Goal: Entertainment & Leisure: Browse casually

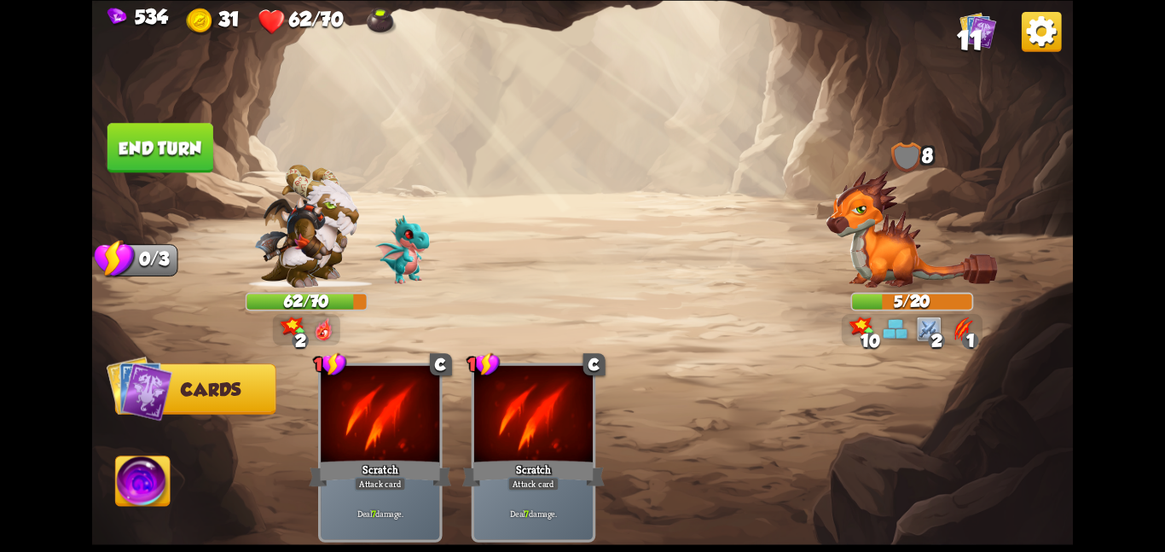
click at [140, 145] on button "End turn" at bounding box center [160, 147] width 106 height 49
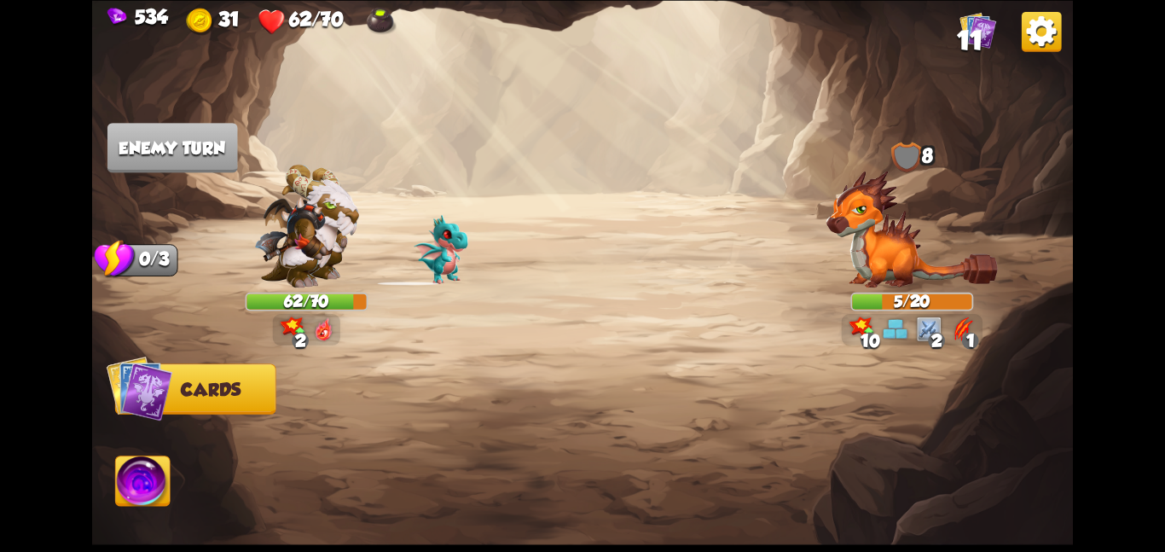
click at [142, 481] on img at bounding box center [143, 483] width 55 height 55
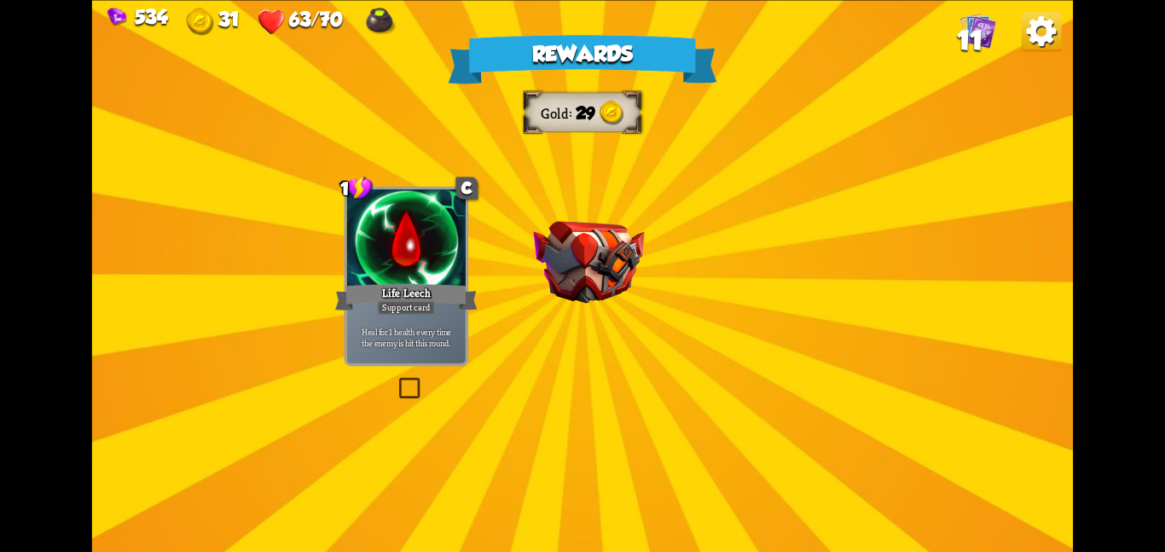
click at [581, 377] on div "Rewards Gold 29 Select a card 1 C Life Leech Support card Heal for 1 health eve…" at bounding box center [582, 276] width 981 height 552
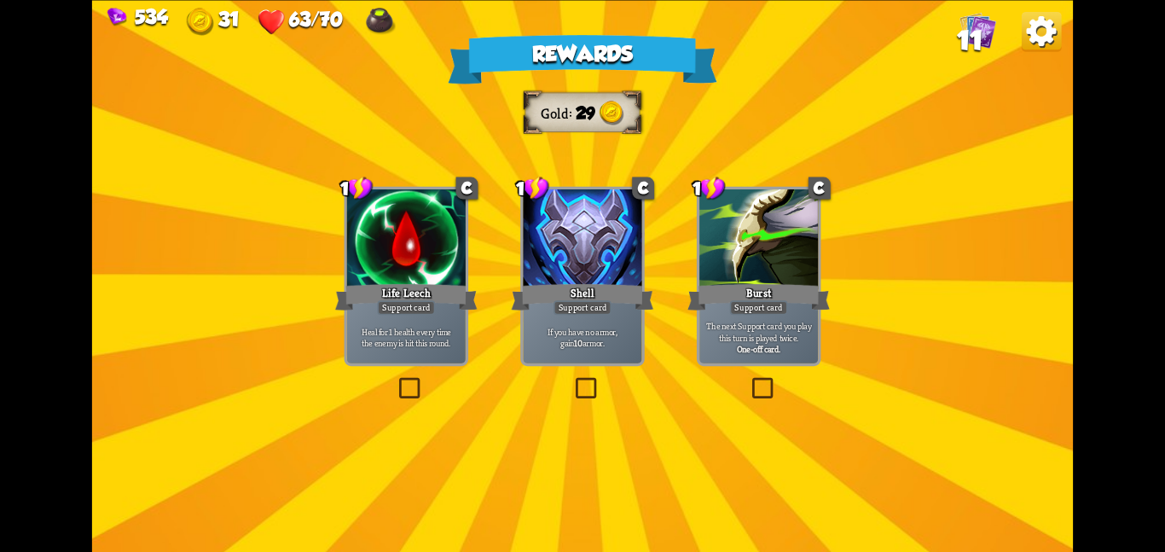
click at [595, 273] on div at bounding box center [582, 239] width 119 height 100
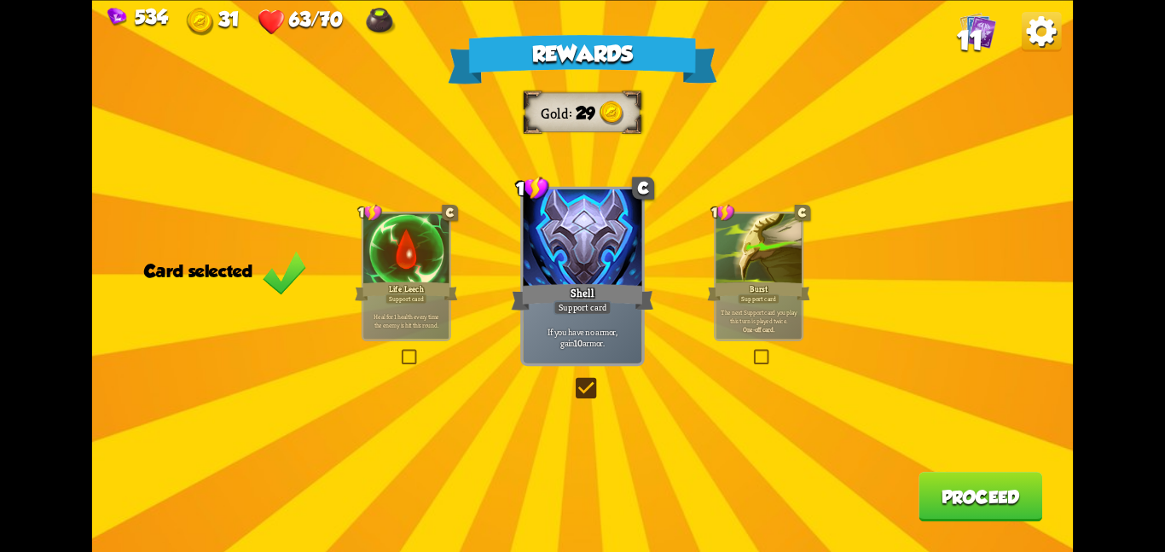
click at [996, 486] on button "Proceed" at bounding box center [980, 496] width 124 height 49
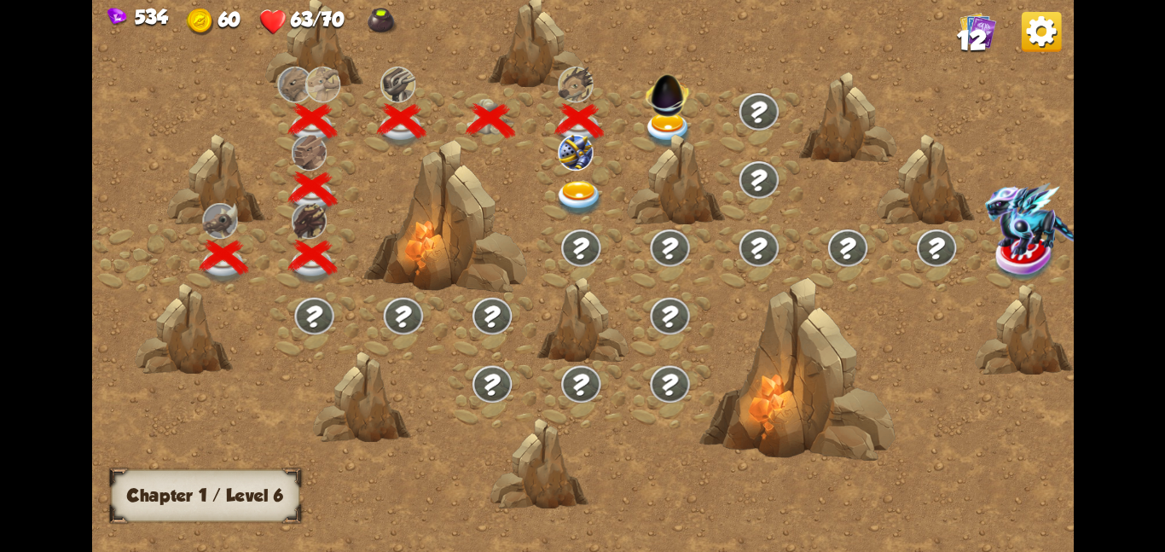
click at [647, 122] on img at bounding box center [668, 130] width 49 height 36
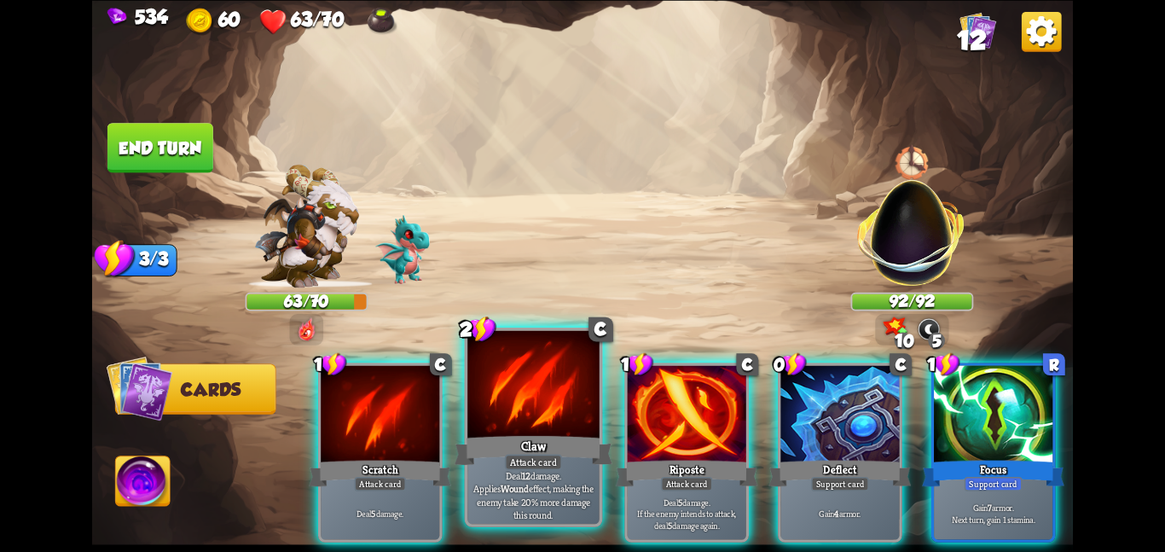
click at [552, 426] on div at bounding box center [533, 385] width 132 height 111
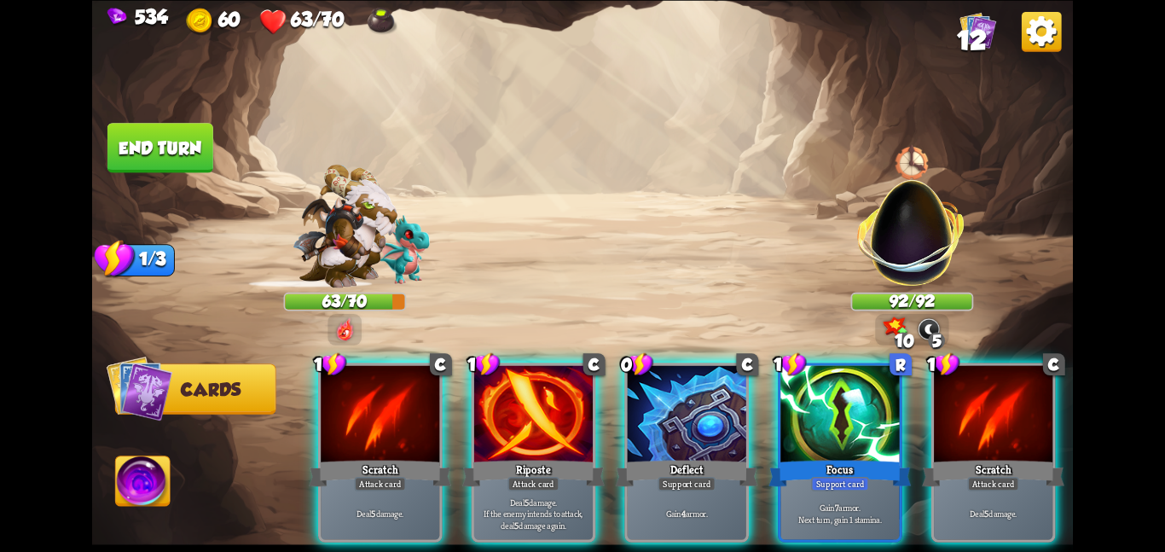
click at [552, 426] on div at bounding box center [533, 415] width 119 height 100
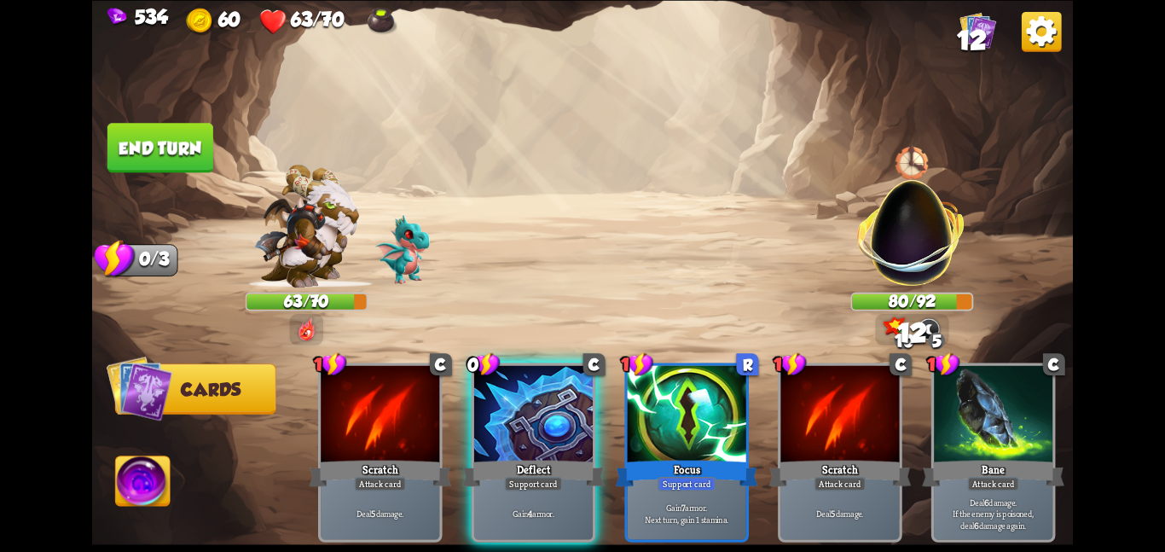
click at [552, 426] on div at bounding box center [533, 415] width 119 height 100
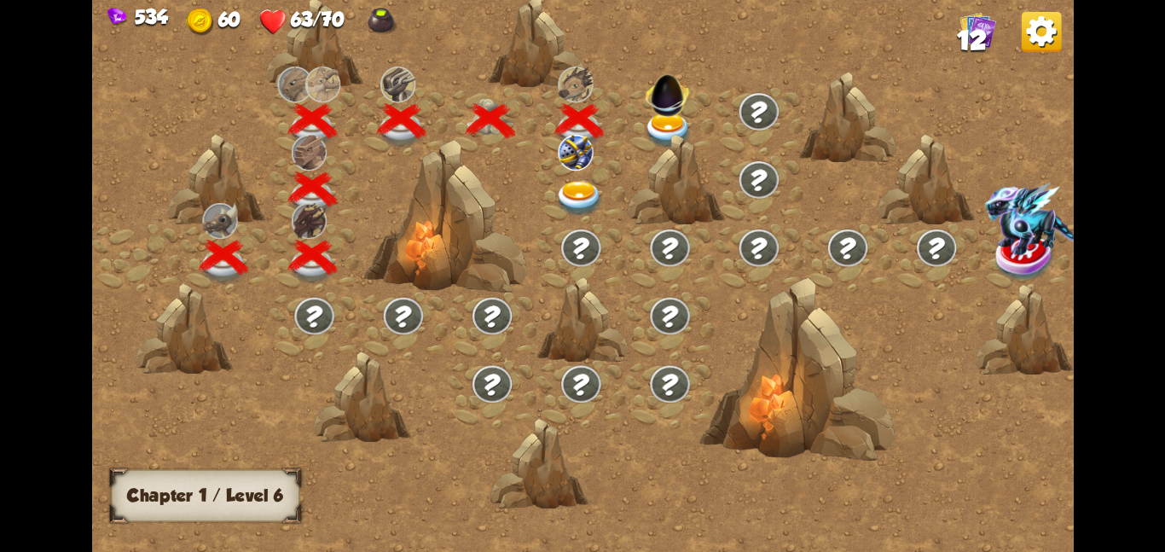
click at [640, 101] on div at bounding box center [669, 121] width 89 height 68
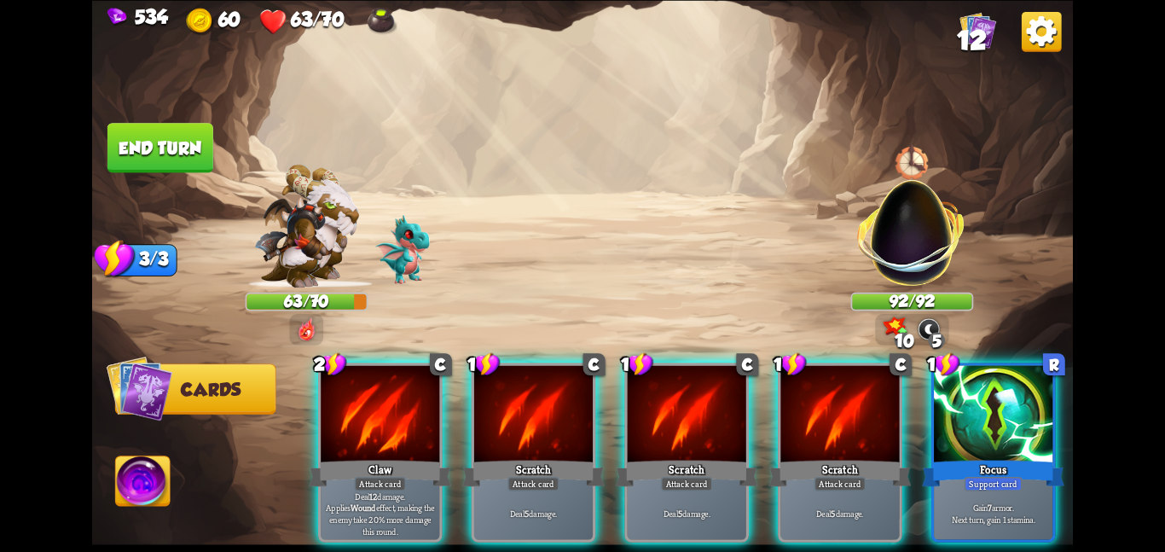
scroll to position [0, 333]
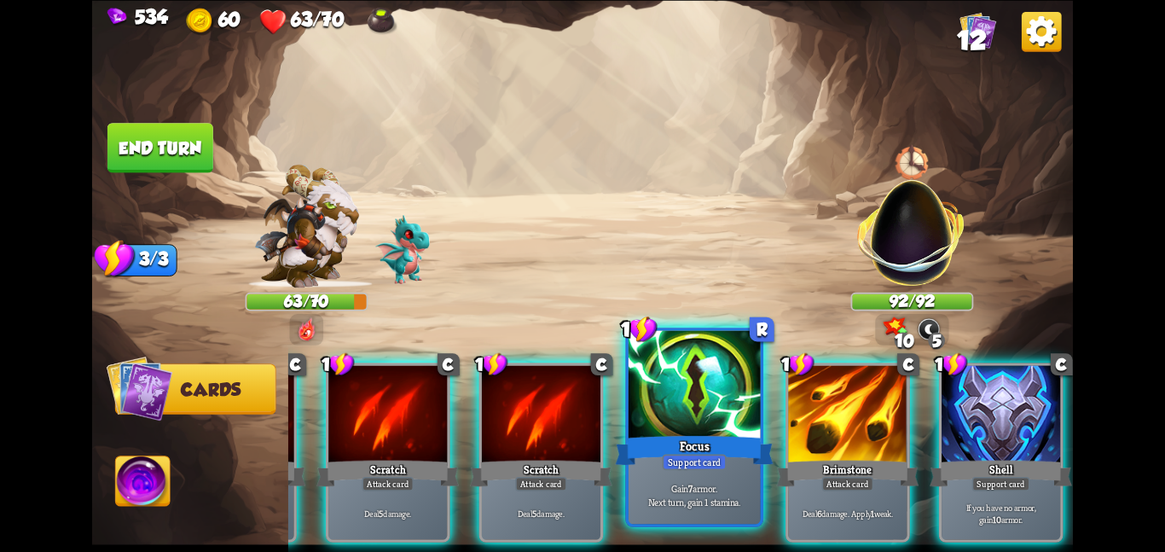
click at [698, 395] on div at bounding box center [694, 385] width 132 height 111
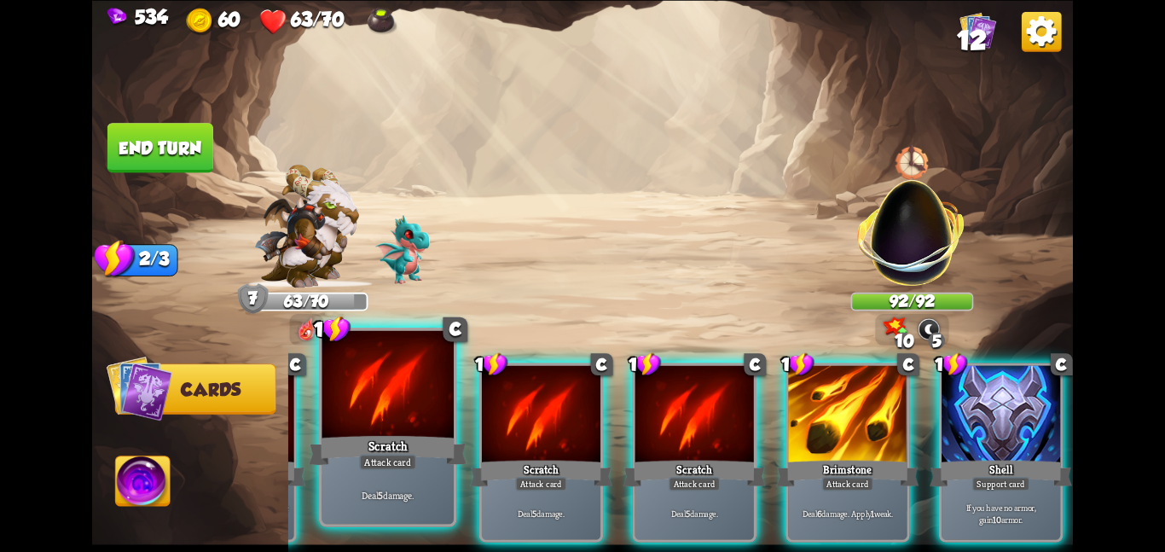
scroll to position [0, 0]
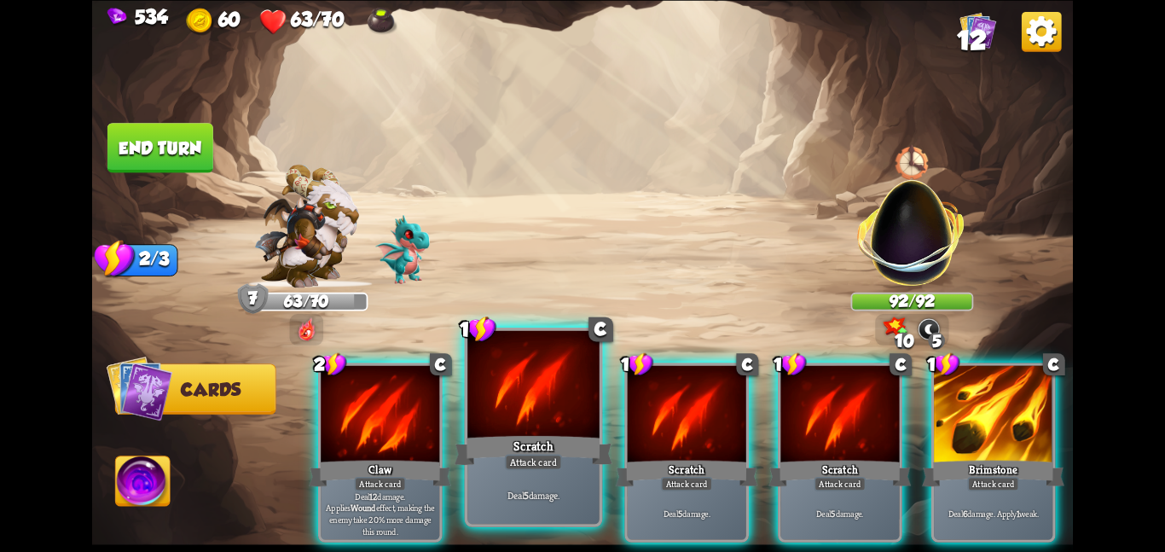
click at [370, 404] on div at bounding box center [380, 415] width 119 height 100
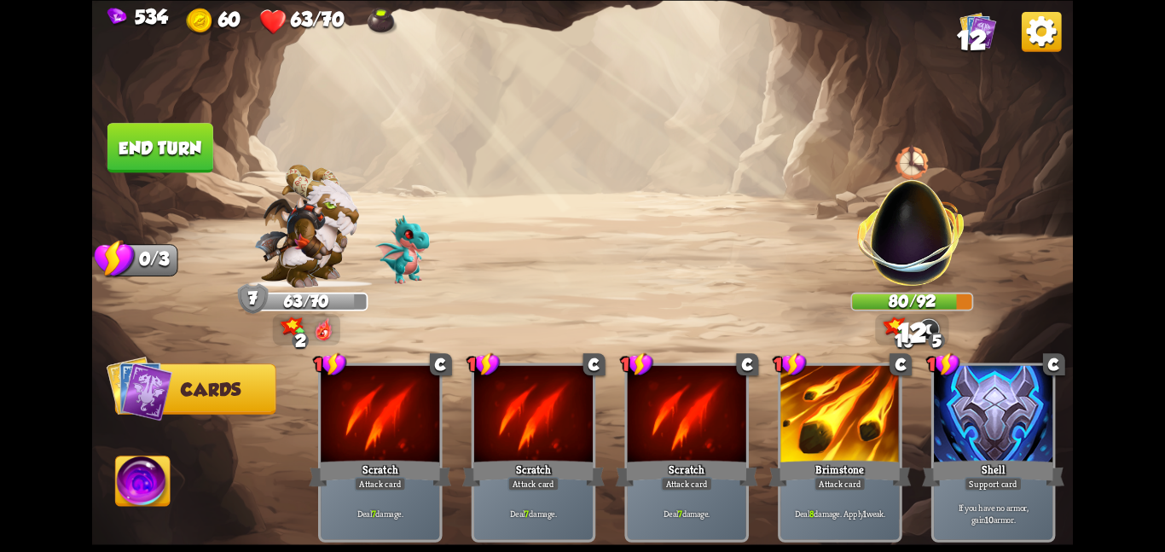
click at [198, 146] on button "End turn" at bounding box center [160, 147] width 106 height 49
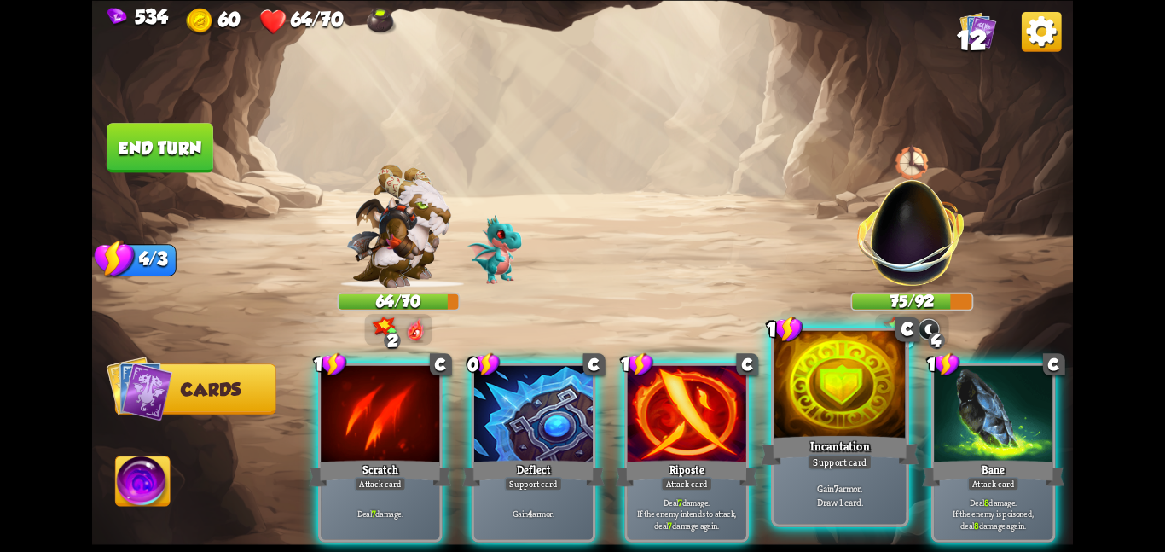
click at [784, 436] on div "Incantation" at bounding box center [840, 449] width 158 height 35
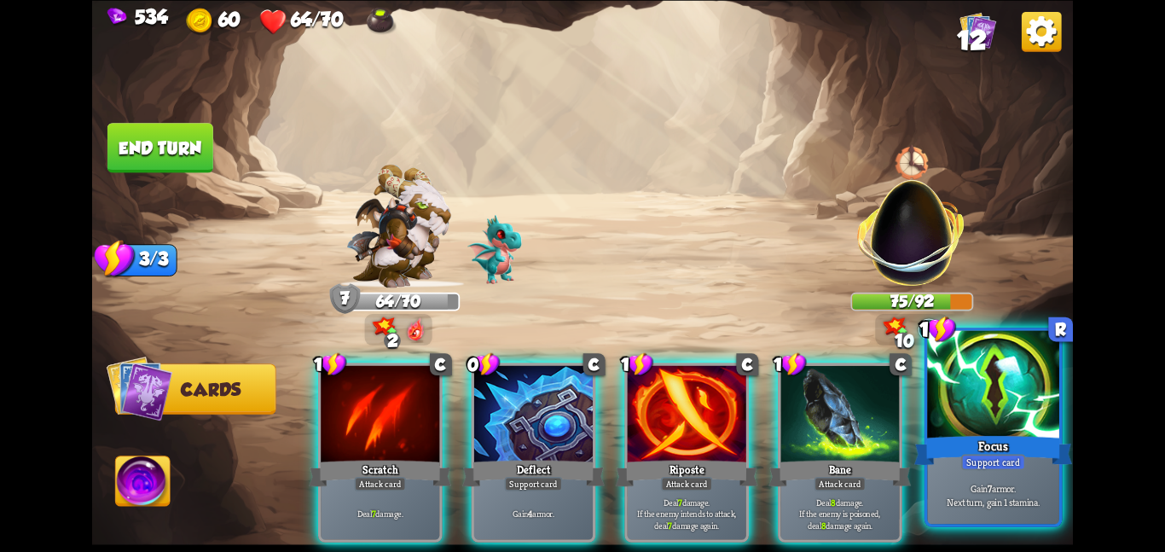
click at [1003, 384] on div at bounding box center [993, 385] width 132 height 111
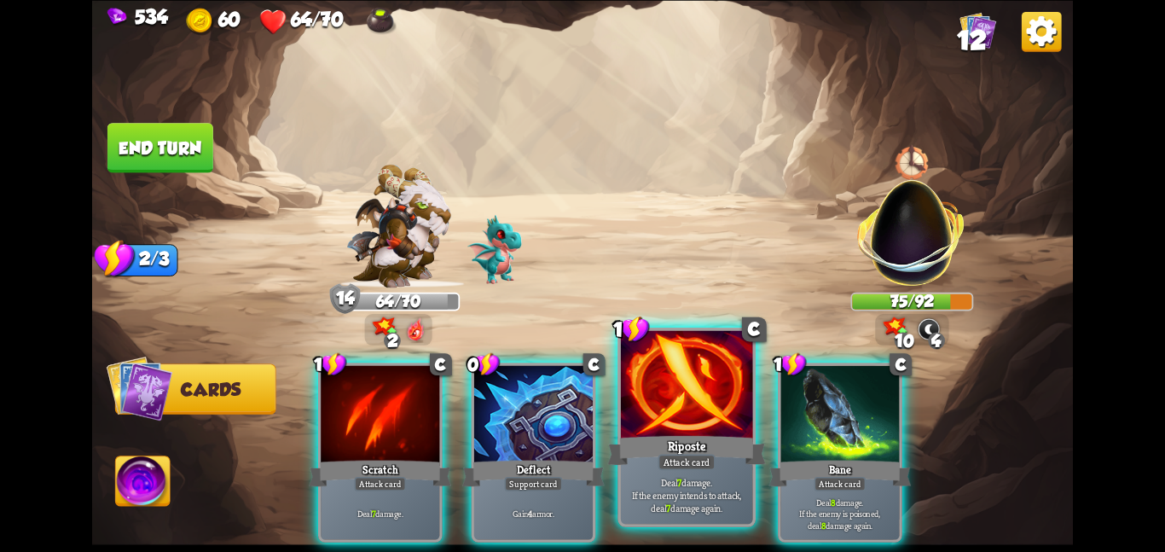
click at [669, 374] on div at bounding box center [687, 385] width 132 height 111
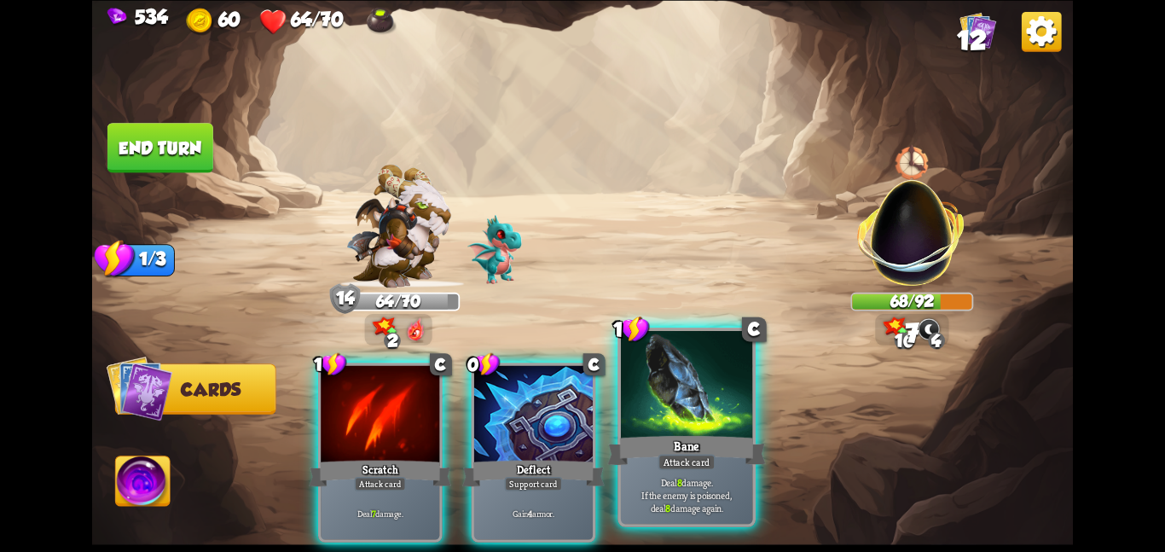
click at [665, 377] on div at bounding box center [687, 385] width 132 height 111
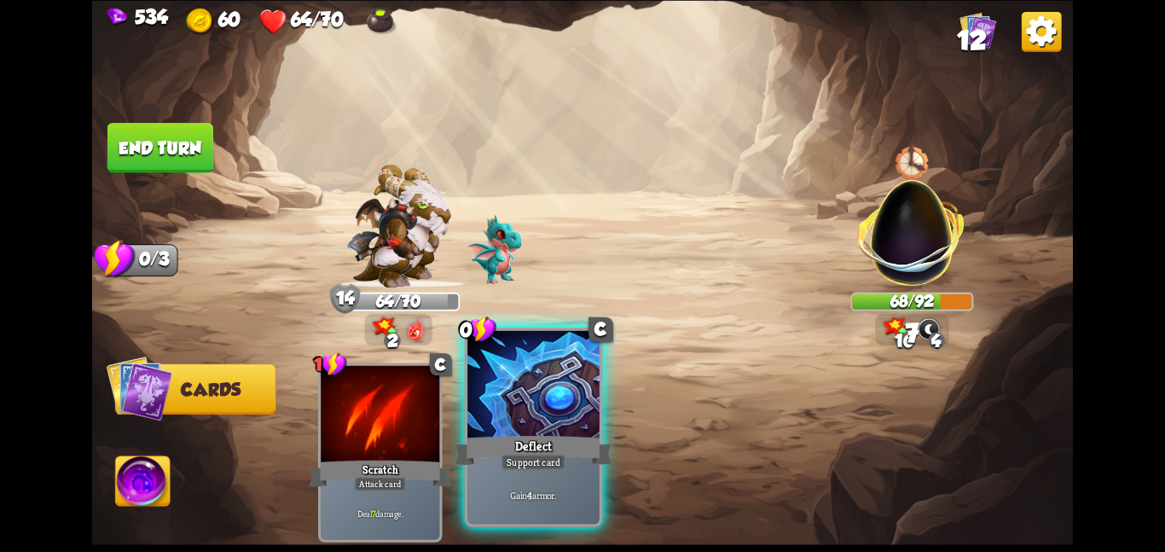
click at [560, 385] on div at bounding box center [533, 385] width 132 height 111
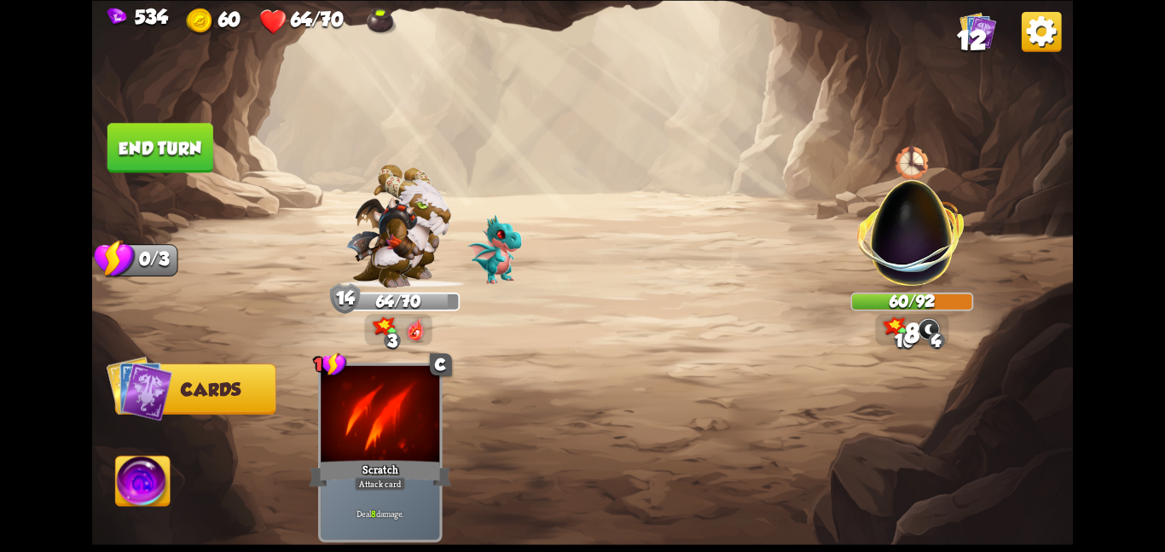
click at [188, 146] on button "End turn" at bounding box center [160, 147] width 106 height 49
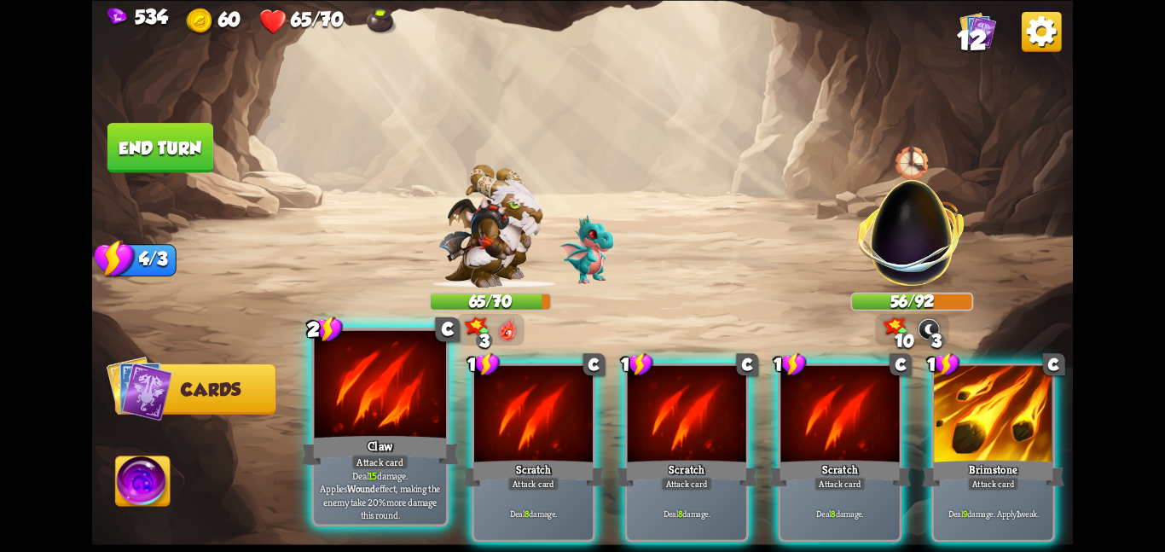
click at [362, 425] on div at bounding box center [380, 385] width 132 height 111
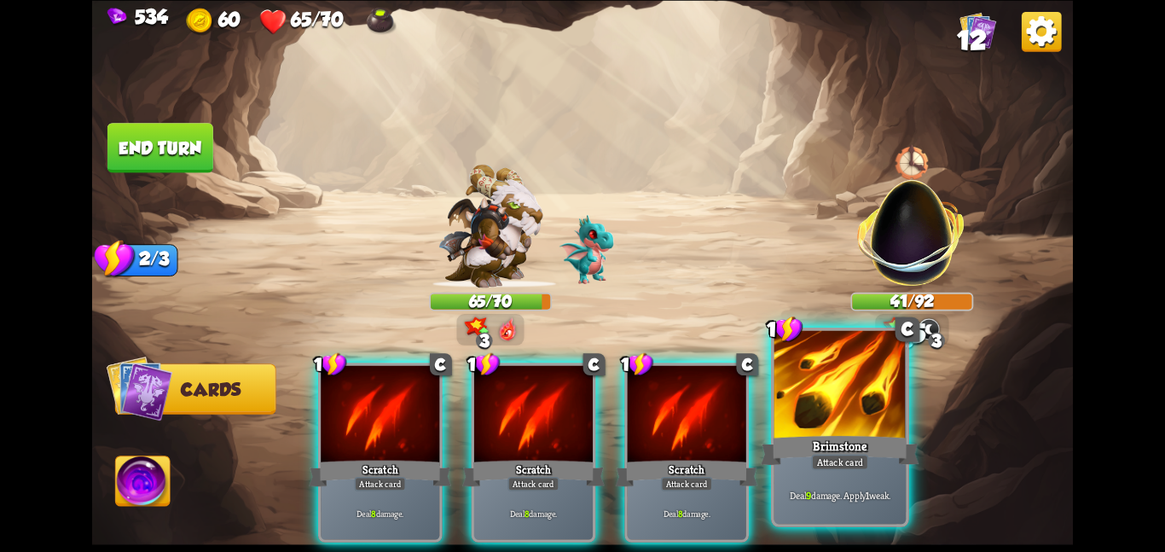
click at [807, 398] on div at bounding box center [840, 385] width 132 height 111
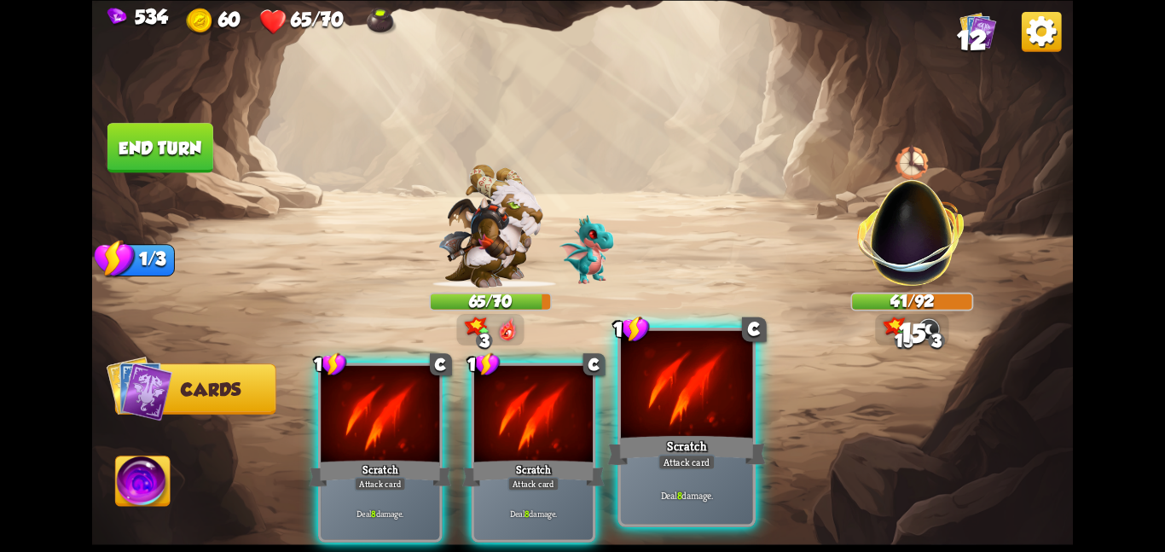
click at [710, 420] on div at bounding box center [687, 385] width 132 height 111
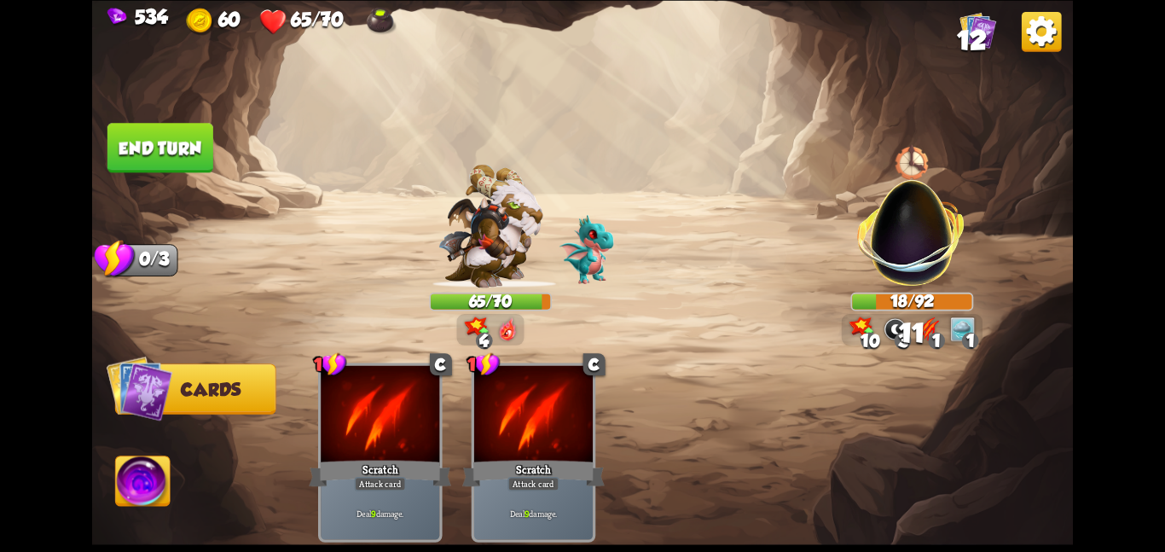
click at [171, 146] on button "End turn" at bounding box center [160, 148] width 107 height 50
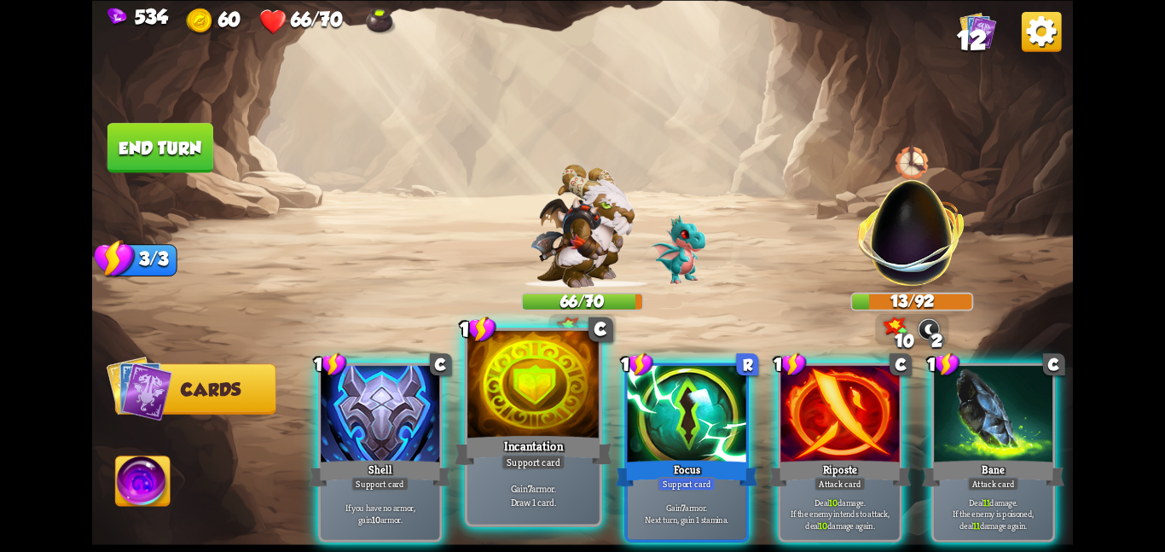
click at [585, 434] on div "Incantation" at bounding box center [534, 449] width 158 height 35
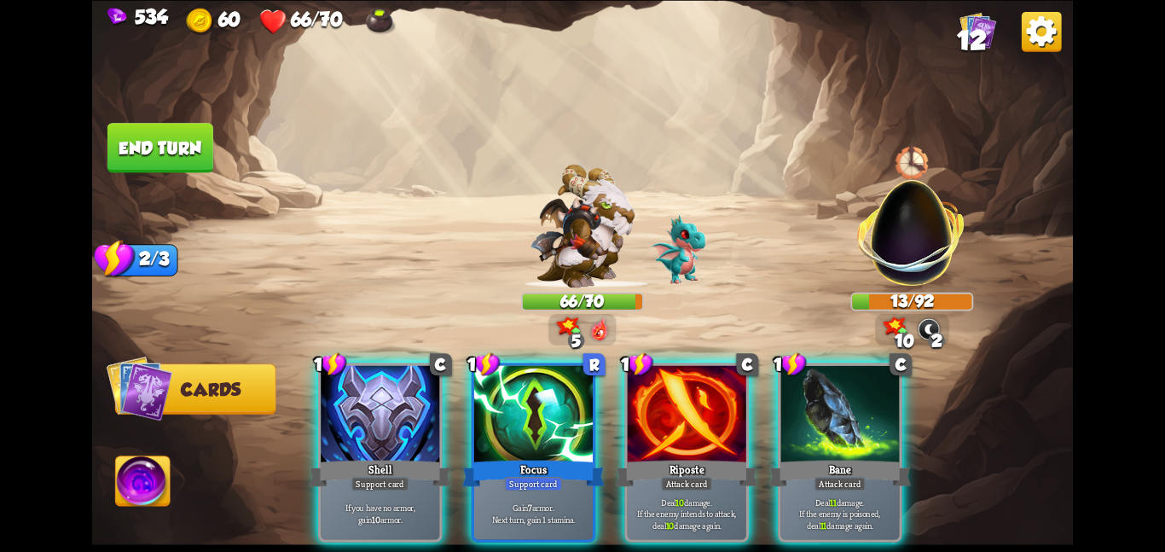
click at [585, 457] on div "Focus" at bounding box center [533, 473] width 142 height 32
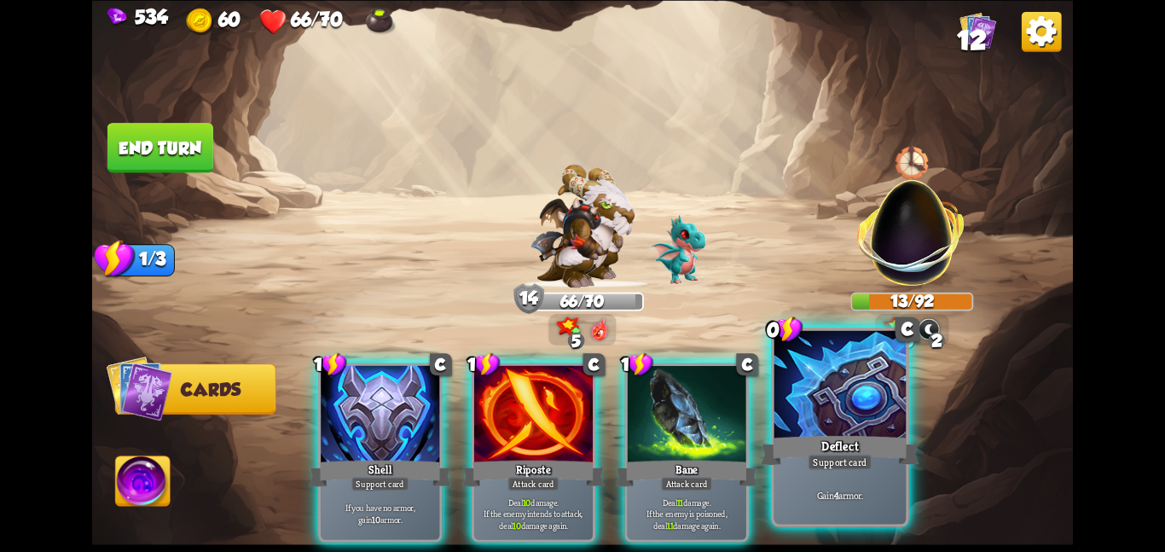
click at [814, 450] on div "Deflect" at bounding box center [840, 449] width 158 height 35
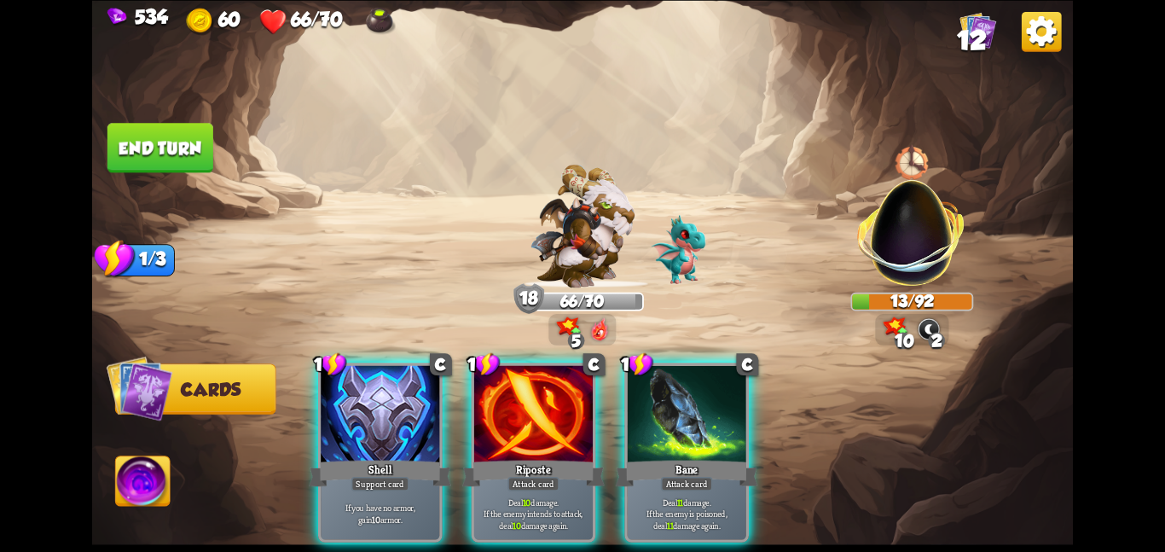
click at [200, 147] on button "End turn" at bounding box center [160, 147] width 106 height 49
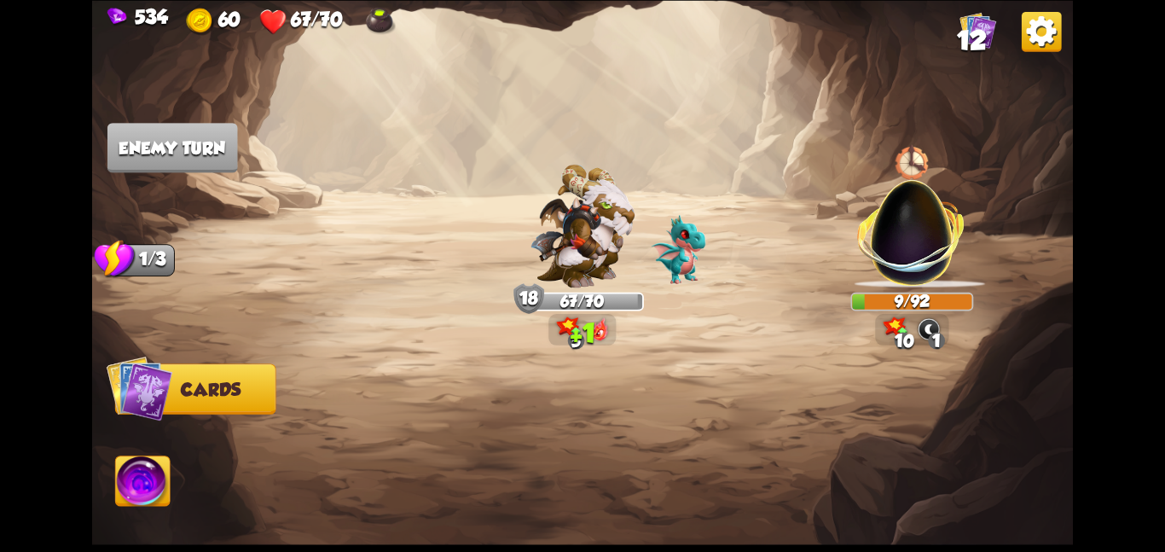
click at [131, 496] on img at bounding box center [143, 483] width 55 height 55
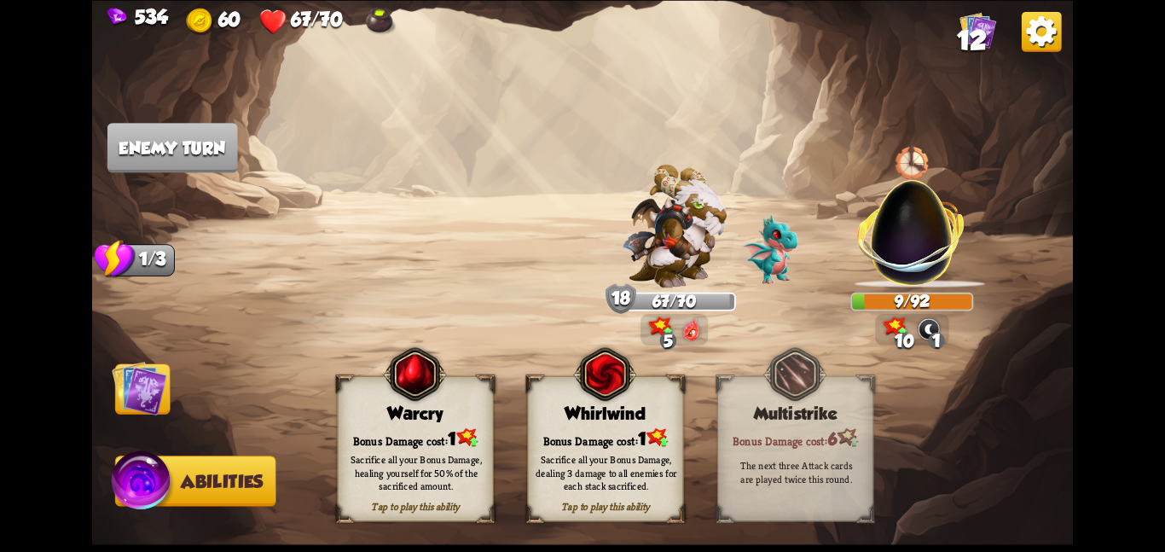
click at [634, 414] on div "Whirlwind" at bounding box center [605, 413] width 155 height 20
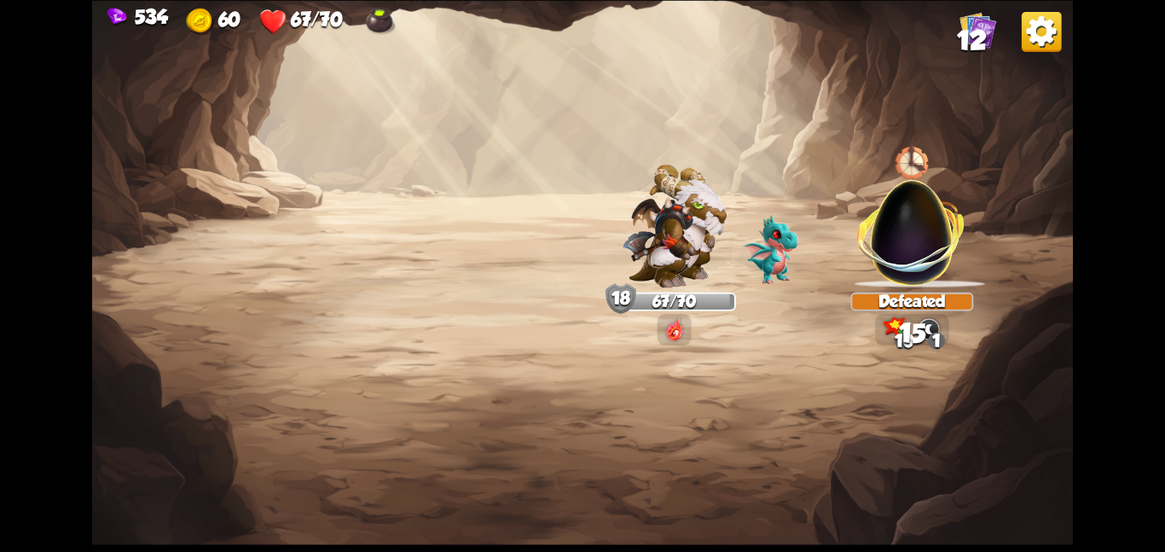
click at [163, 391] on img at bounding box center [582, 276] width 981 height 552
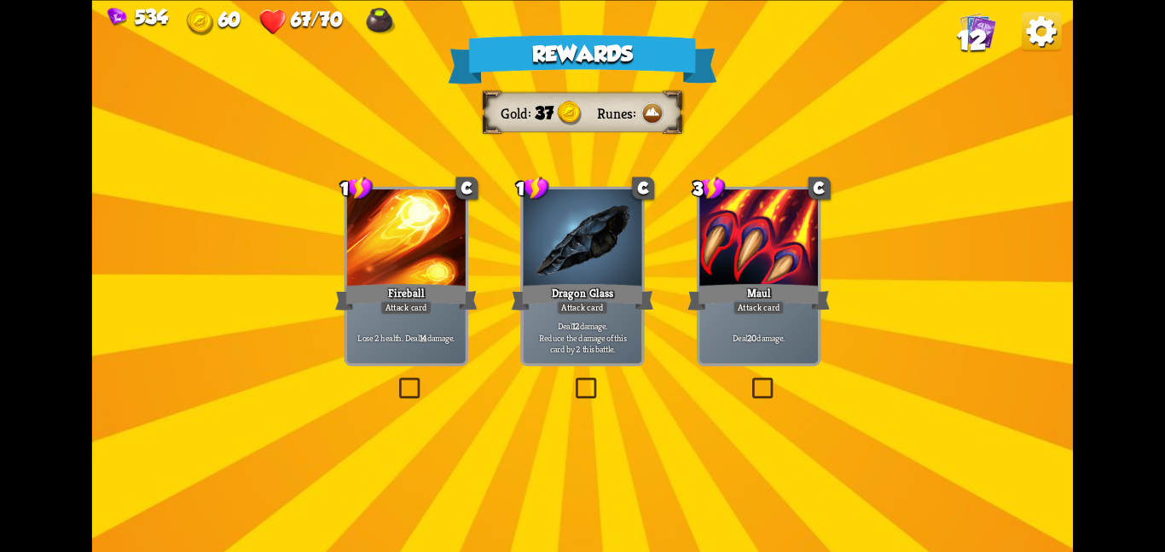
click at [534, 252] on div at bounding box center [582, 239] width 119 height 100
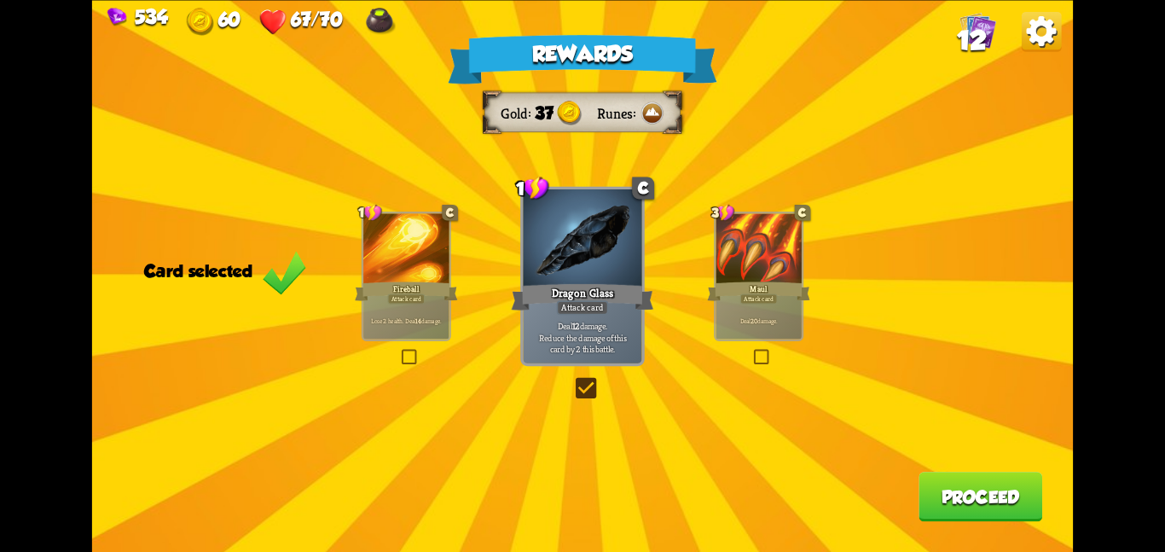
click at [953, 497] on button "Proceed" at bounding box center [980, 496] width 124 height 49
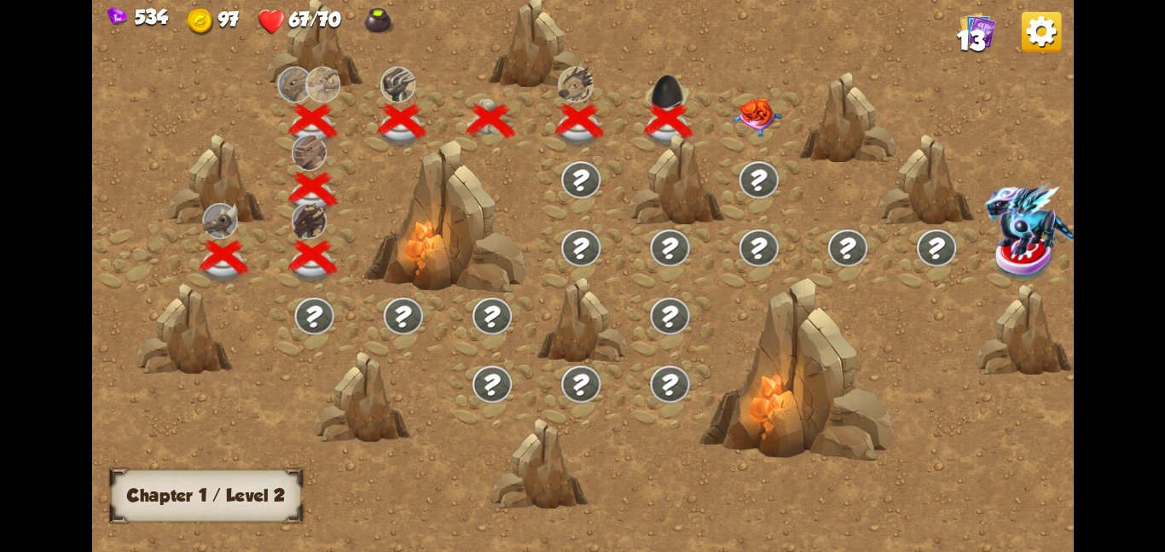
click at [744, 130] on img at bounding box center [757, 116] width 49 height 38
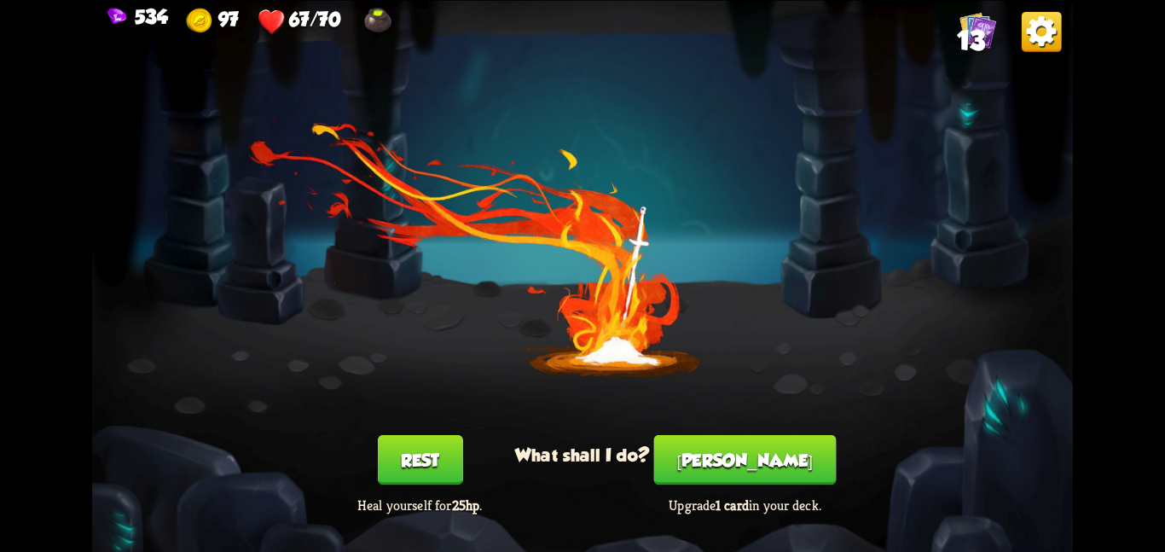
click at [718, 439] on button "Smith" at bounding box center [745, 459] width 182 height 49
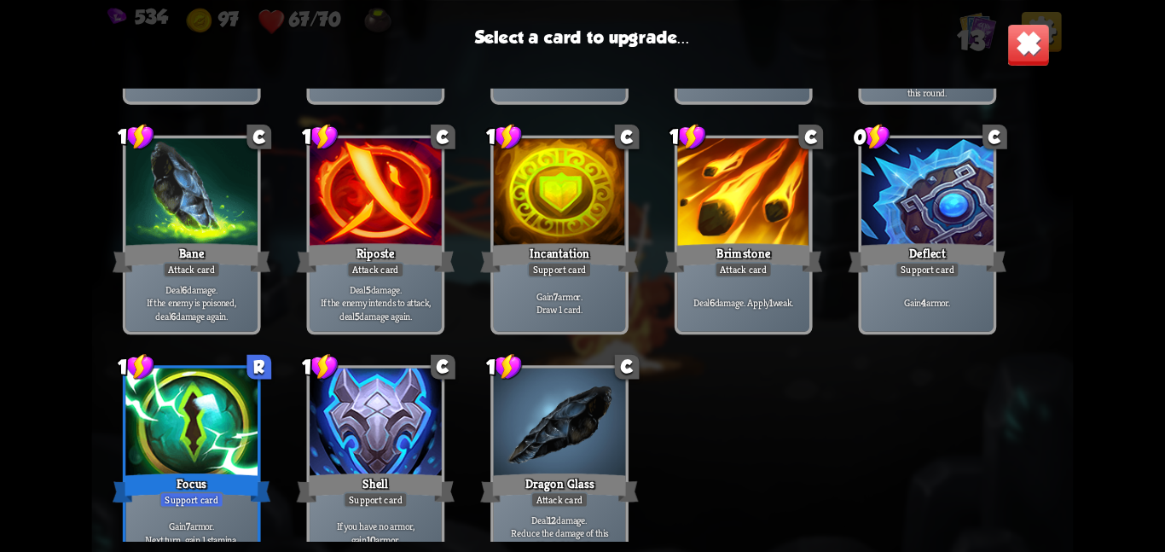
scroll to position [281, 0]
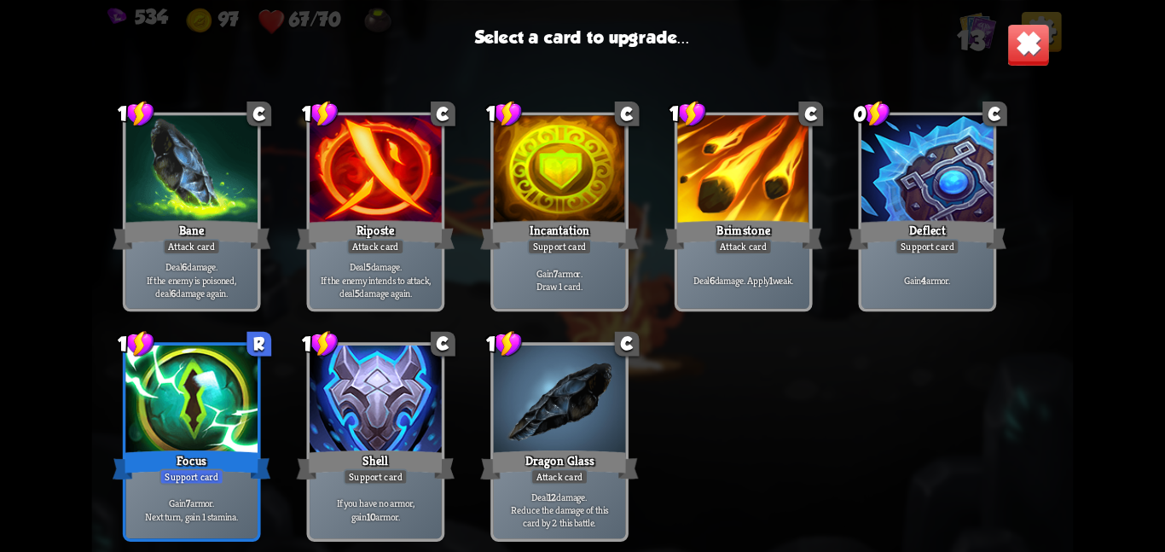
click at [229, 420] on div at bounding box center [191, 400] width 132 height 111
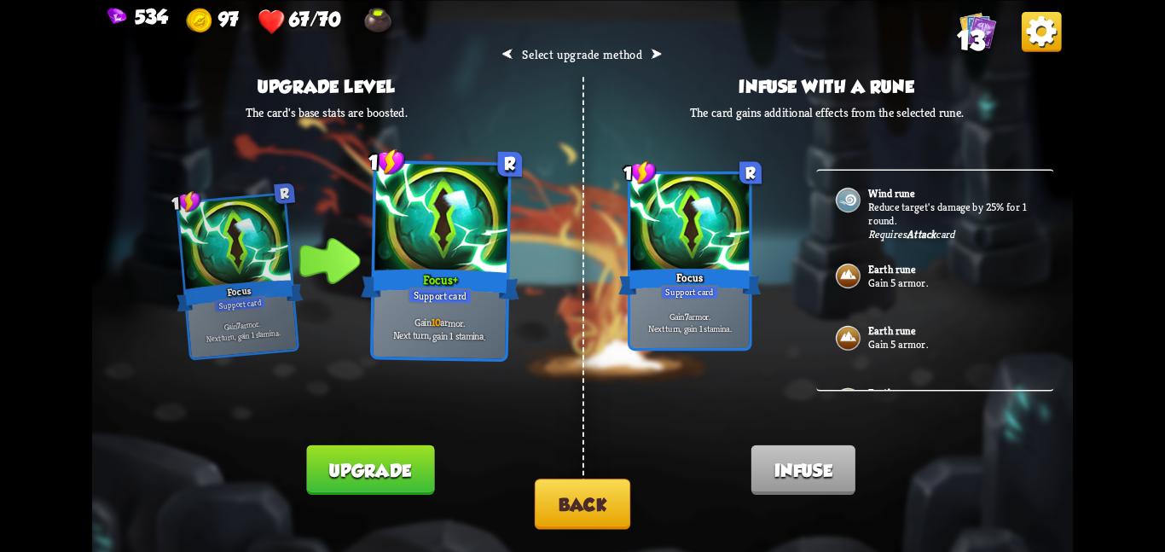
click at [546, 493] on button "Back" at bounding box center [583, 503] width 96 height 50
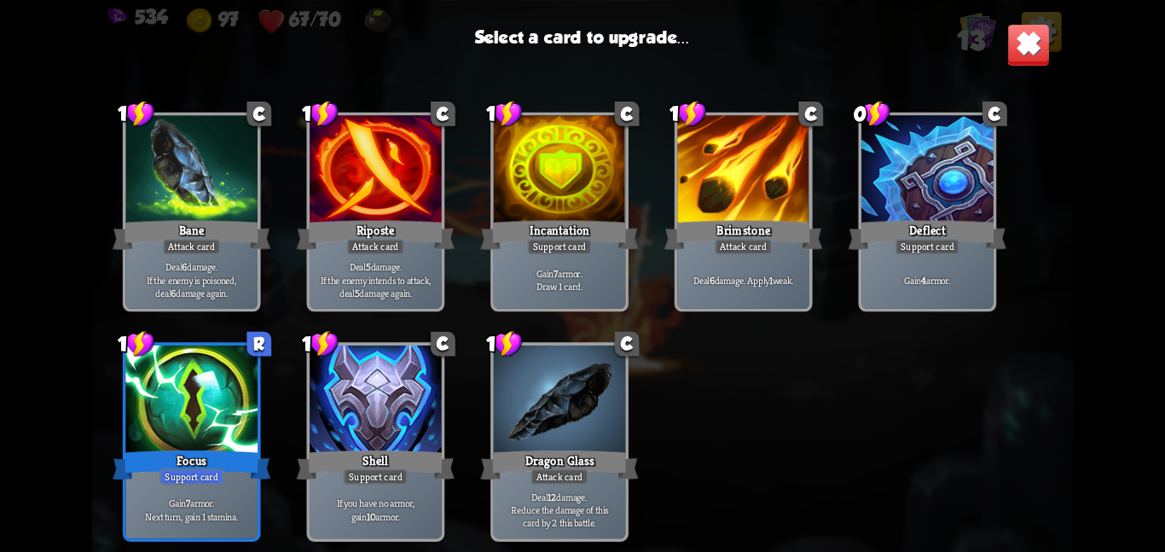
click at [229, 444] on div at bounding box center [191, 400] width 132 height 111
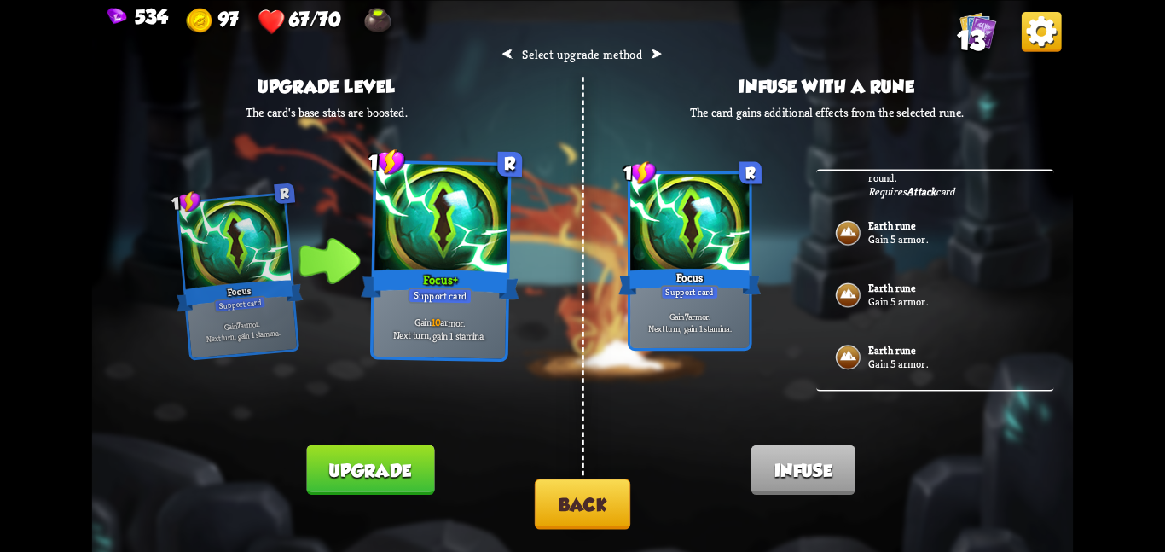
scroll to position [0, 0]
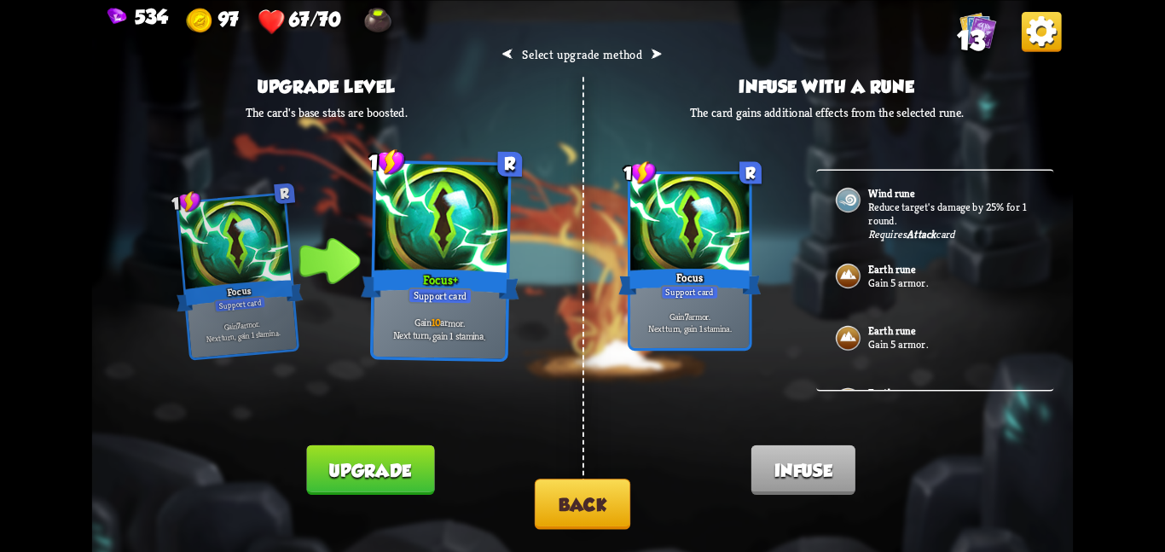
click at [594, 490] on button "Back" at bounding box center [583, 503] width 96 height 50
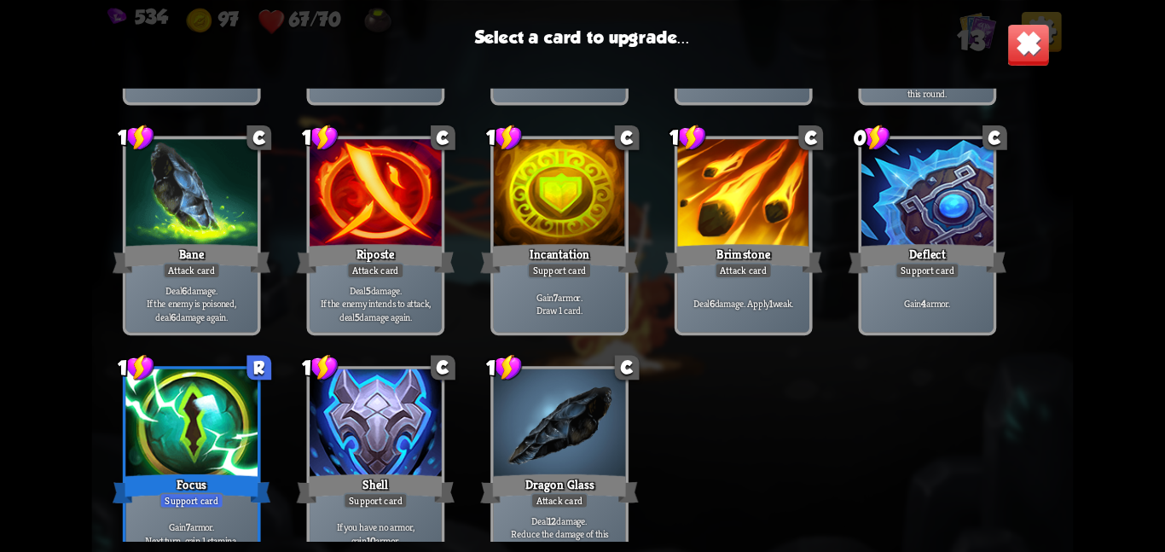
scroll to position [252, 0]
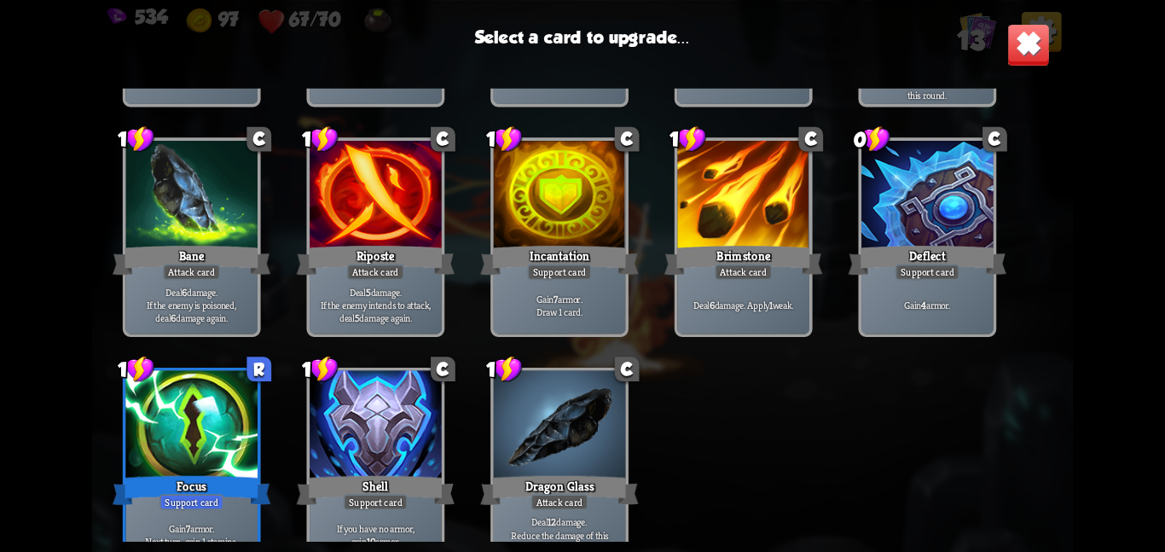
click at [432, 223] on div at bounding box center [376, 196] width 132 height 111
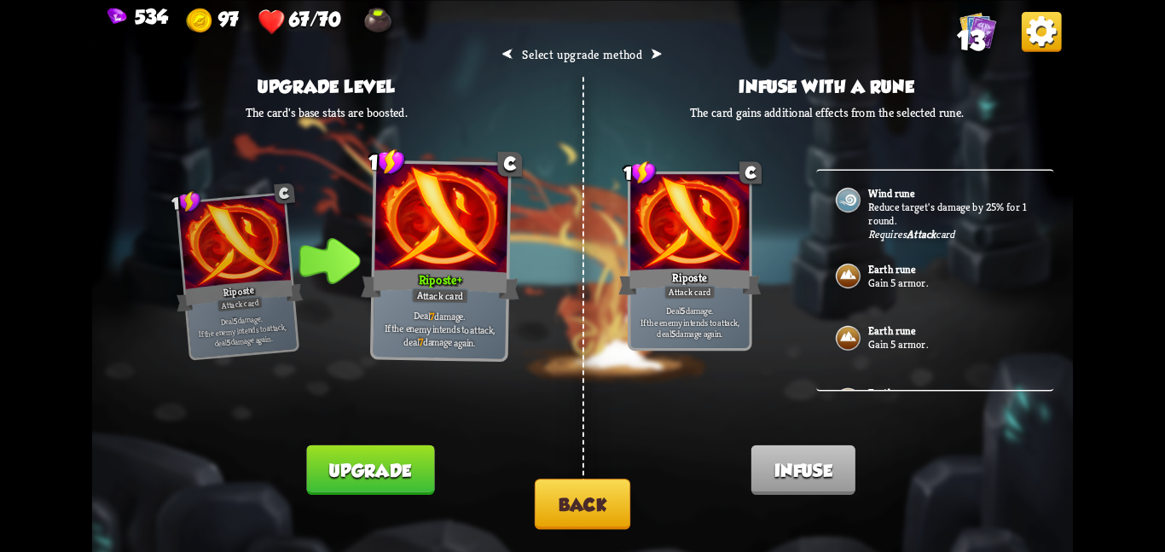
click at [542, 499] on button "Back" at bounding box center [583, 503] width 96 height 50
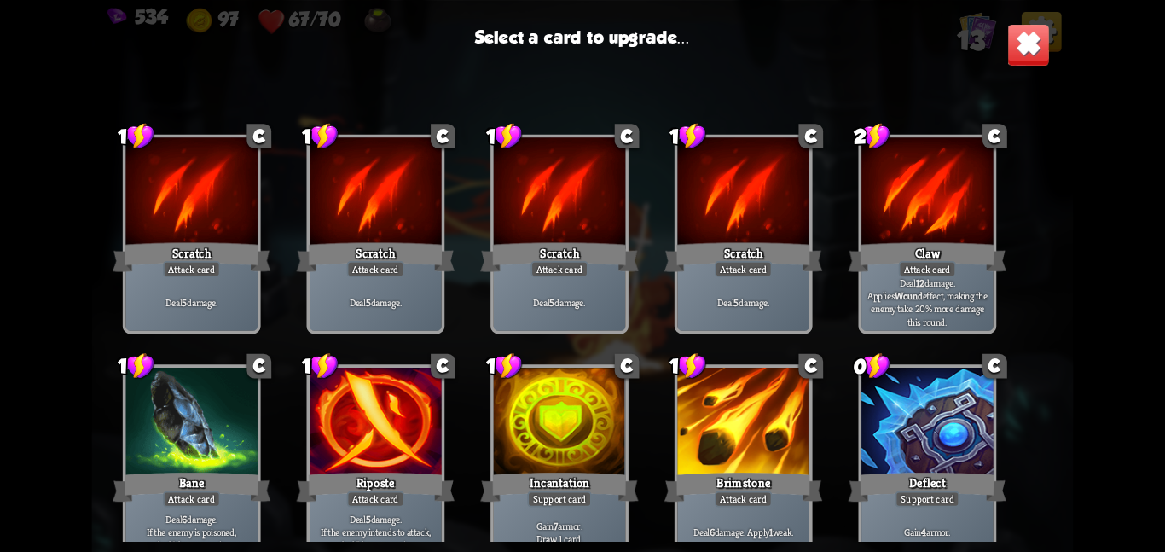
scroll to position [281, 0]
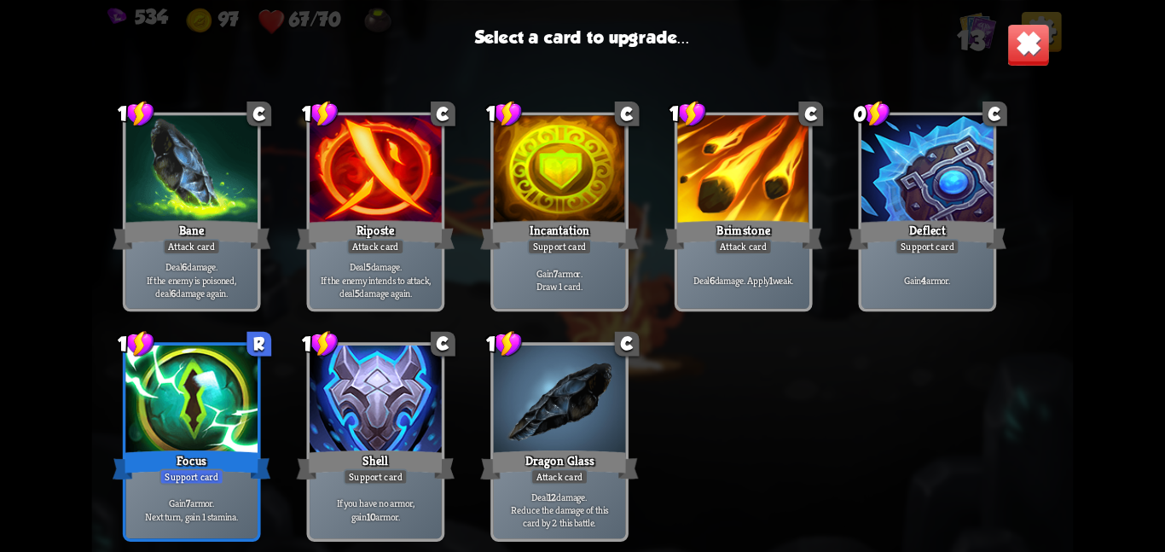
click at [530, 361] on div at bounding box center [560, 400] width 132 height 111
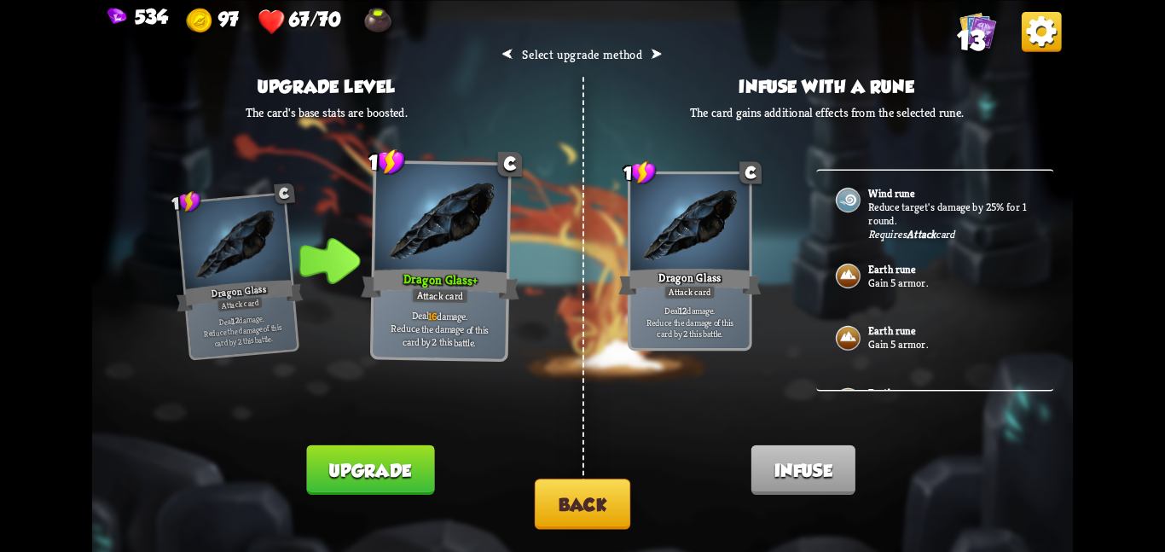
click at [571, 492] on button "Back" at bounding box center [583, 503] width 96 height 50
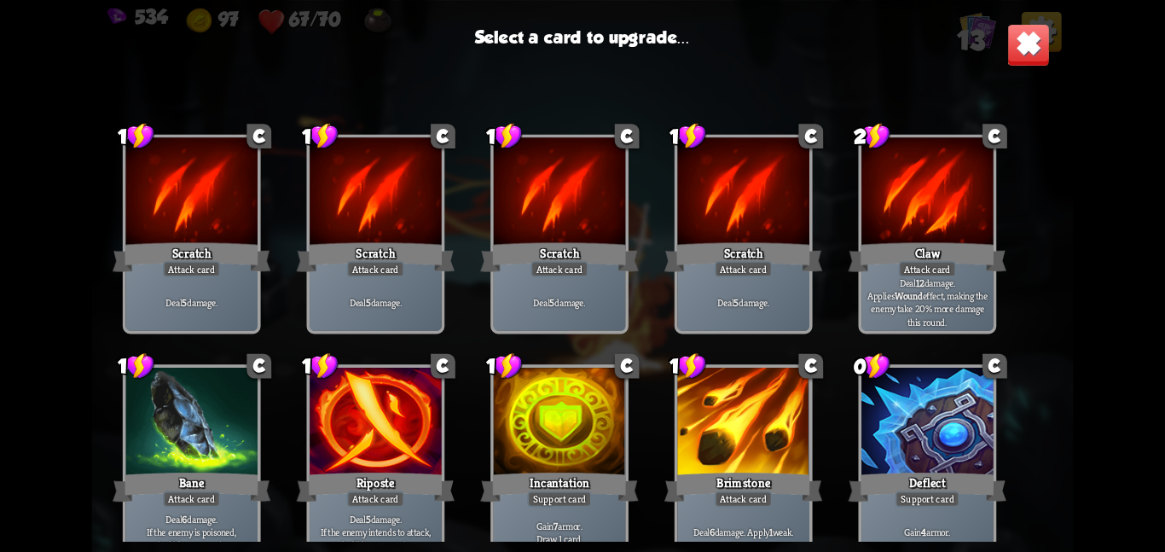
click at [350, 399] on div at bounding box center [376, 423] width 132 height 111
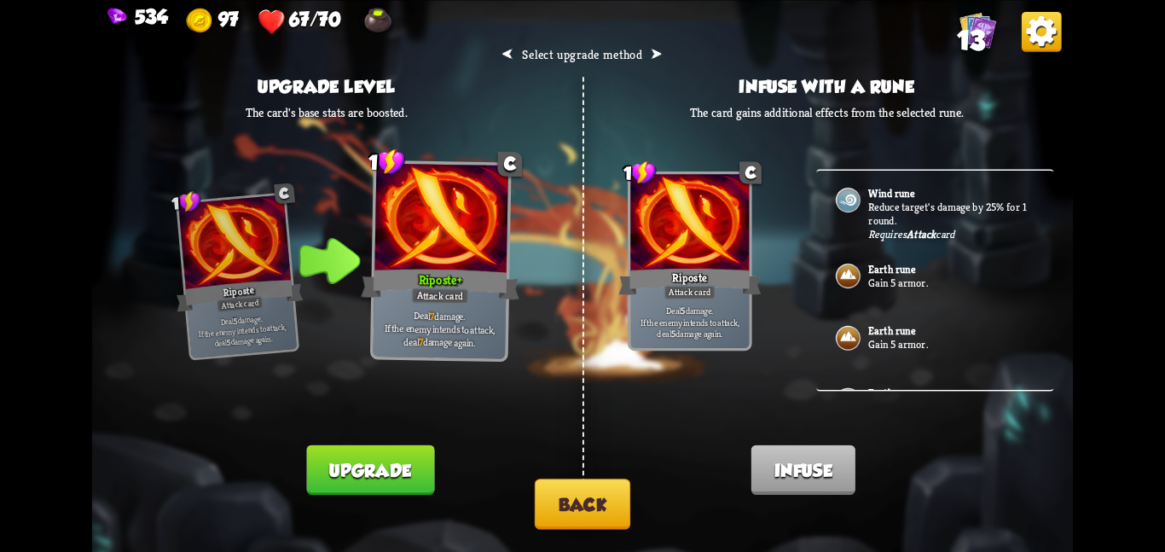
click at [353, 456] on button "Upgrade" at bounding box center [371, 468] width 128 height 49
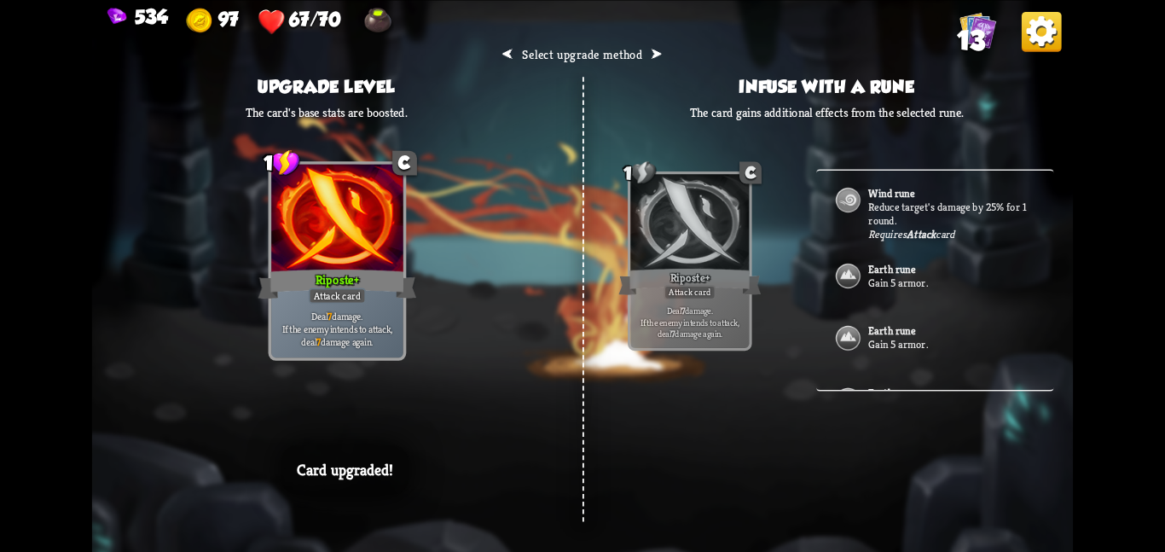
click at [604, 387] on div "⮜ Select upgrade method ⮞ Upgrade level The card's base stats are boosted. 1 C …" at bounding box center [582, 276] width 981 height 552
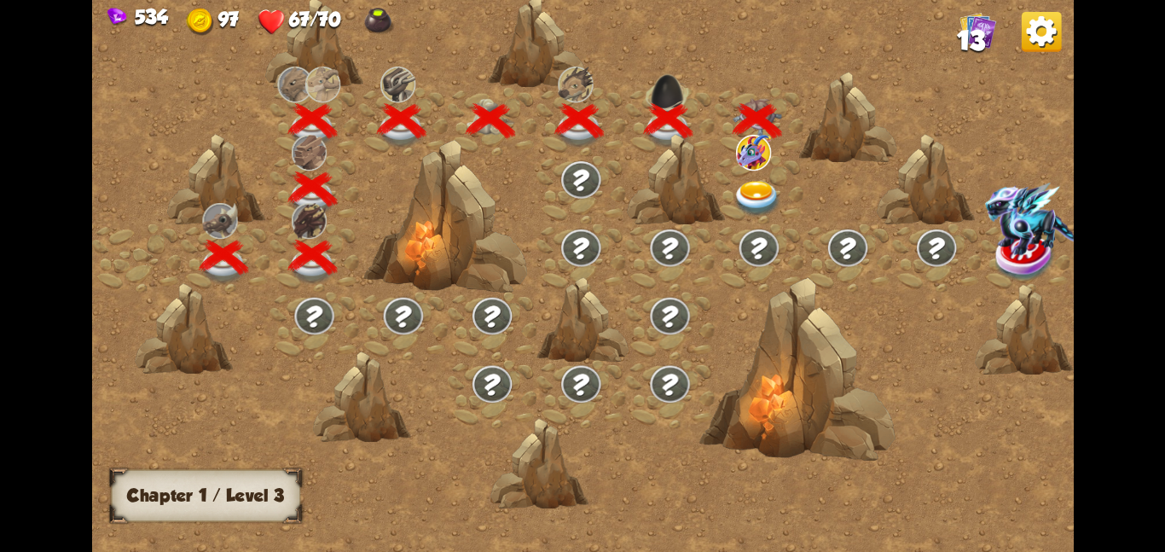
click at [779, 186] on img at bounding box center [757, 198] width 49 height 36
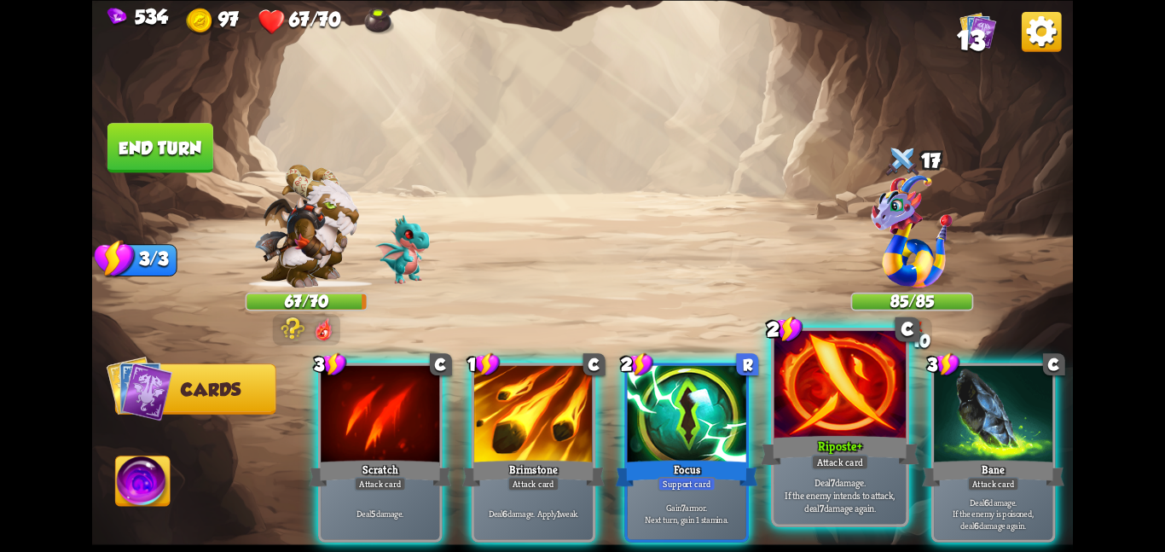
scroll to position [0, 5]
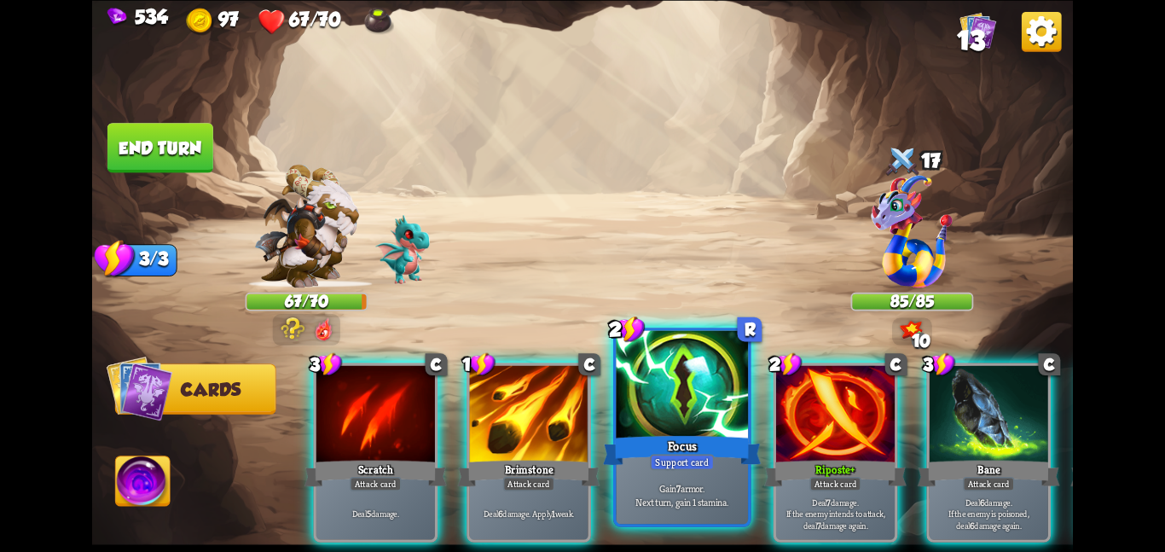
click at [696, 410] on div at bounding box center [683, 385] width 132 height 111
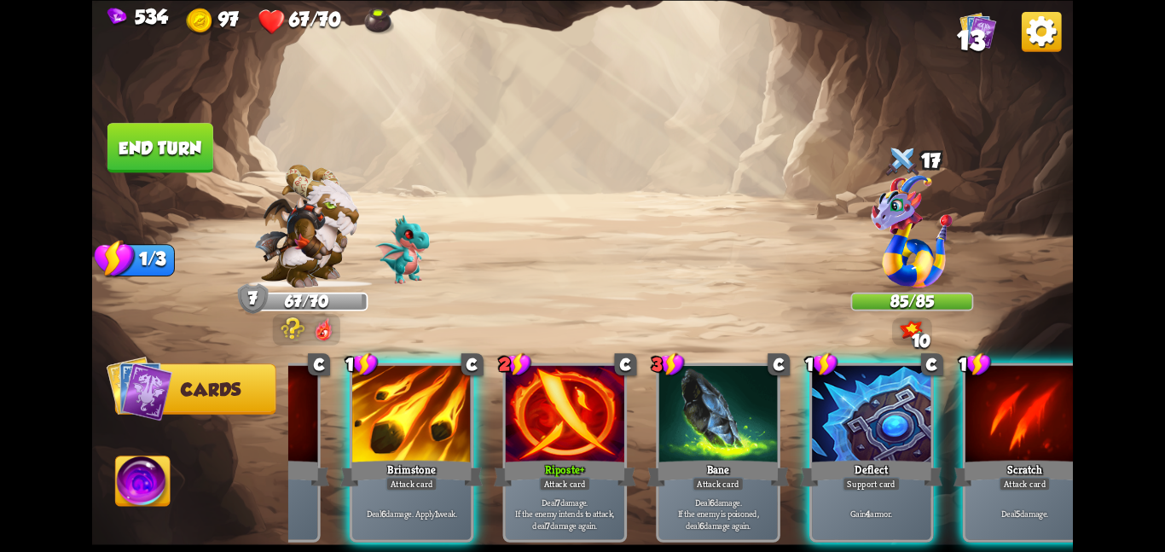
scroll to position [0, 162]
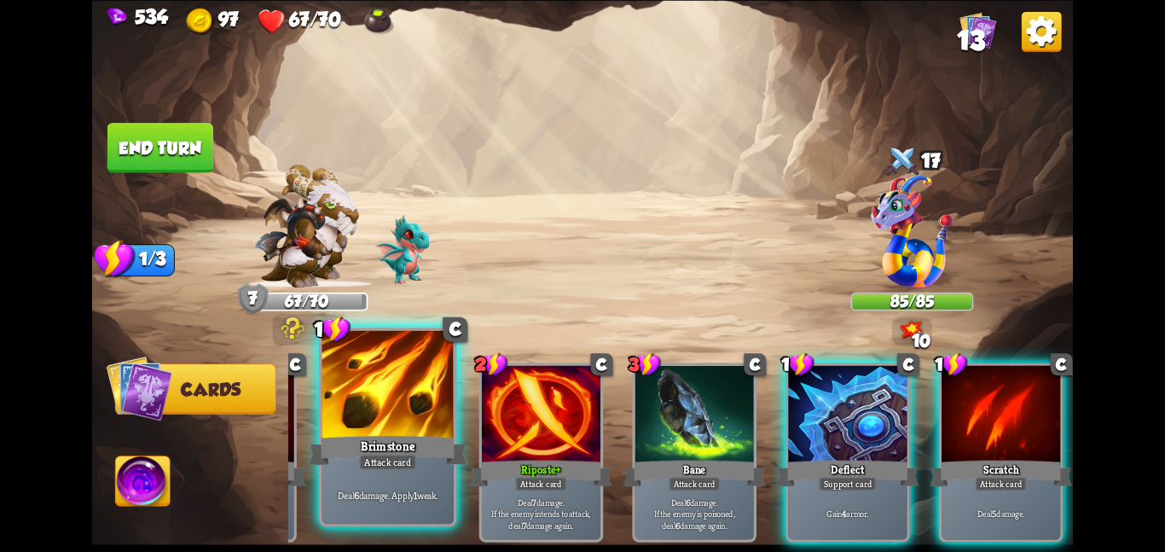
click at [409, 411] on div at bounding box center [387, 385] width 132 height 111
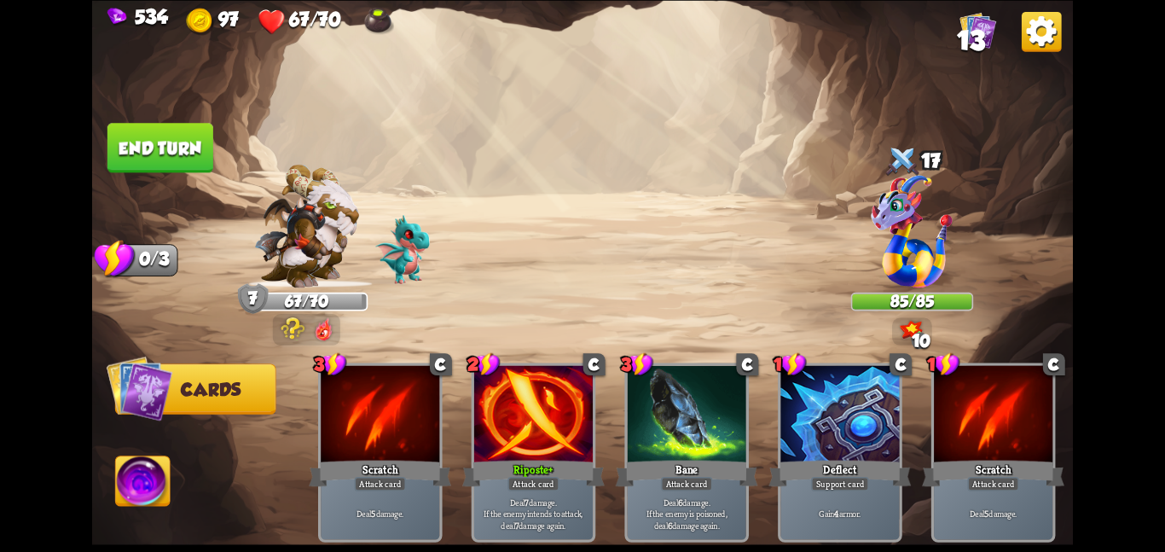
scroll to position [0, 0]
click at [177, 175] on img at bounding box center [582, 276] width 981 height 552
click at [181, 168] on button "End turn" at bounding box center [160, 147] width 107 height 50
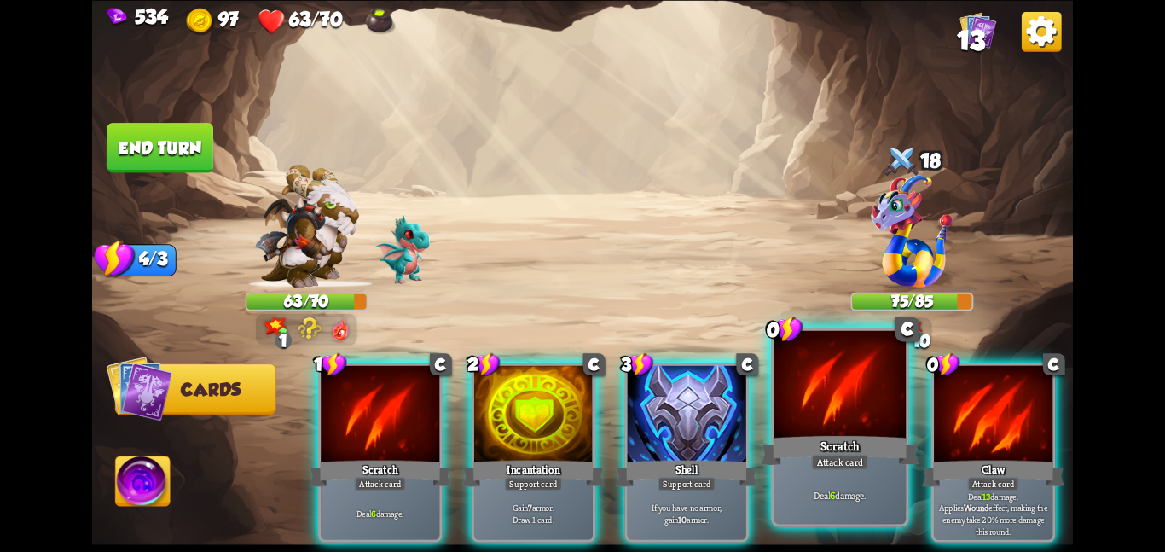
click at [804, 429] on div at bounding box center [840, 385] width 132 height 111
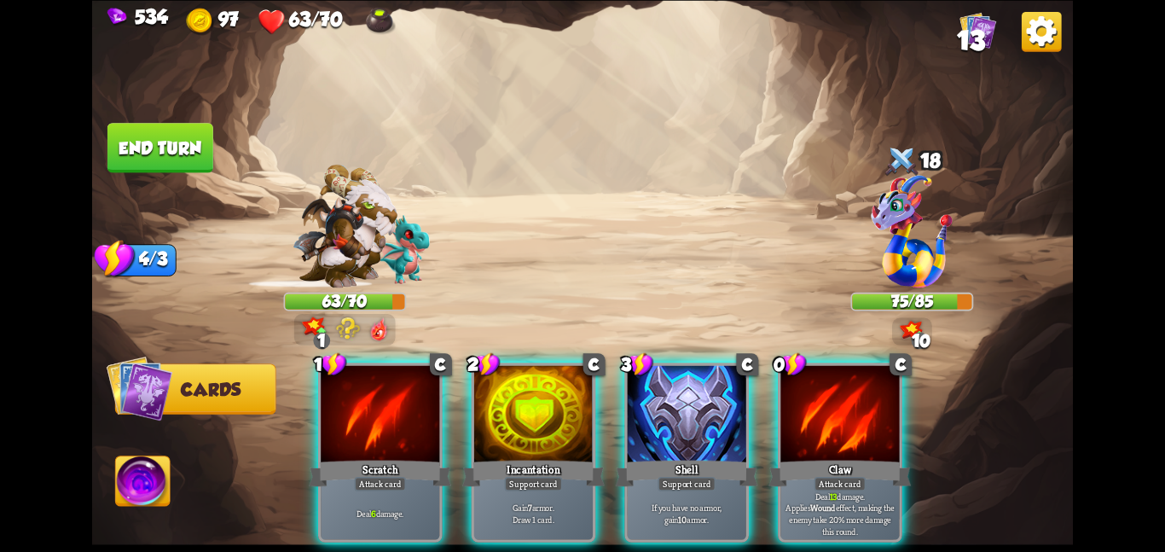
click at [804, 429] on div at bounding box center [839, 415] width 119 height 100
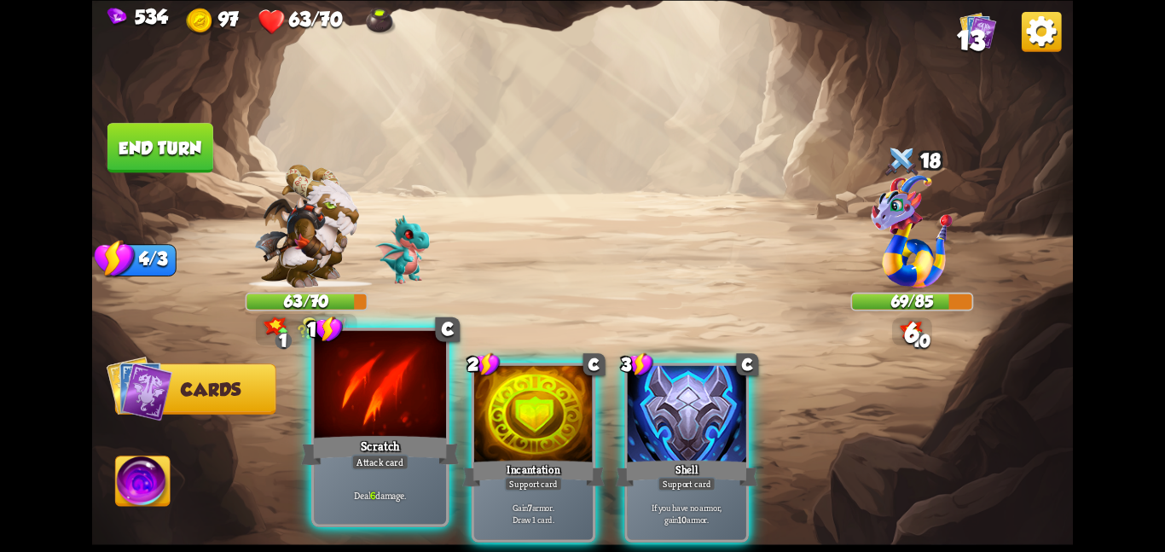
click at [373, 443] on div "Scratch" at bounding box center [380, 449] width 158 height 35
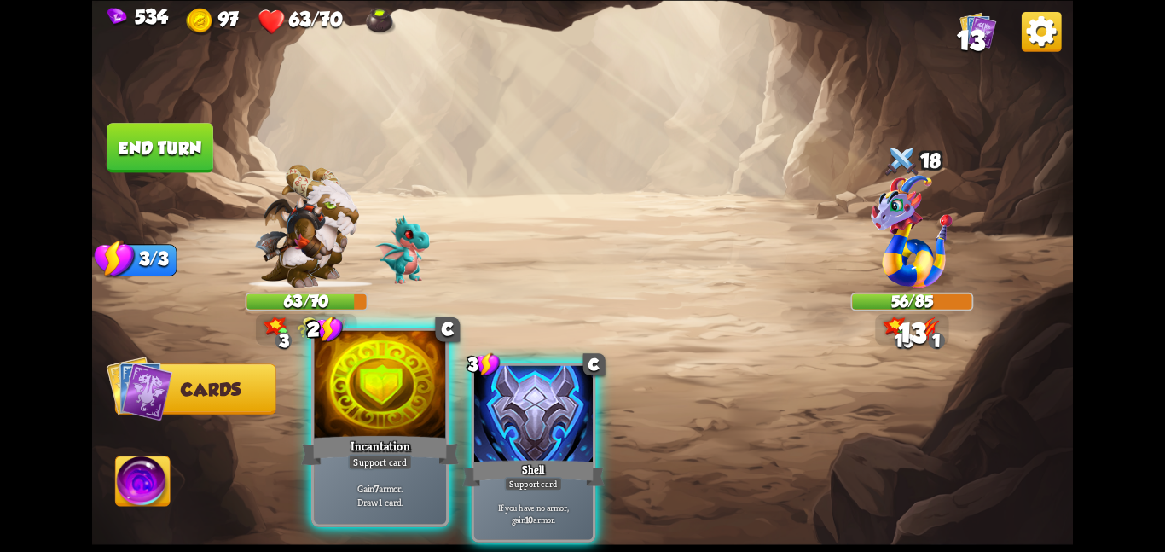
click at [356, 407] on div at bounding box center [380, 385] width 132 height 111
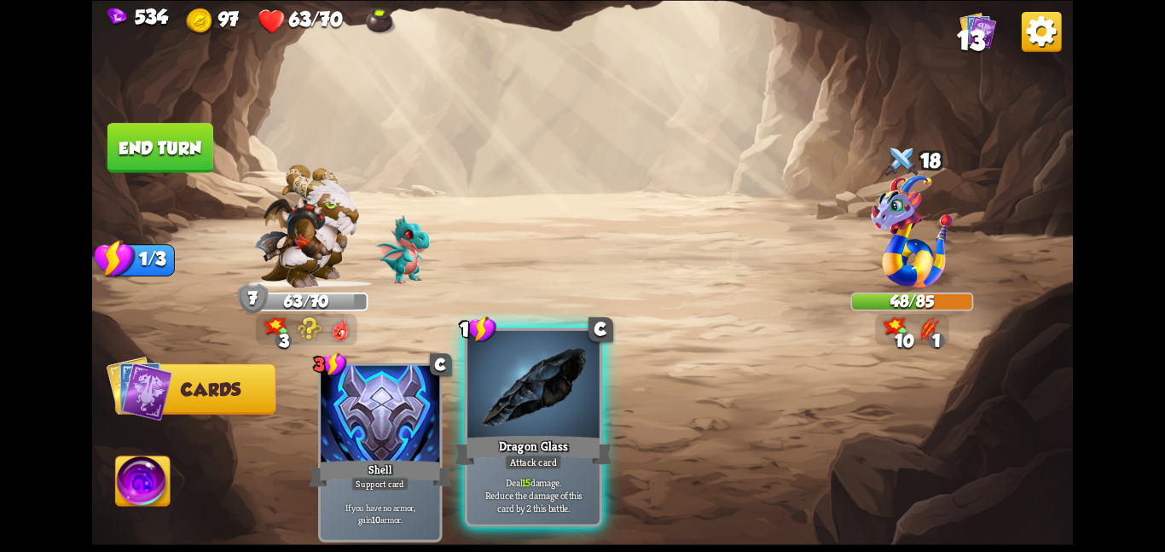
click at [501, 396] on div at bounding box center [533, 385] width 132 height 111
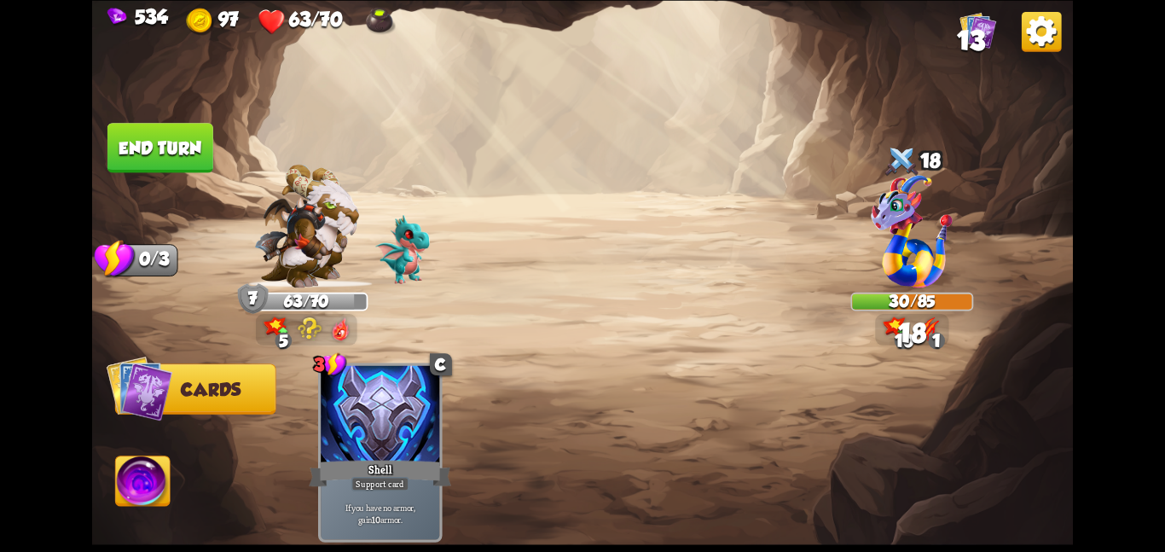
click at [166, 159] on button "End turn" at bounding box center [160, 147] width 106 height 49
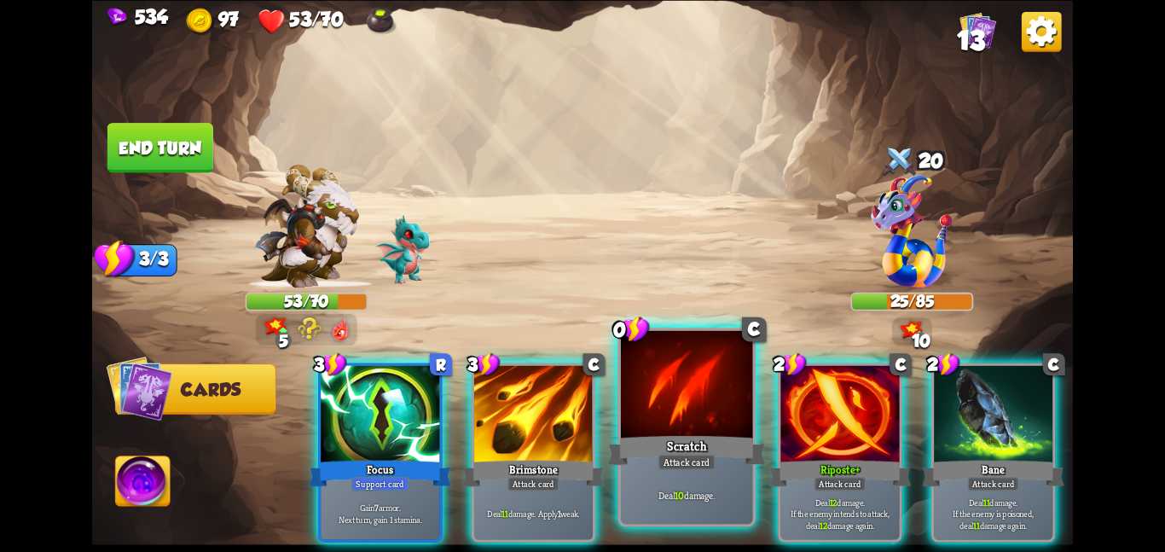
click at [739, 383] on div at bounding box center [687, 385] width 132 height 111
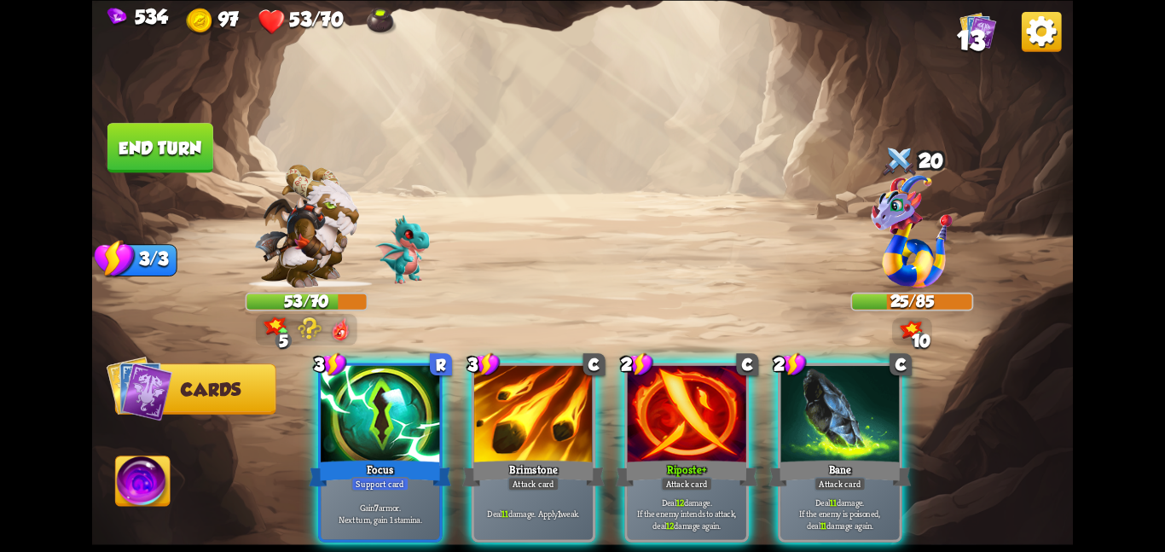
click at [739, 383] on div at bounding box center [687, 415] width 119 height 100
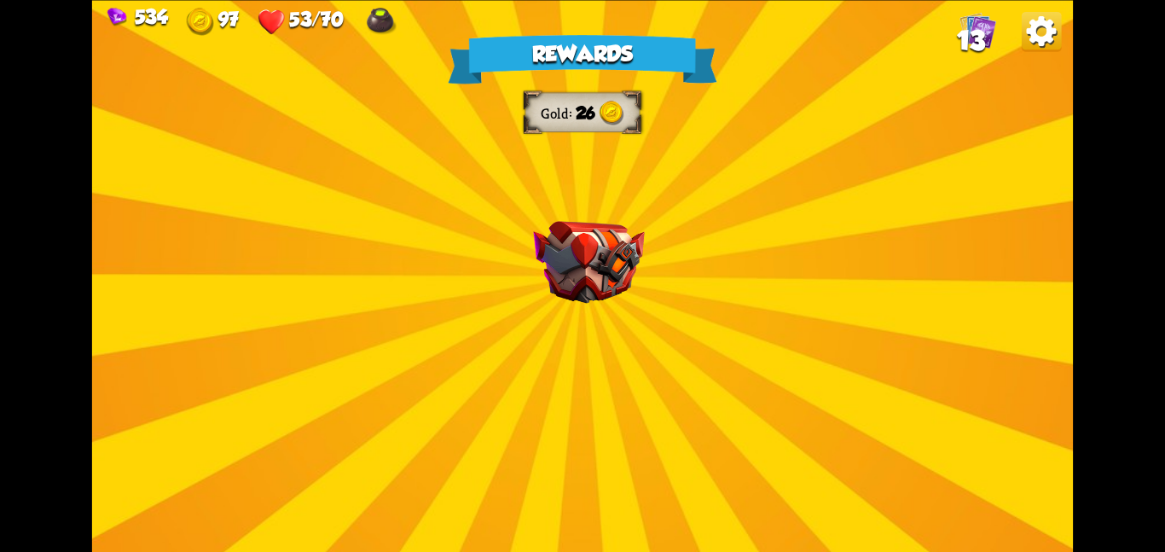
click at [606, 227] on img at bounding box center [588, 262] width 111 height 83
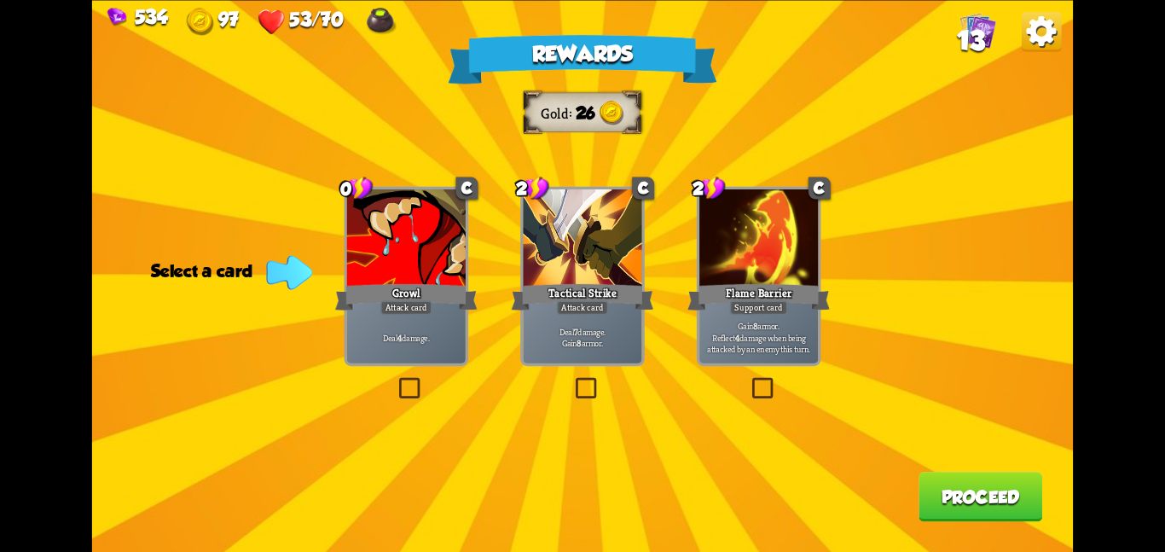
click at [629, 290] on div "Tactical Strike" at bounding box center [583, 297] width 142 height 32
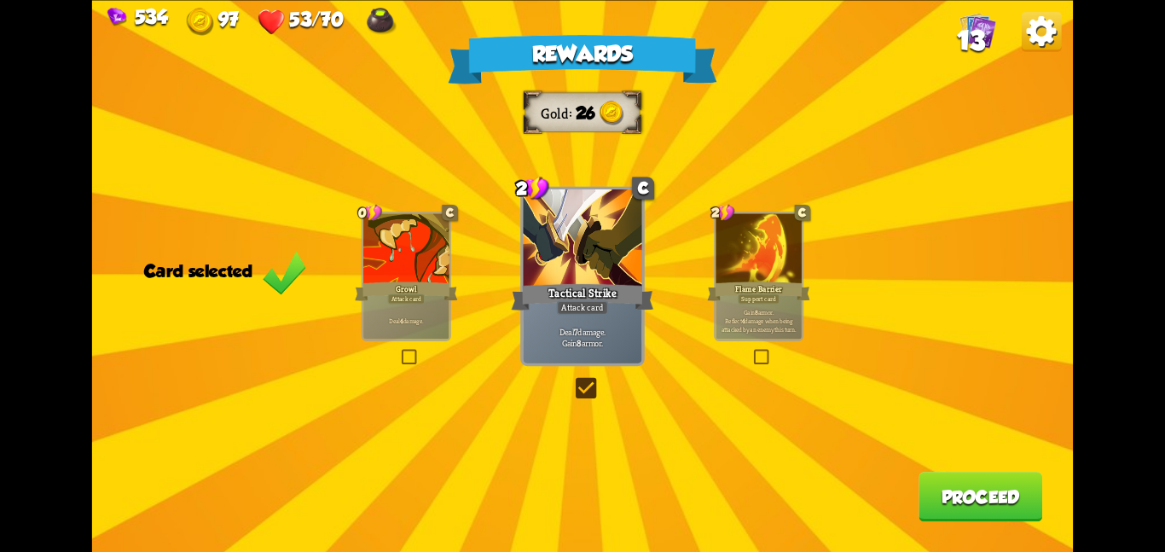
click at [970, 500] on button "Proceed" at bounding box center [980, 496] width 124 height 49
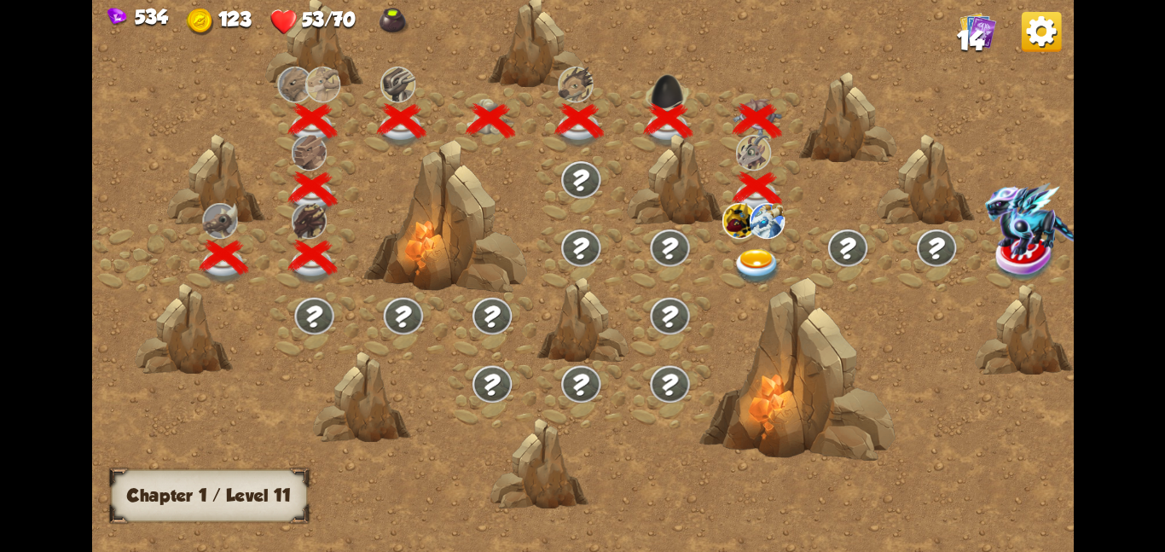
scroll to position [0, 259]
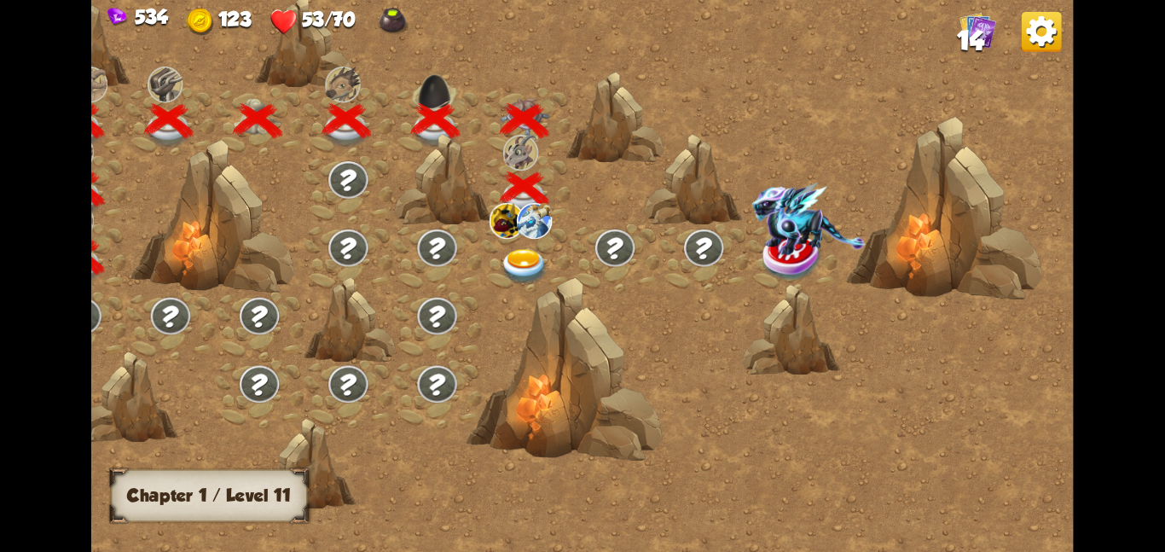
click at [564, 236] on div at bounding box center [525, 257] width 89 height 68
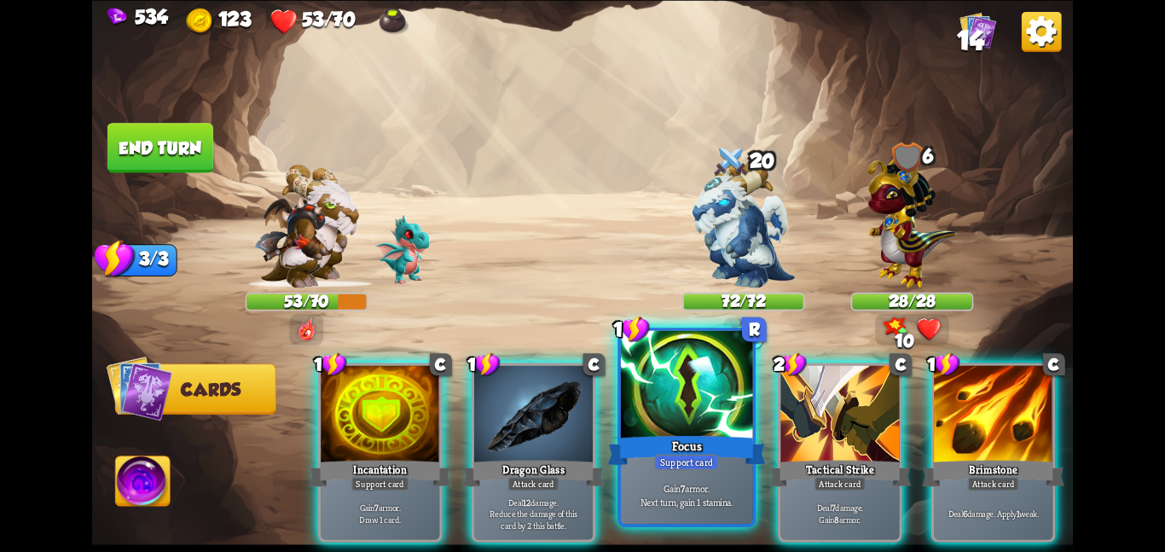
click at [684, 425] on div at bounding box center [687, 385] width 132 height 111
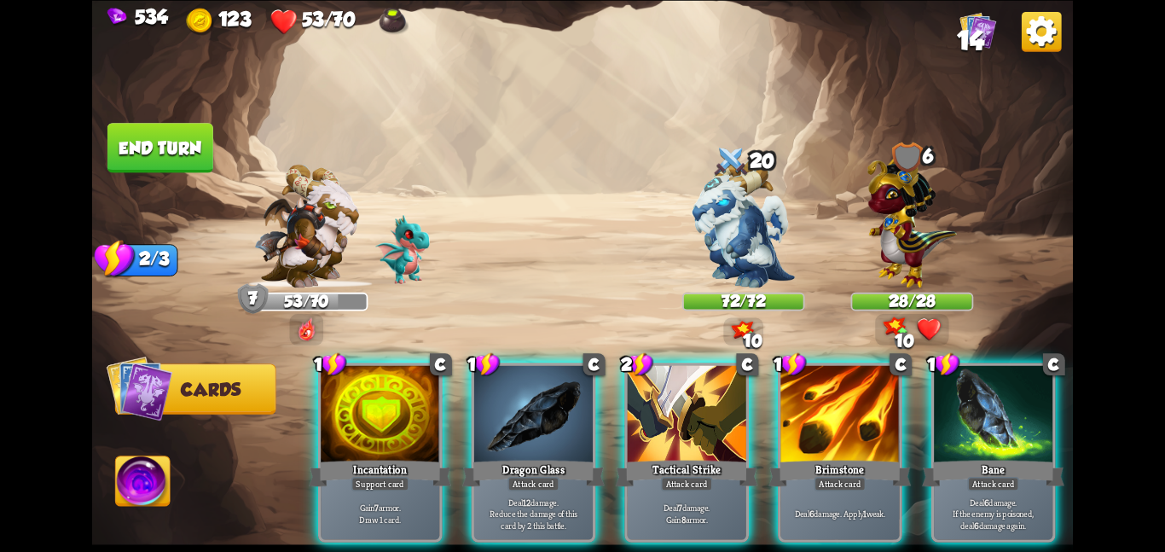
scroll to position [0, 162]
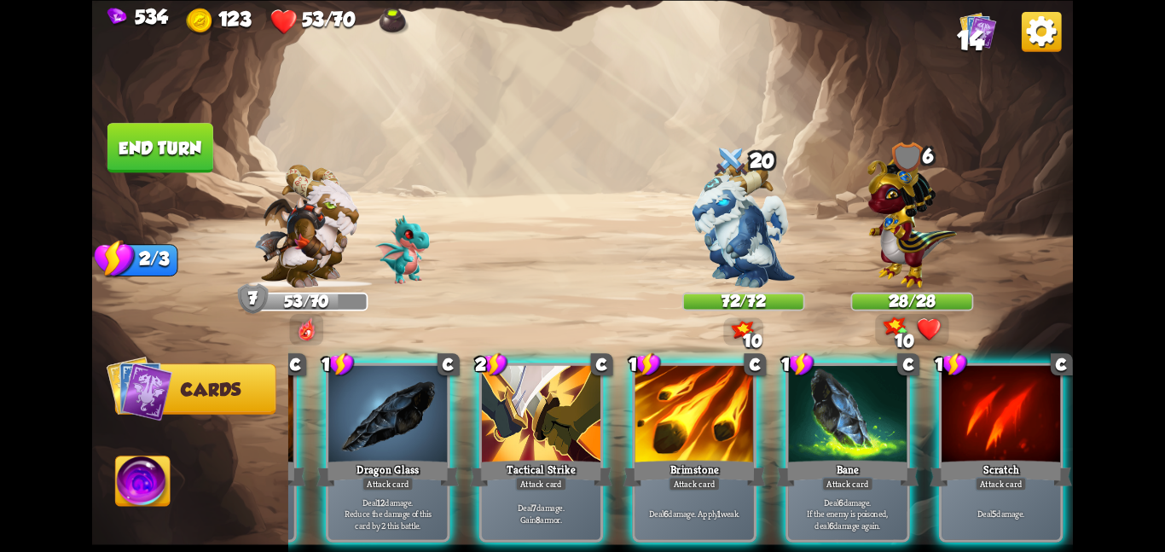
click at [684, 425] on div at bounding box center [694, 415] width 119 height 100
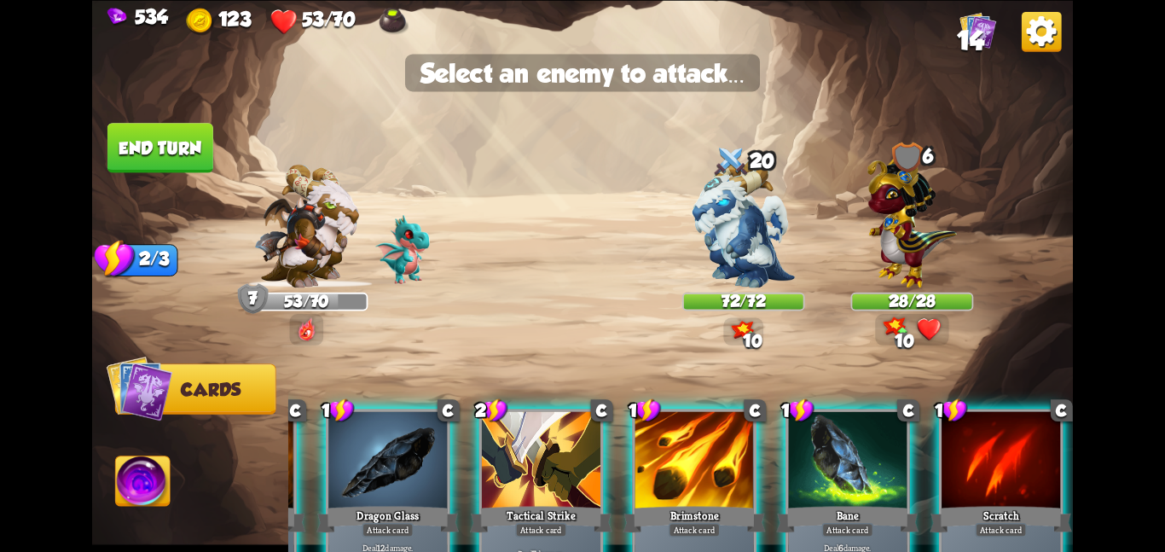
click at [678, 481] on div at bounding box center [694, 461] width 119 height 100
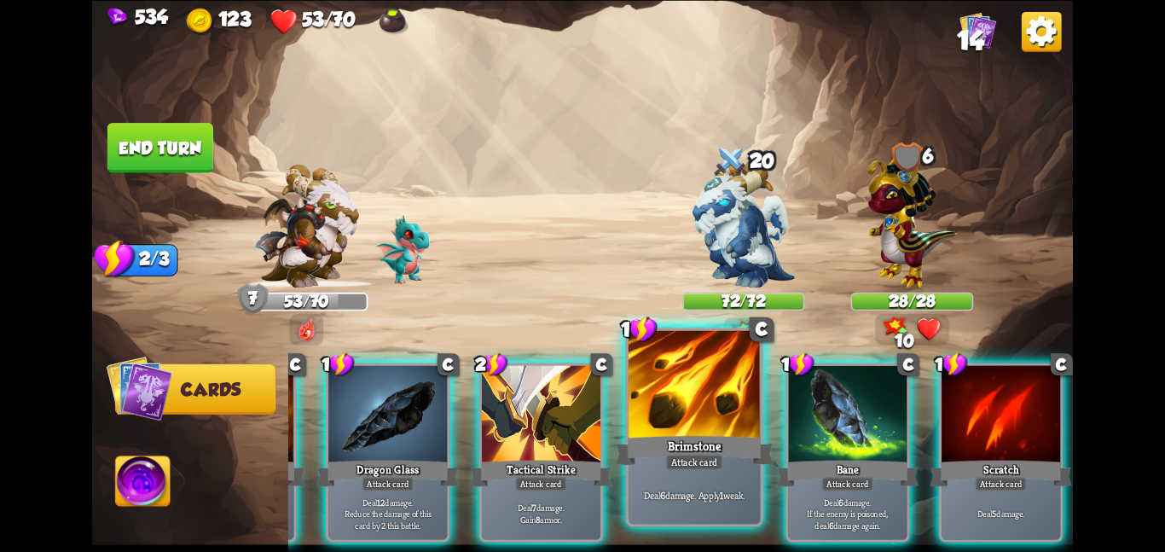
click at [678, 481] on div "Deal 6 damage. Apply 1 weak." at bounding box center [694, 494] width 132 height 57
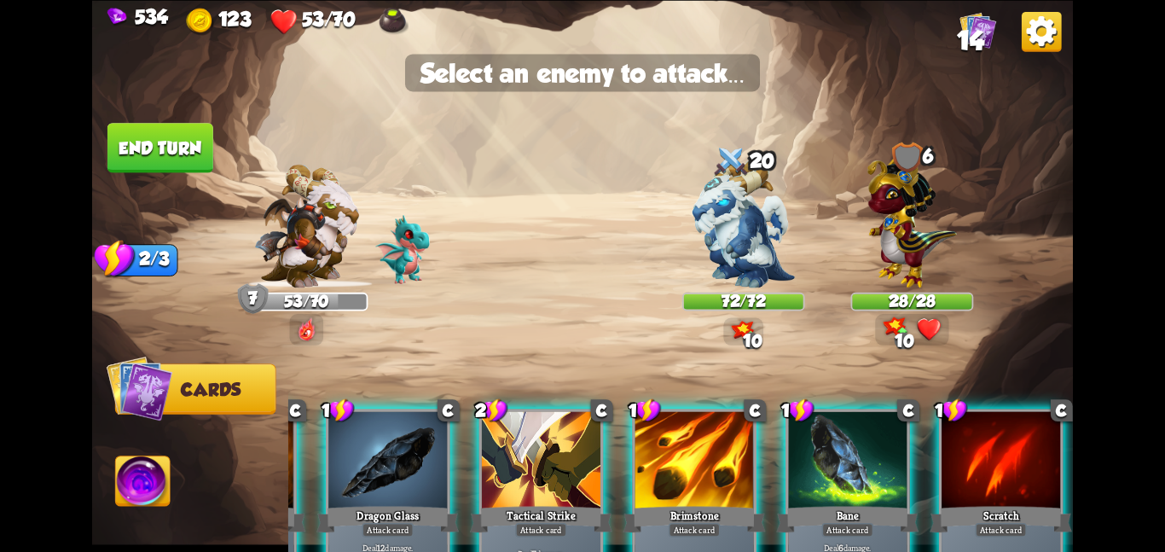
click at [678, 481] on div at bounding box center [694, 461] width 119 height 100
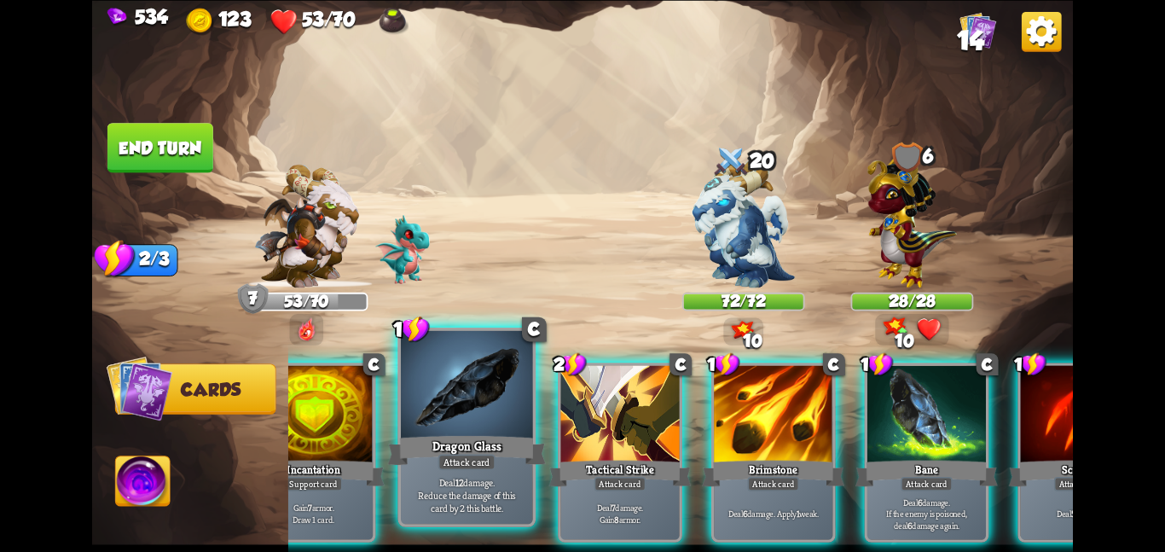
scroll to position [0, 0]
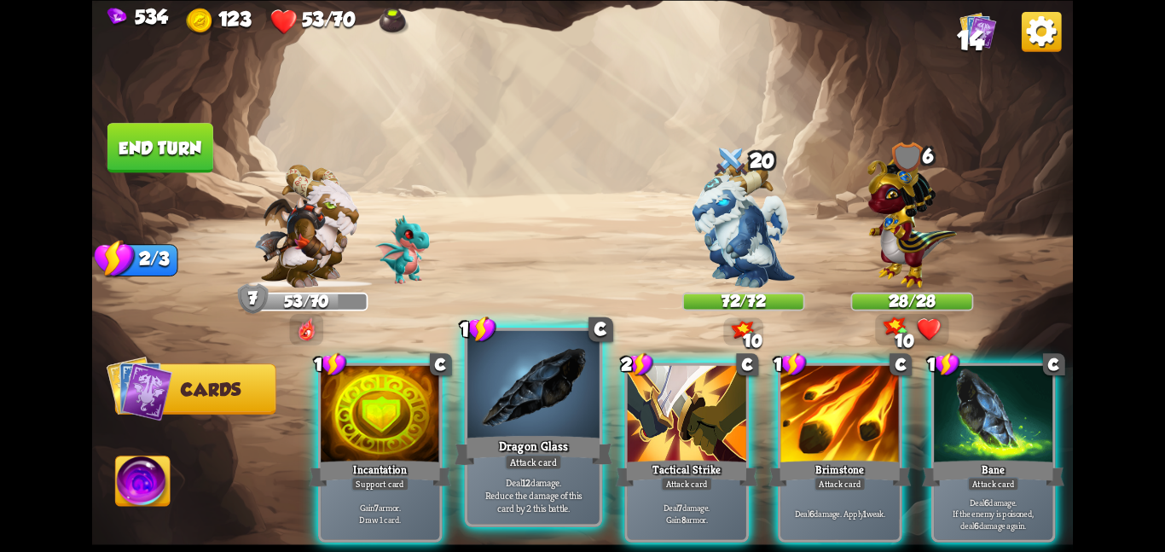
click at [429, 420] on div at bounding box center [380, 415] width 119 height 100
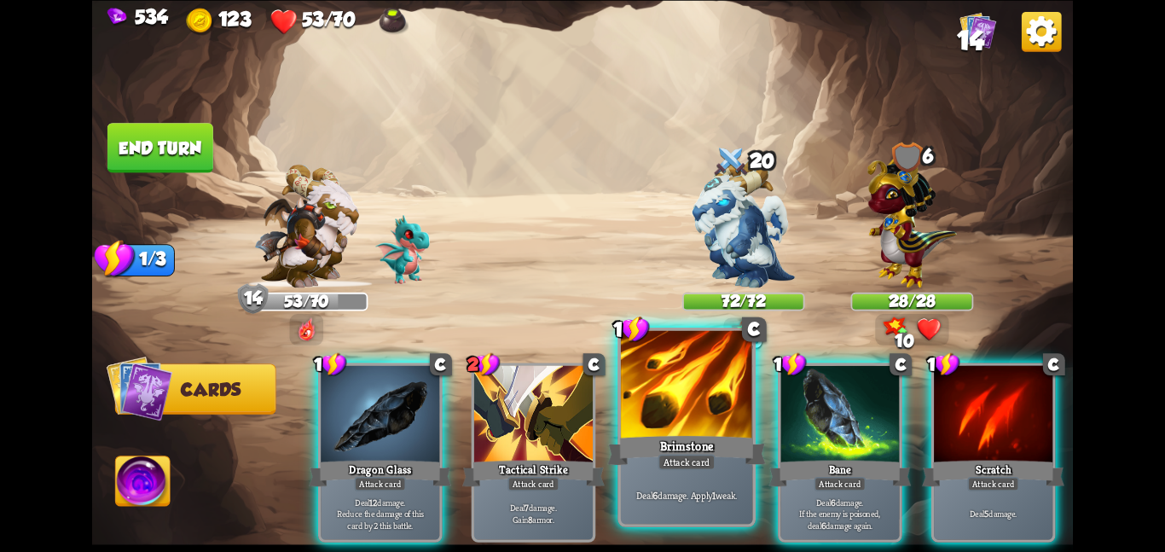
scroll to position [0, 3]
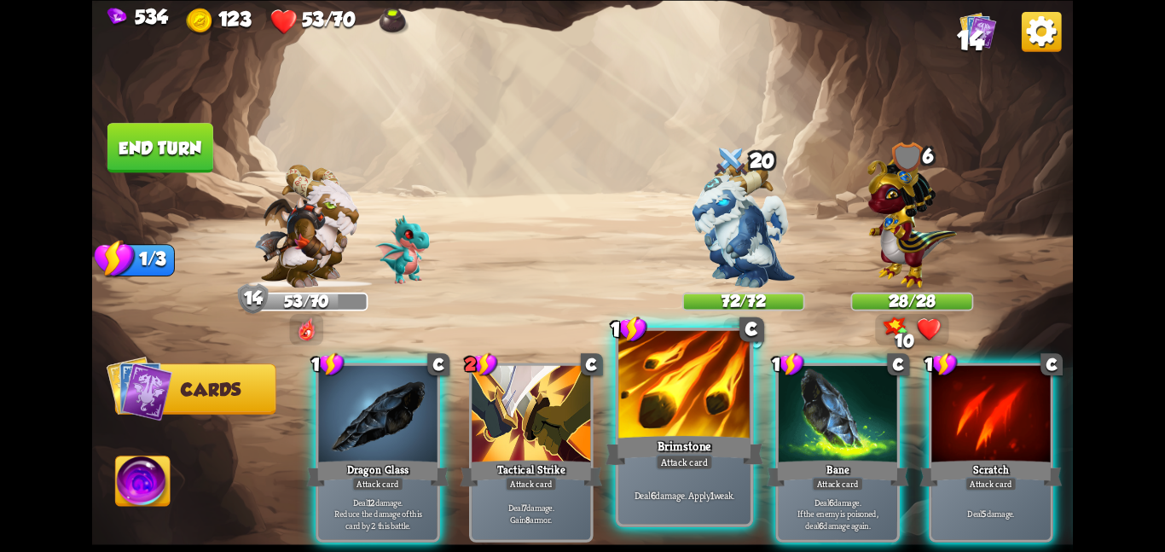
click at [647, 408] on div at bounding box center [684, 385] width 132 height 111
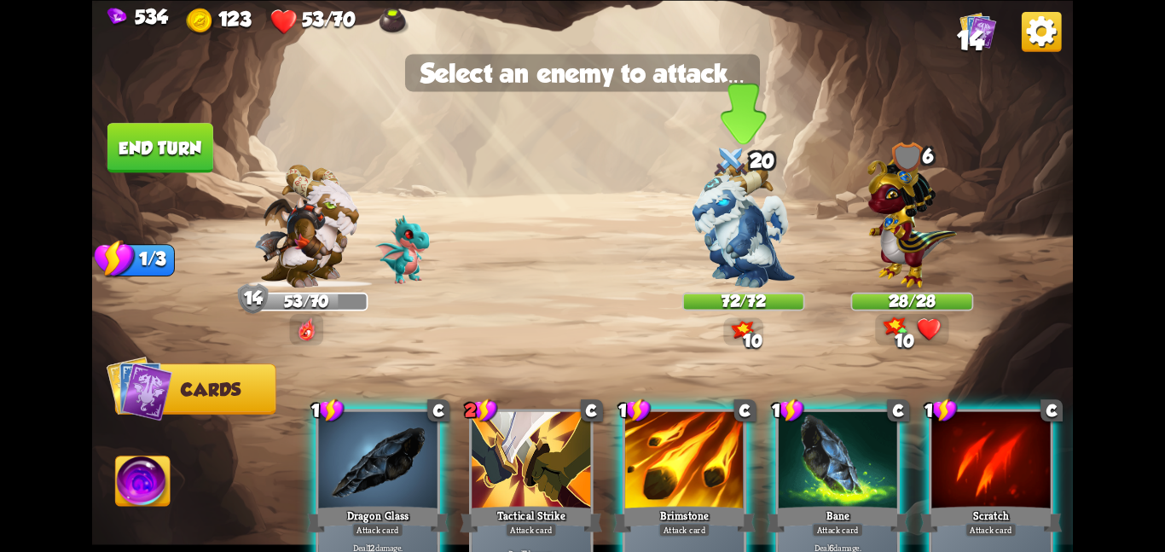
click at [721, 238] on img at bounding box center [743, 223] width 102 height 129
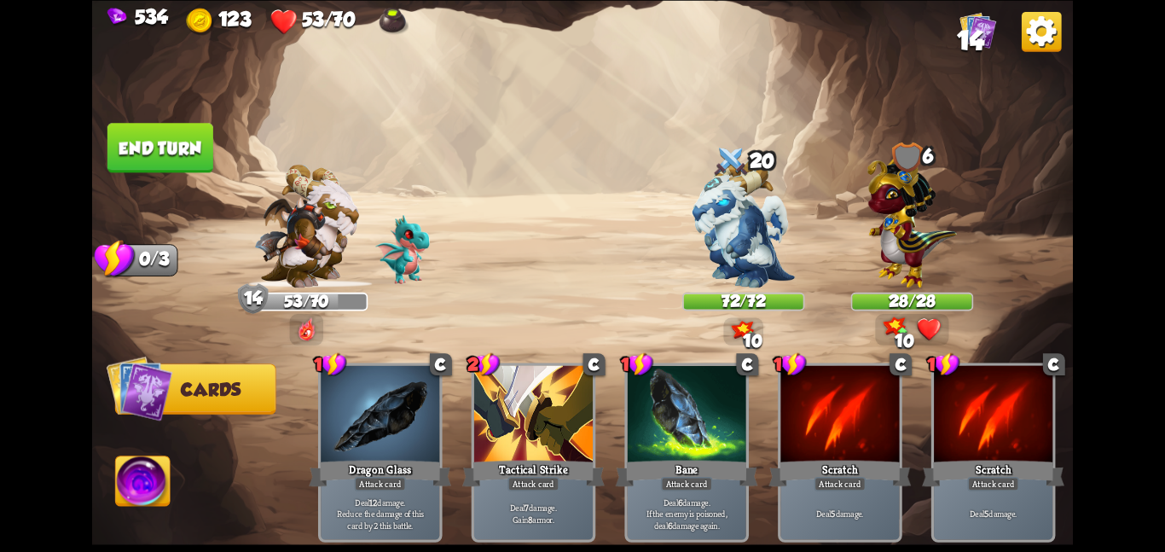
scroll to position [0, 0]
click at [189, 164] on button "End turn" at bounding box center [160, 147] width 106 height 49
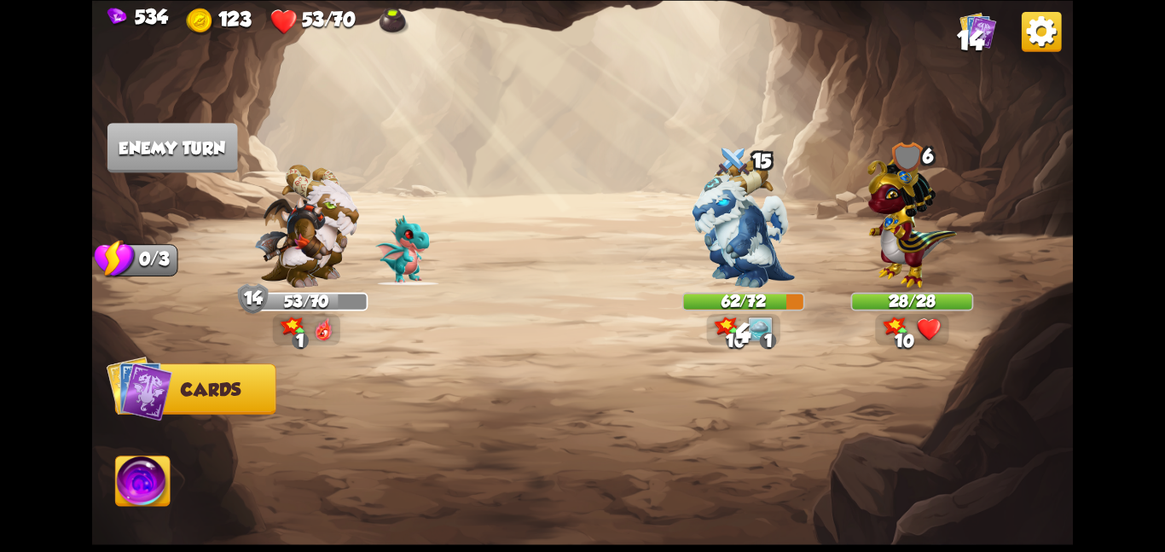
click at [715, 228] on img at bounding box center [743, 223] width 102 height 129
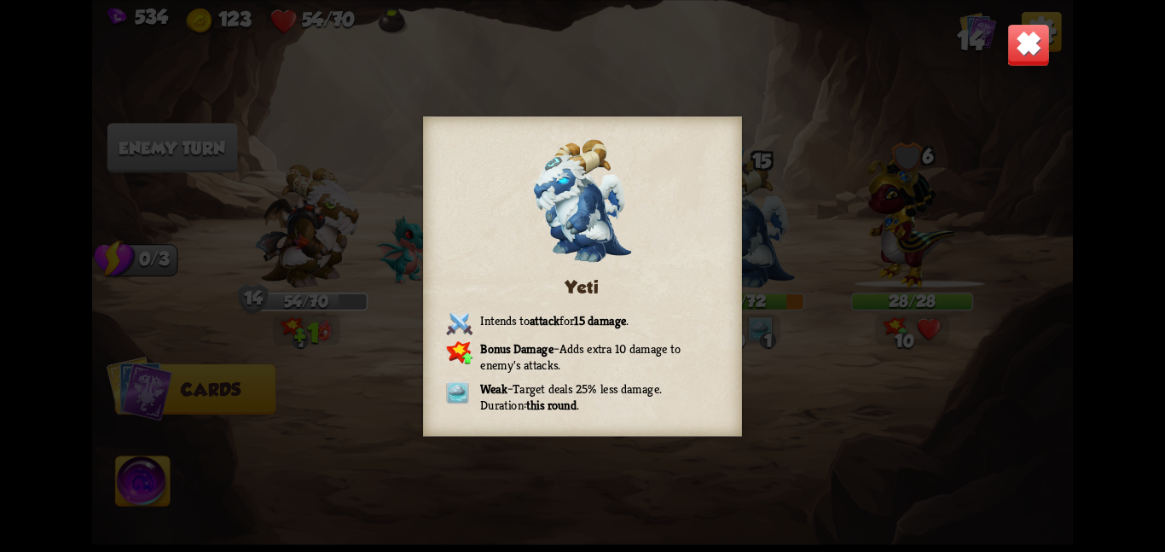
click at [1034, 51] on img at bounding box center [1028, 44] width 43 height 43
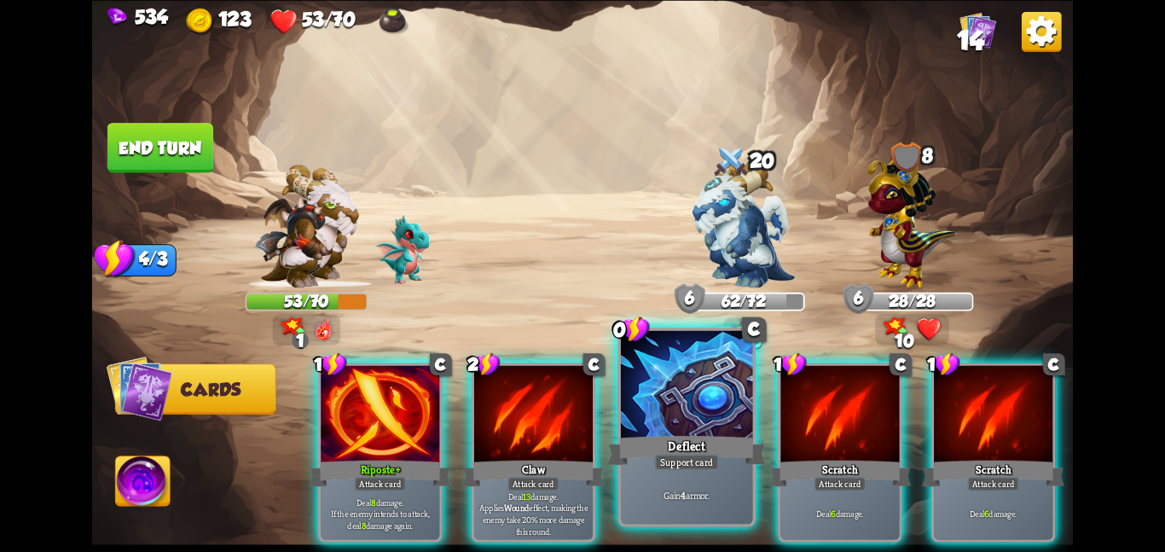
click at [709, 402] on div at bounding box center [687, 385] width 132 height 111
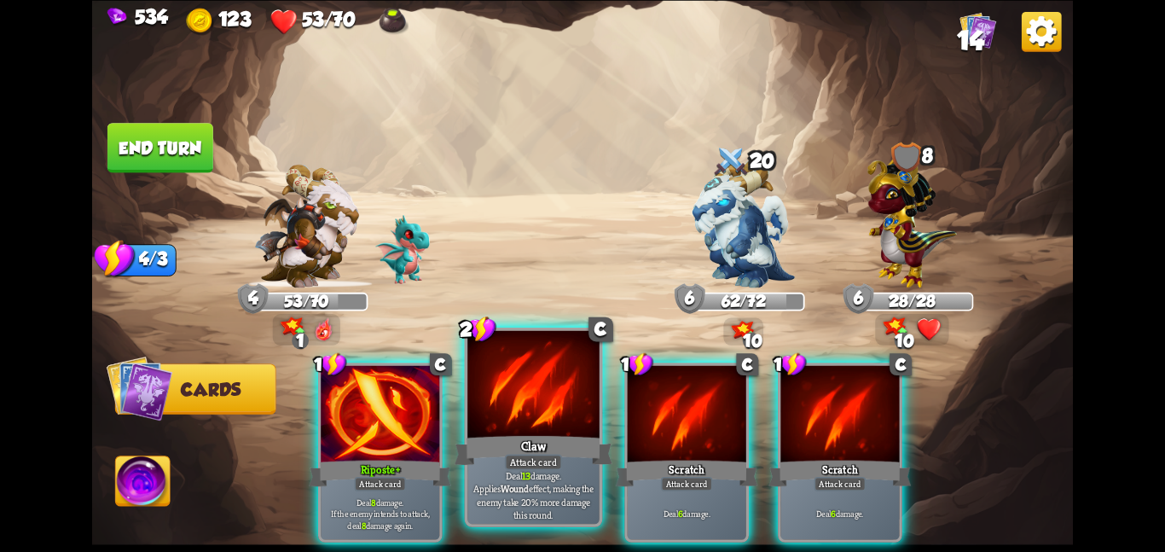
click at [466, 413] on div "2 C Claw Attack card Deal 13 damage. Applies Wound effect, making the enemy tak…" at bounding box center [534, 427] width 138 height 200
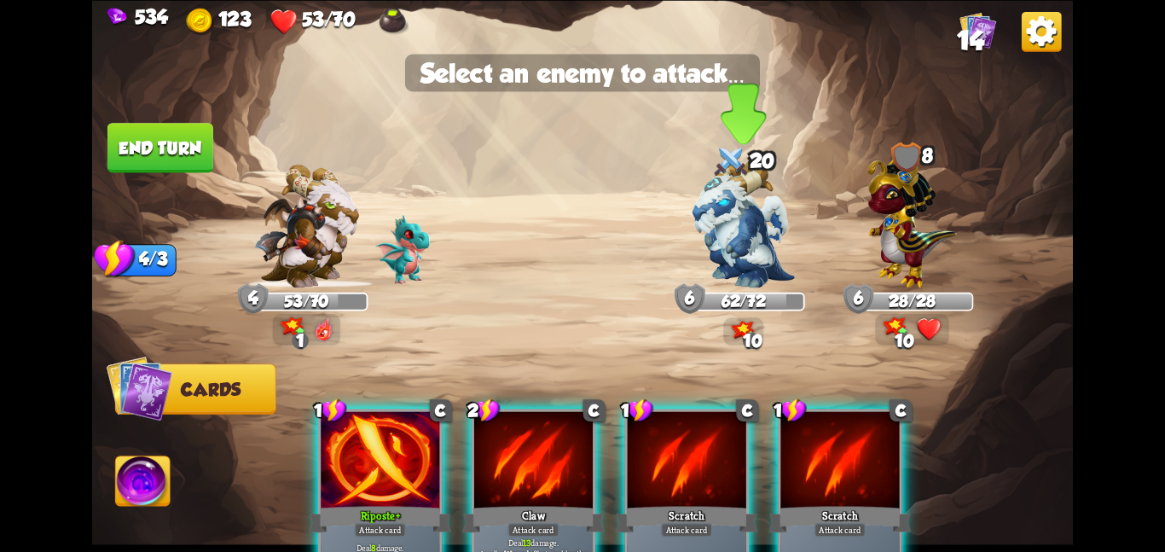
click at [746, 257] on img at bounding box center [743, 223] width 102 height 129
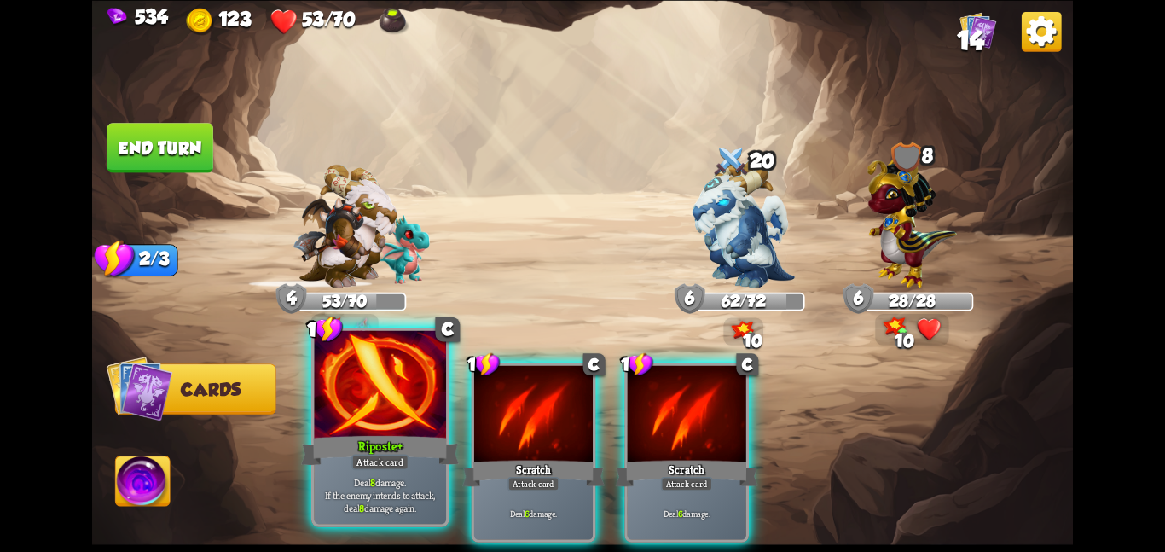
click at [412, 420] on div at bounding box center [380, 385] width 132 height 111
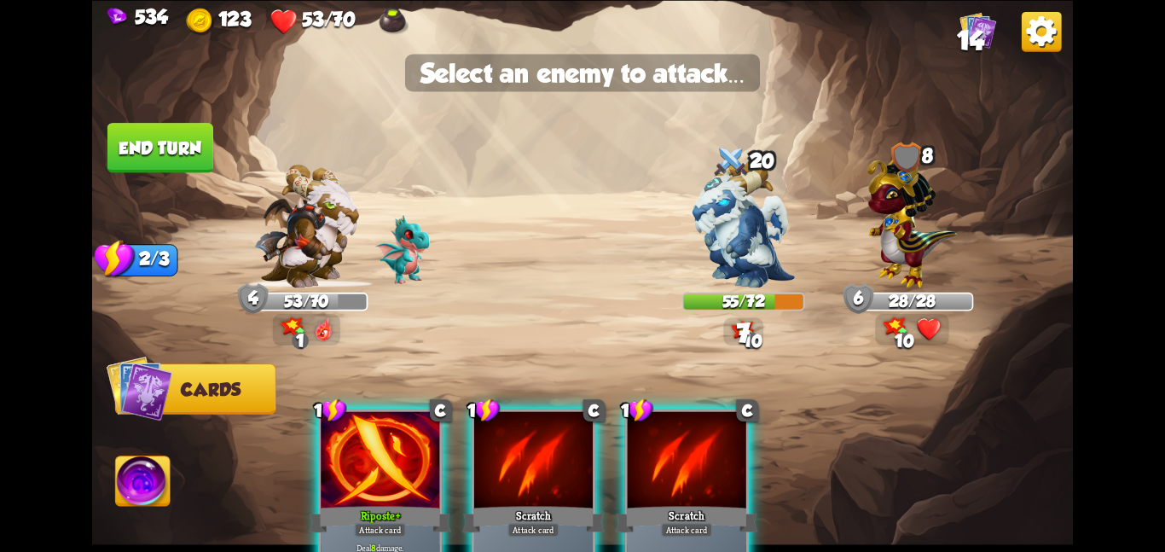
click at [744, 288] on img at bounding box center [582, 276] width 981 height 552
click at [745, 260] on img at bounding box center [743, 223] width 102 height 129
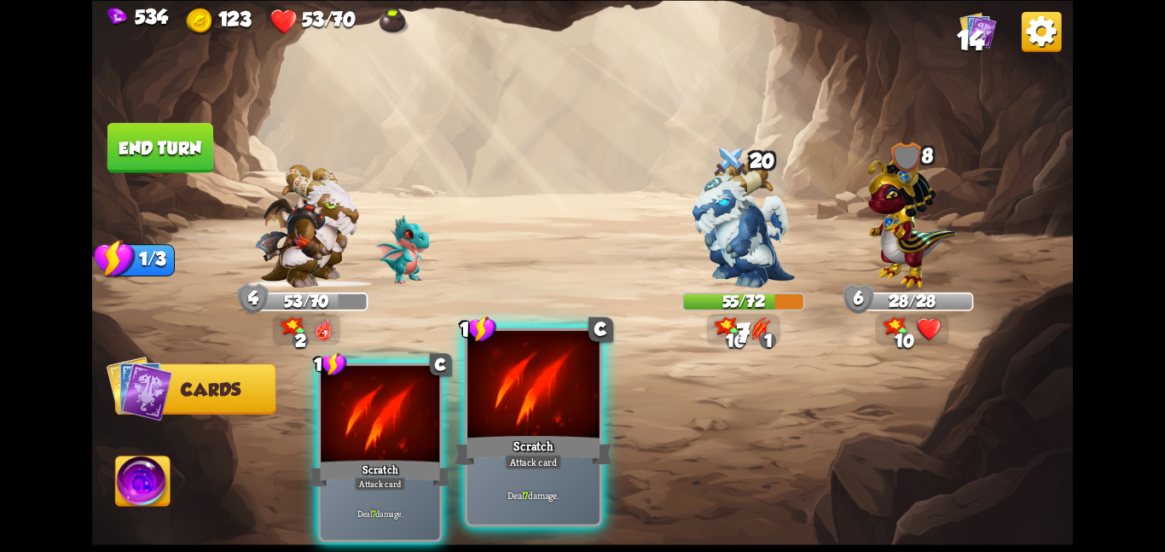
click at [531, 366] on div at bounding box center [533, 385] width 132 height 111
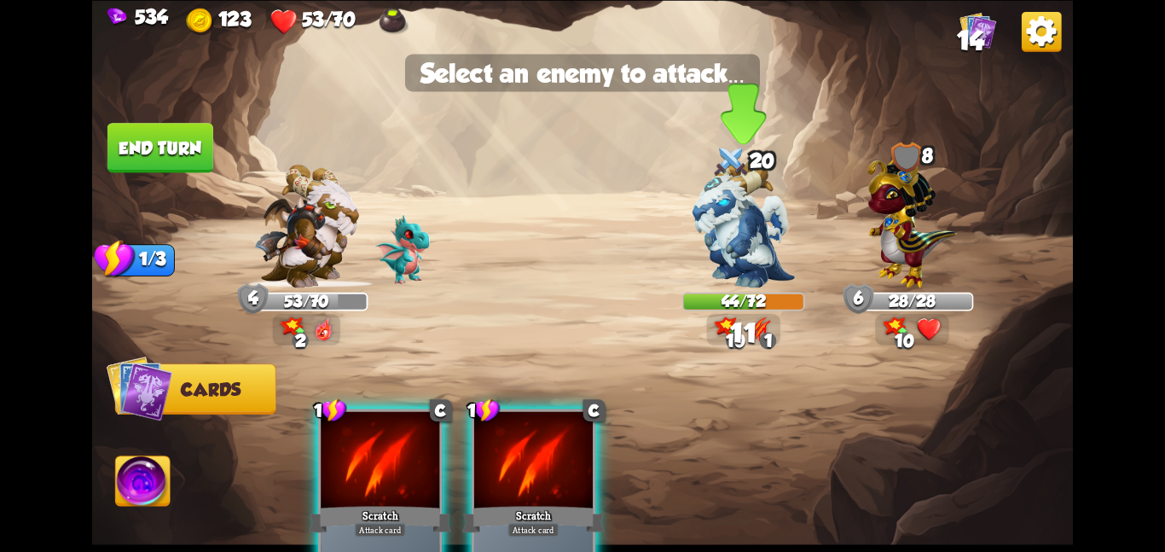
click at [803, 190] on div at bounding box center [743, 233] width 123 height 107
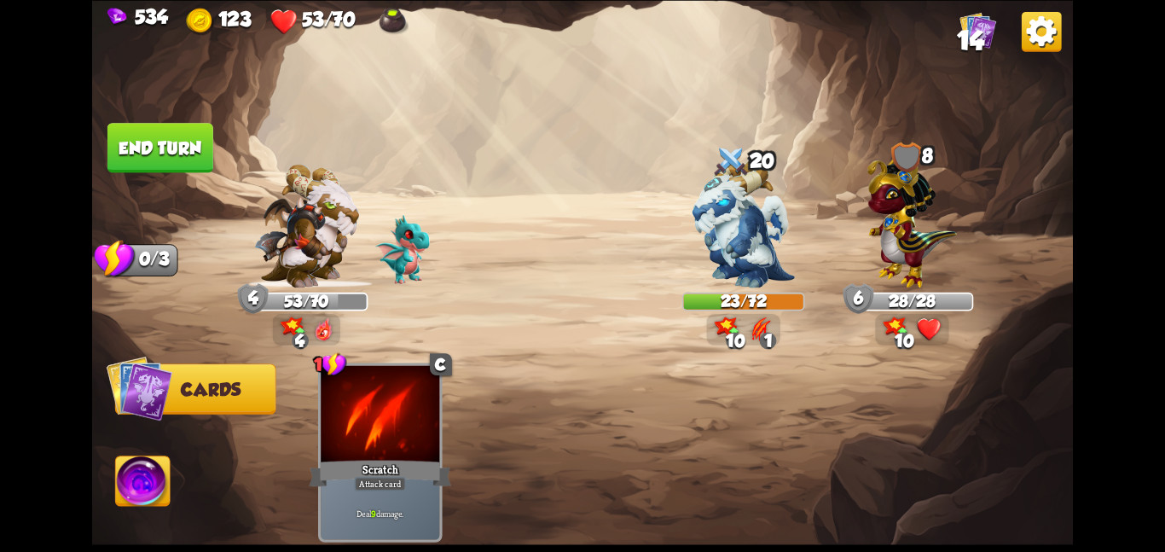
click at [157, 469] on img at bounding box center [143, 483] width 55 height 55
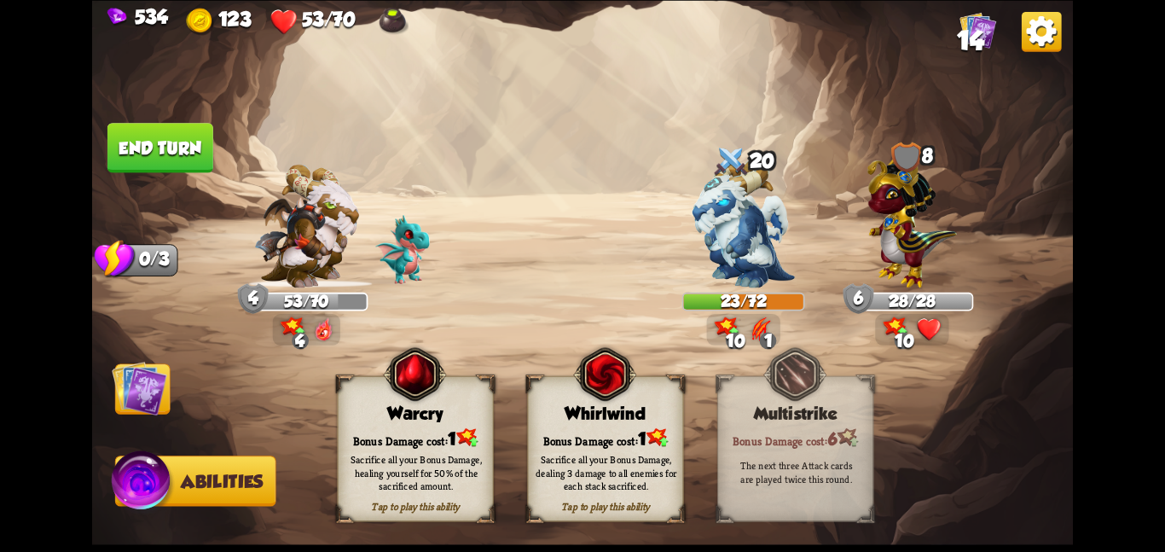
click at [574, 395] on img at bounding box center [604, 374] width 63 height 64
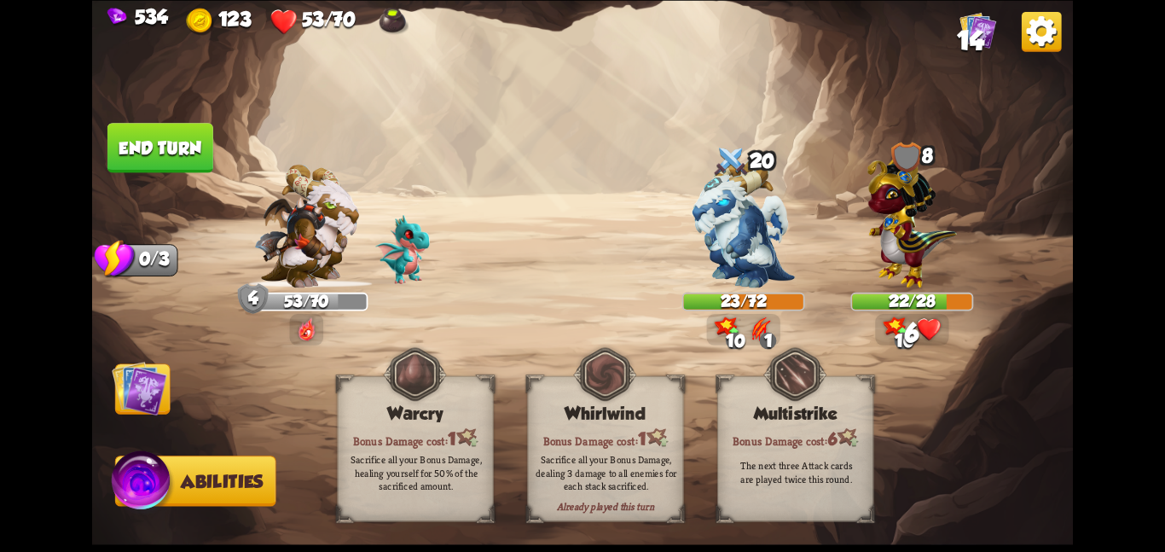
click at [164, 388] on img at bounding box center [139, 387] width 55 height 55
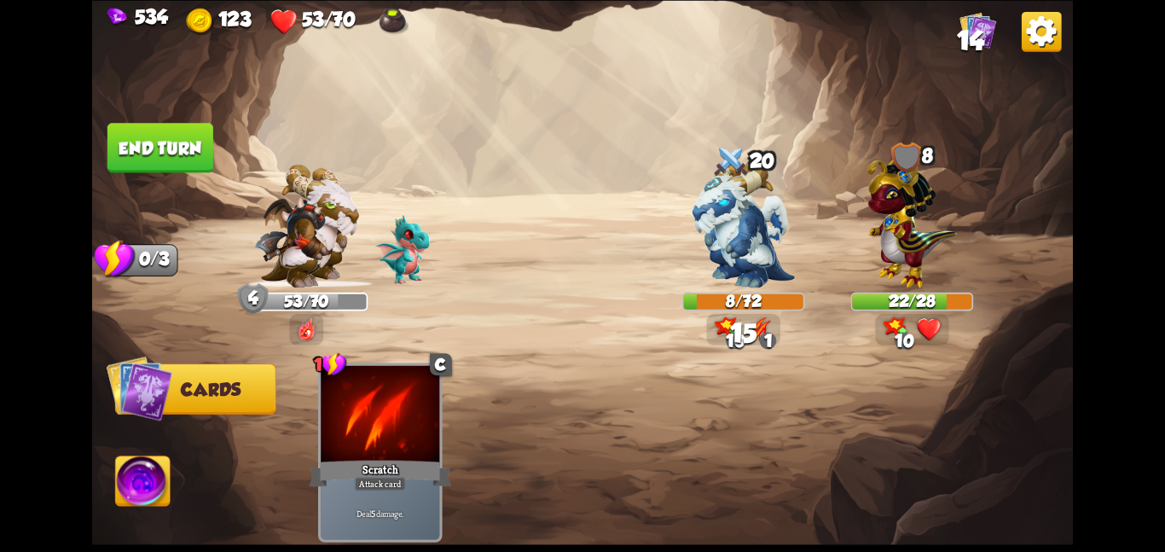
click at [196, 155] on button "End turn" at bounding box center [160, 147] width 106 height 49
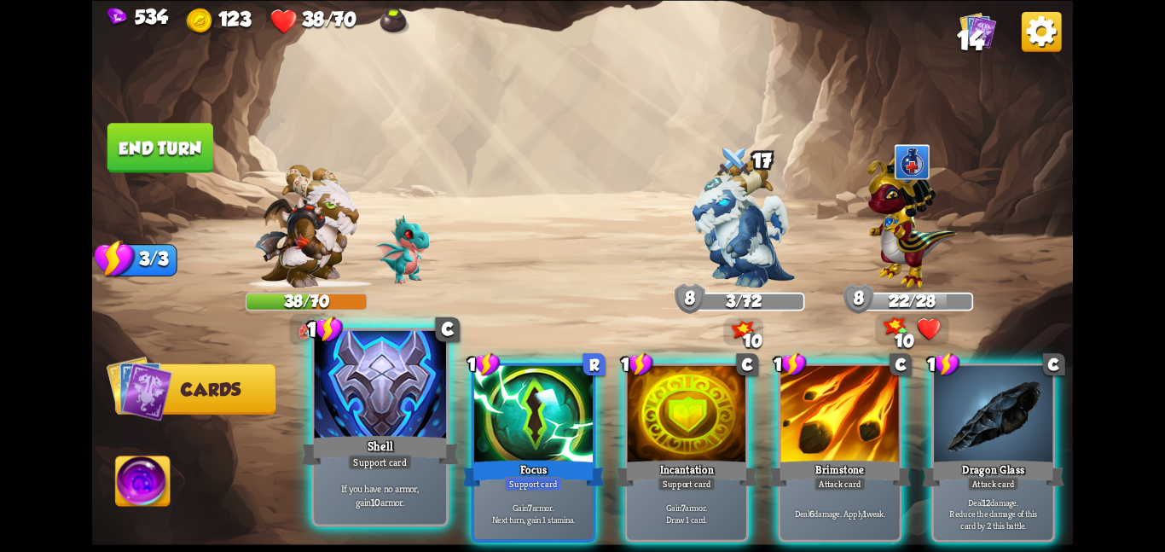
click at [322, 468] on div "If you have no armor, gain 10 armor." at bounding box center [380, 494] width 132 height 57
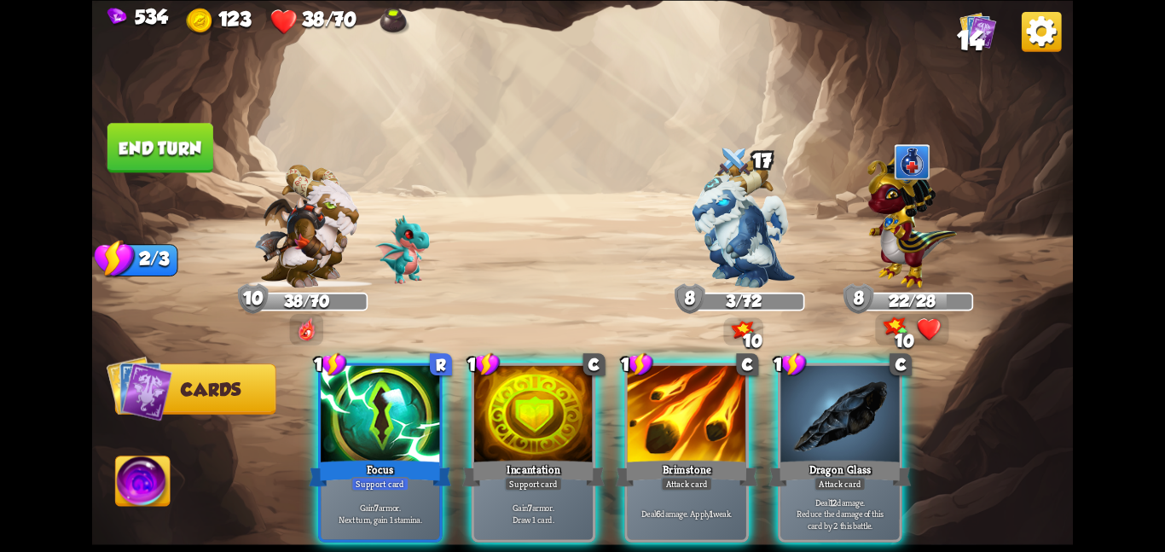
click at [322, 487] on div "Gain 7 armor. Next turn, gain 1 stamina." at bounding box center [380, 513] width 119 height 52
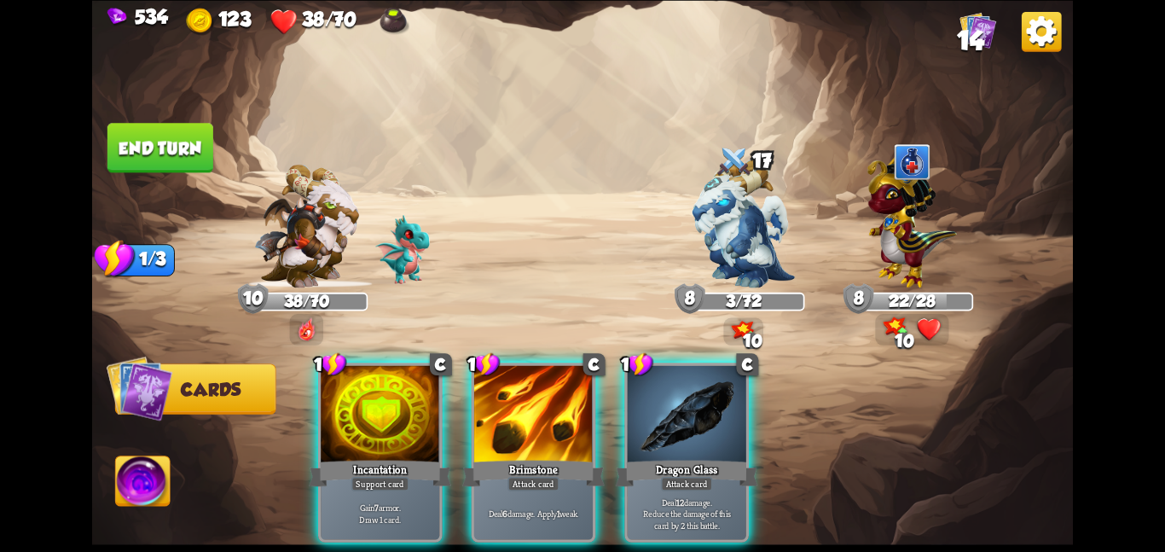
click at [322, 487] on div "Gain 7 armor. Draw 1 card." at bounding box center [380, 513] width 119 height 52
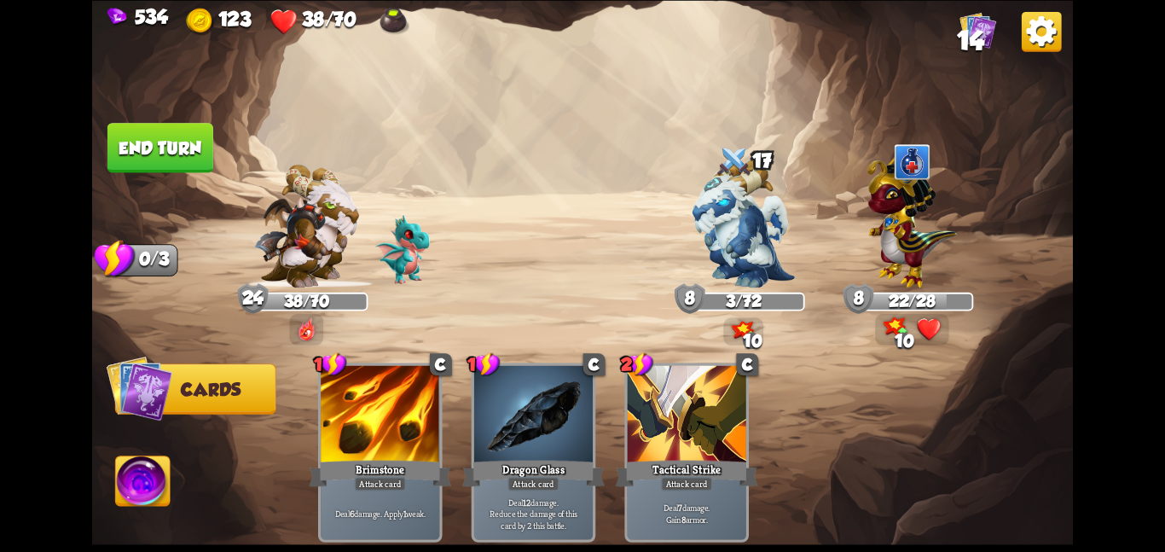
click at [172, 158] on button "End turn" at bounding box center [160, 147] width 106 height 49
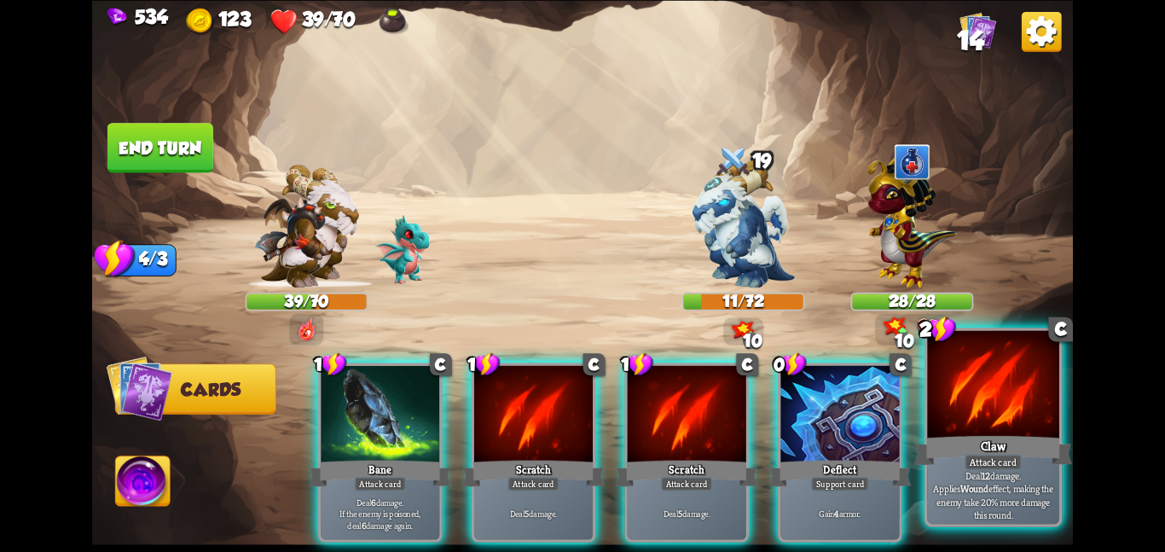
click at [952, 398] on div at bounding box center [993, 385] width 132 height 111
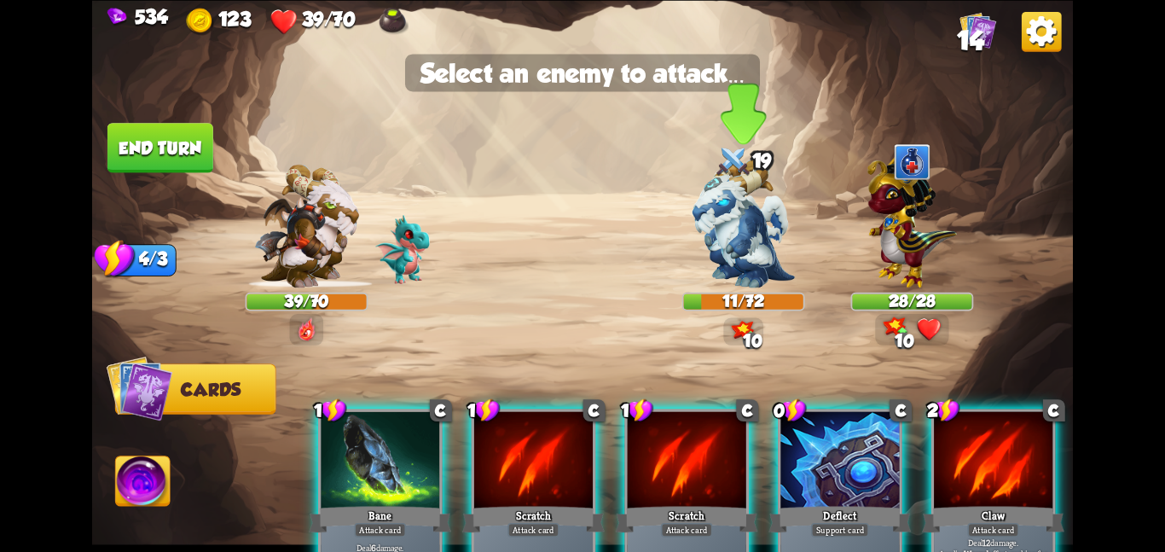
click at [734, 132] on img at bounding box center [582, 276] width 981 height 552
click at [735, 164] on div at bounding box center [733, 162] width 37 height 40
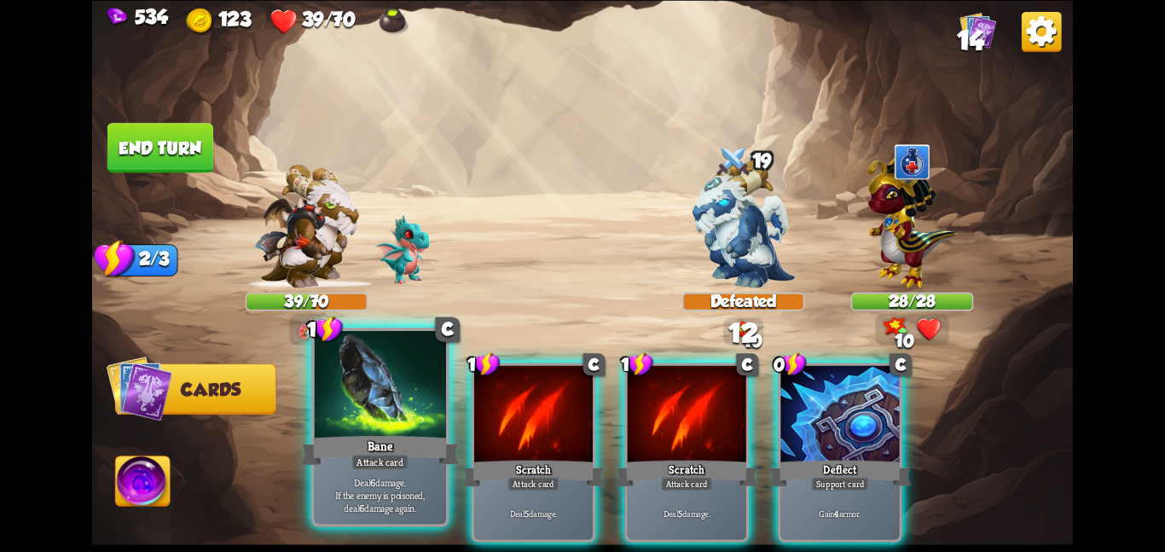
click at [409, 394] on div at bounding box center [380, 385] width 132 height 111
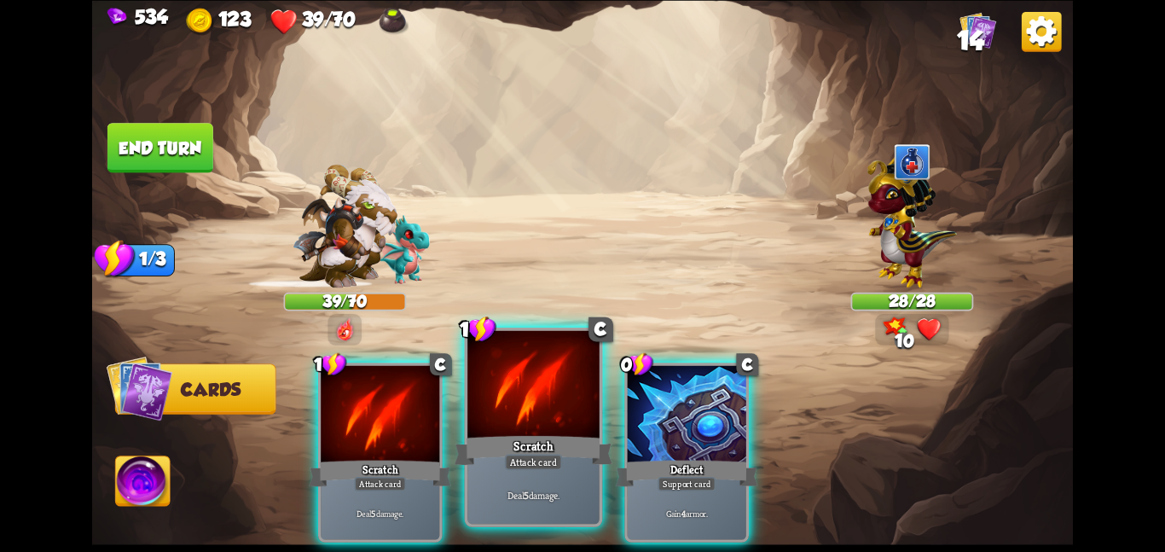
click at [506, 425] on div at bounding box center [533, 385] width 132 height 111
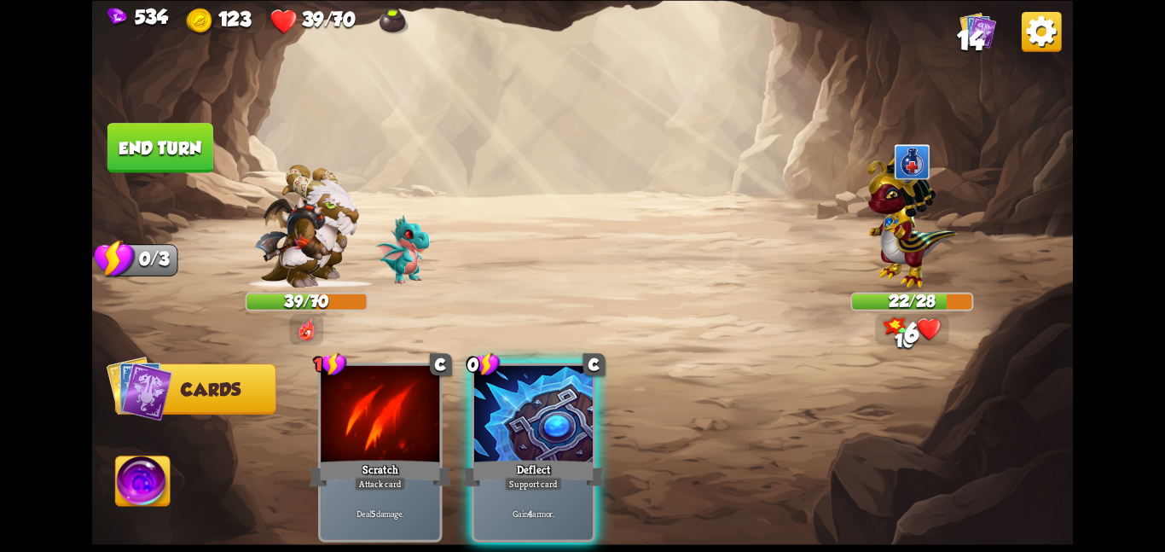
click at [506, 425] on div "1 C Scratch Attack card Deal 5 damage. 0 C Deflect Support card Gain 4 armor." at bounding box center [680, 429] width 785 height 246
click at [506, 425] on div at bounding box center [533, 415] width 119 height 100
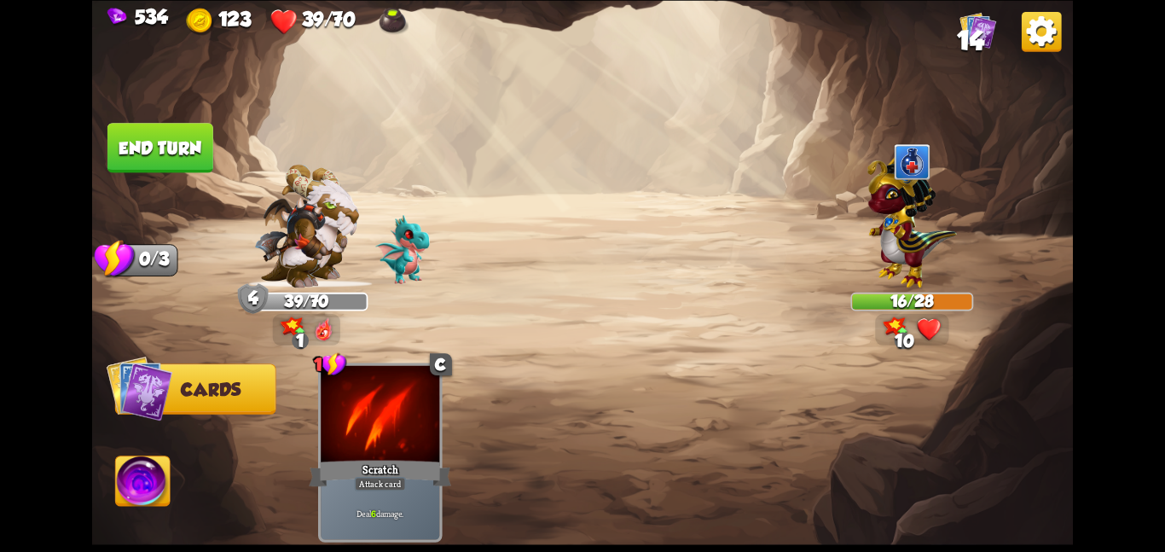
click at [182, 152] on button "End turn" at bounding box center [160, 147] width 106 height 49
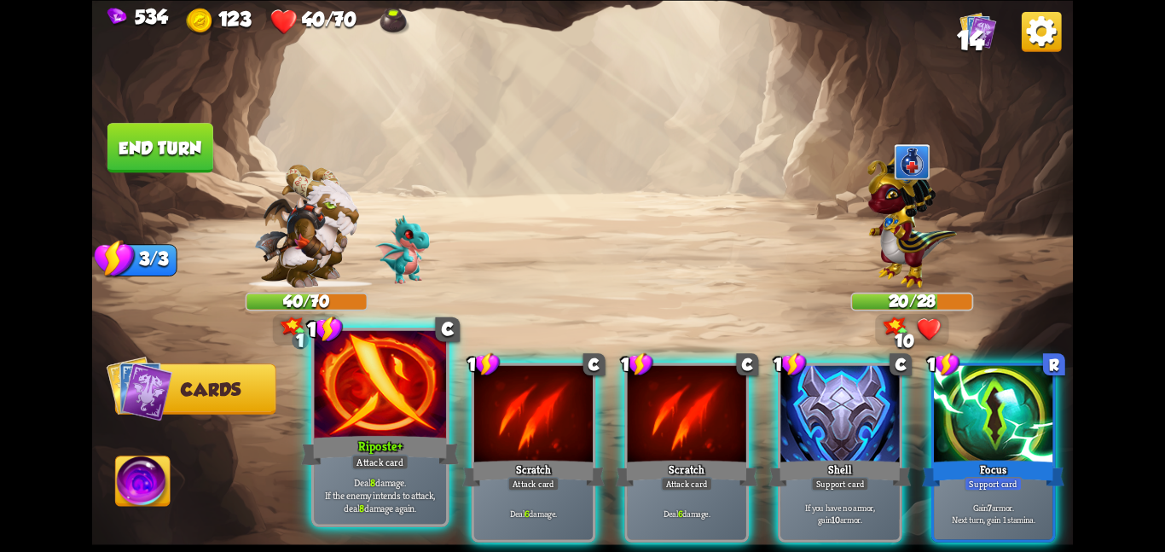
click at [411, 399] on div at bounding box center [380, 385] width 132 height 111
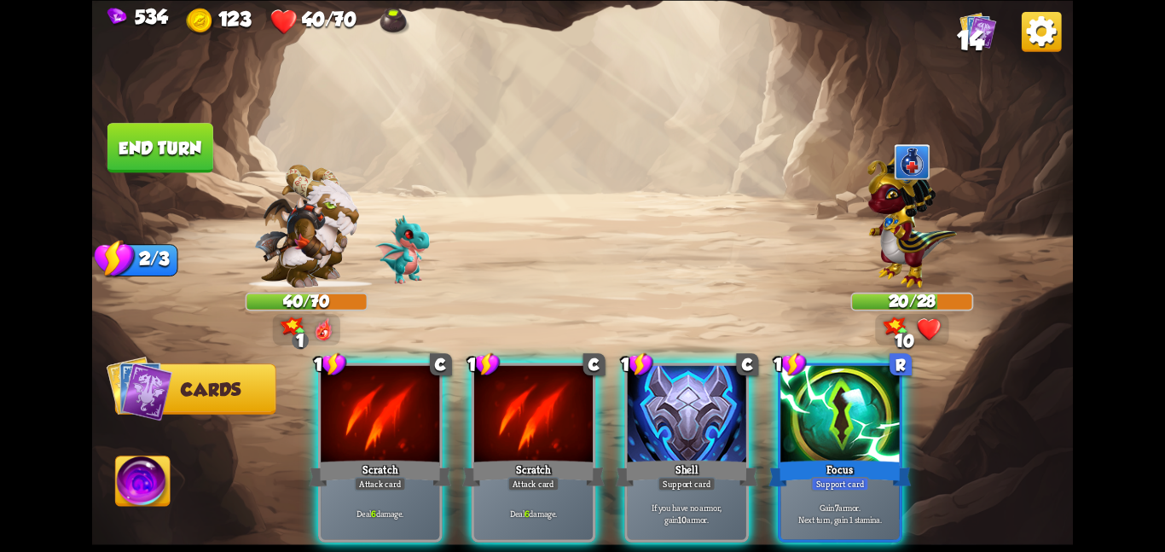
click at [411, 399] on div at bounding box center [380, 415] width 119 height 100
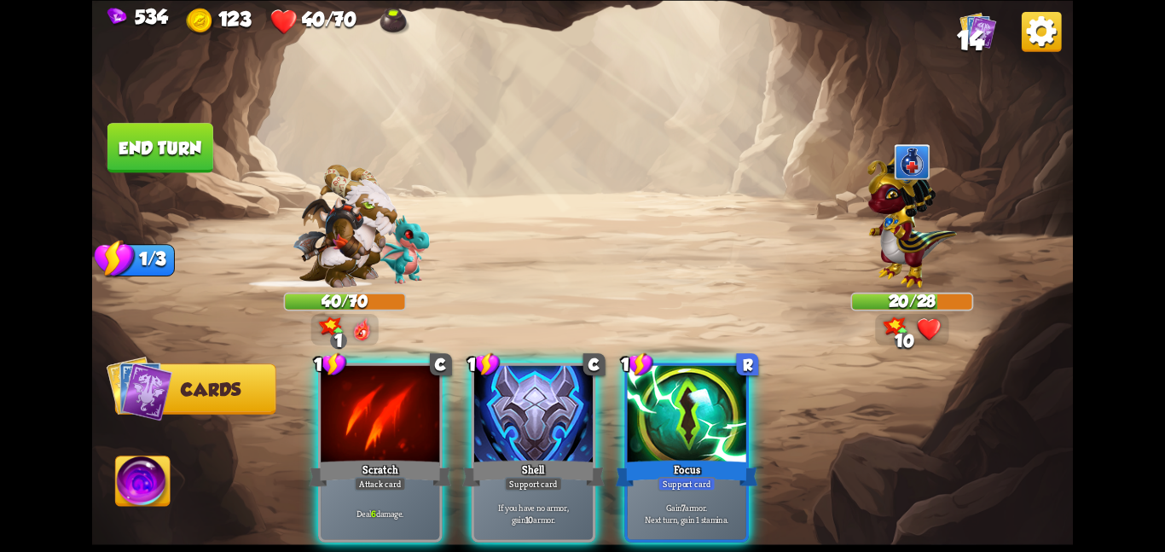
click at [411, 399] on div at bounding box center [380, 415] width 119 height 100
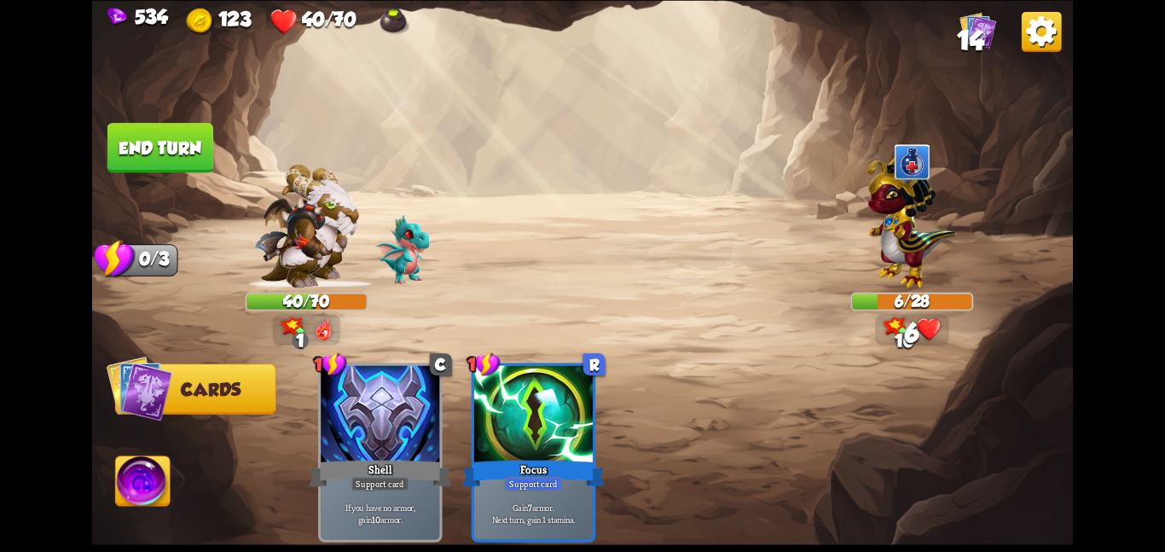
click at [186, 132] on button "End turn" at bounding box center [160, 147] width 106 height 49
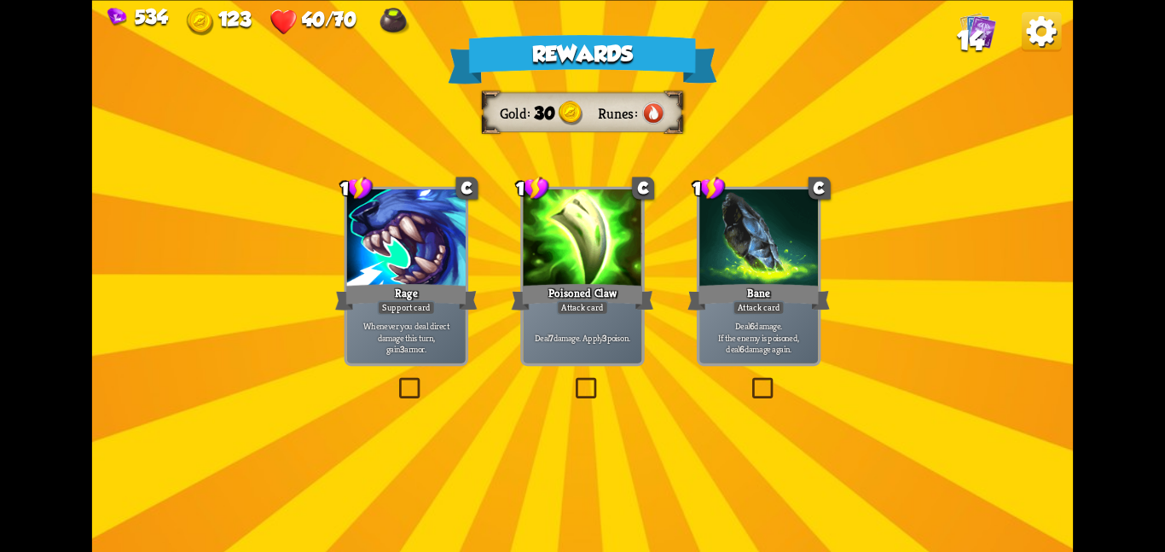
click at [650, 243] on div "Rewards Gold 30 Runes Select a card 1 C Rage Support card Whenever you deal dir…" at bounding box center [582, 276] width 981 height 552
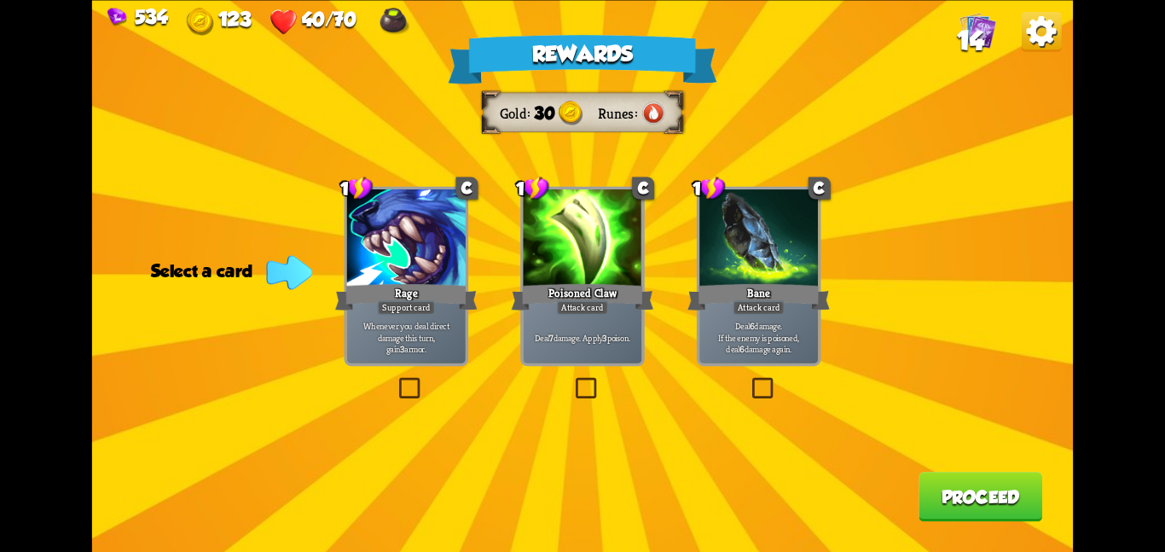
click at [619, 245] on div at bounding box center [582, 239] width 119 height 100
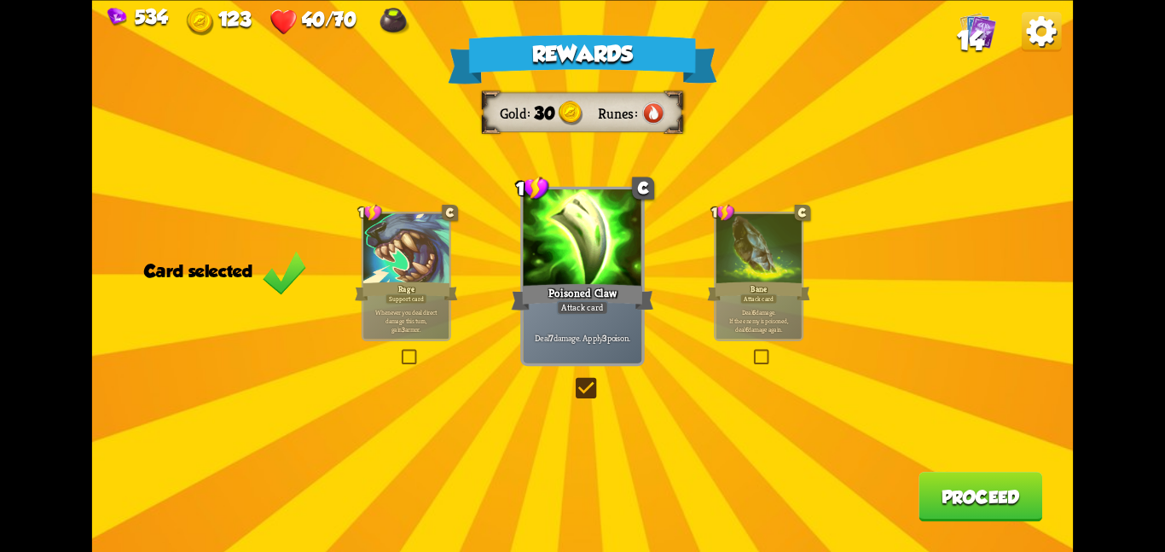
click at [998, 484] on button "Proceed" at bounding box center [980, 496] width 124 height 49
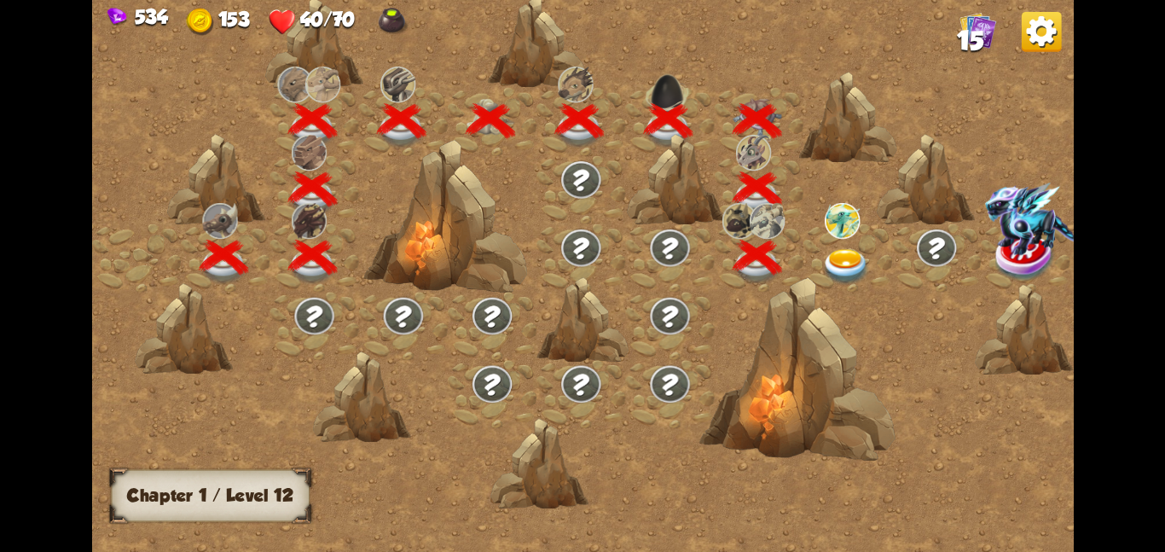
scroll to position [0, 259]
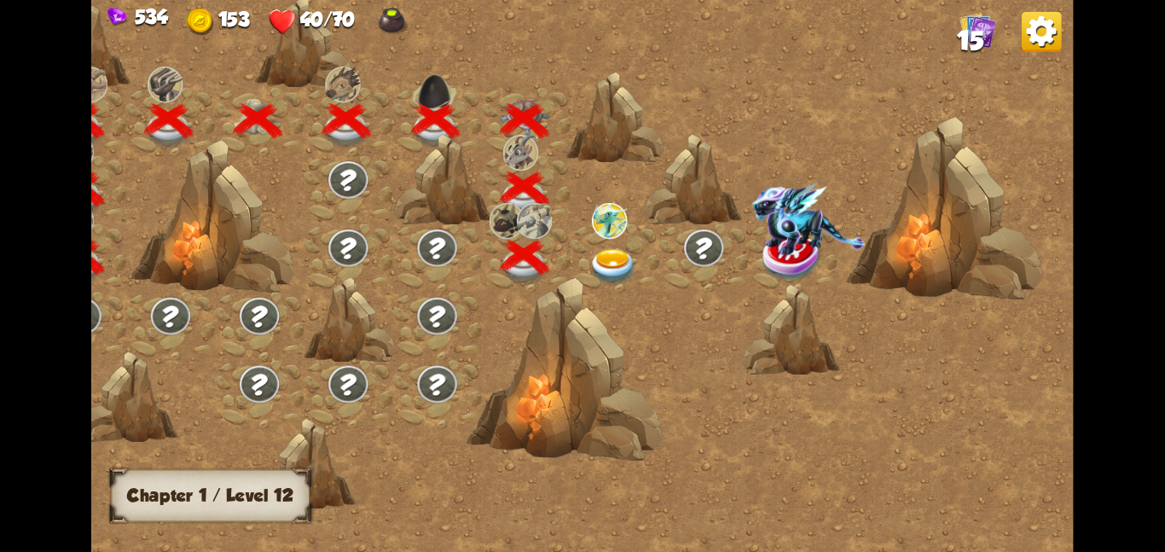
click at [589, 253] on img at bounding box center [612, 266] width 49 height 36
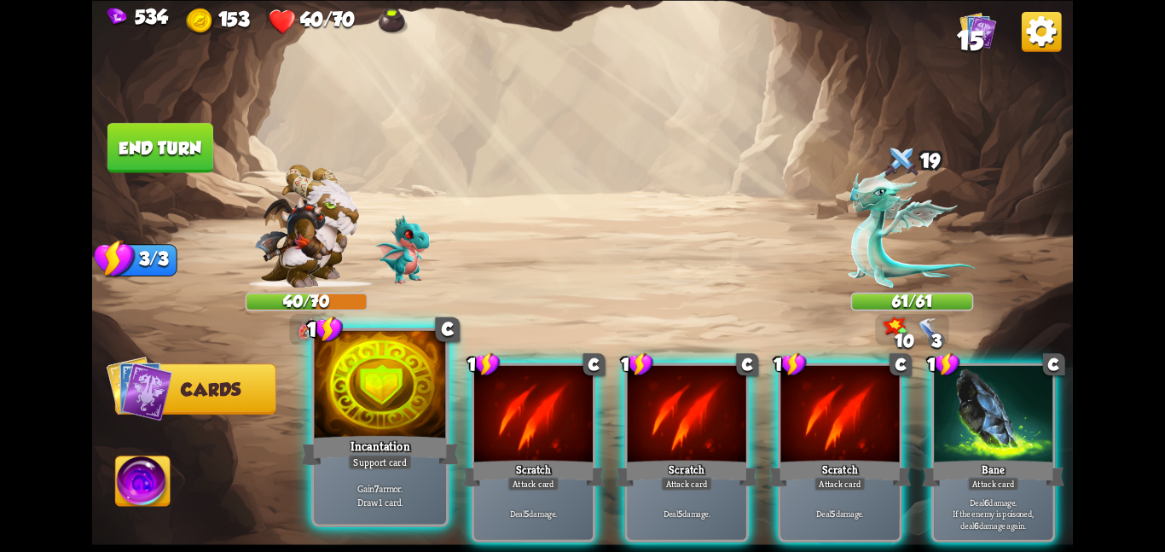
click at [346, 385] on div at bounding box center [380, 385] width 132 height 111
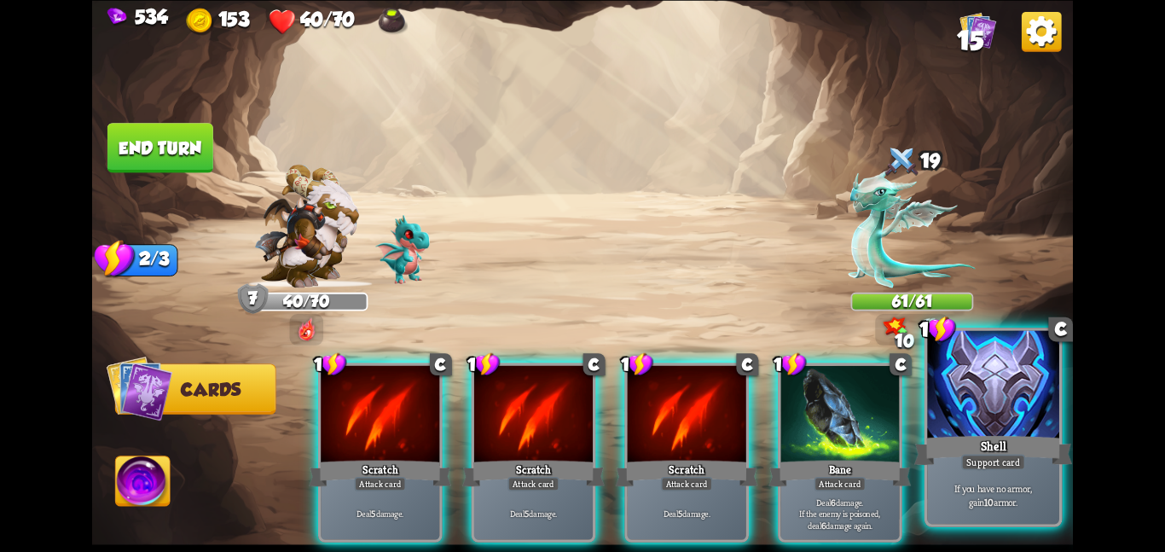
scroll to position [0, 333]
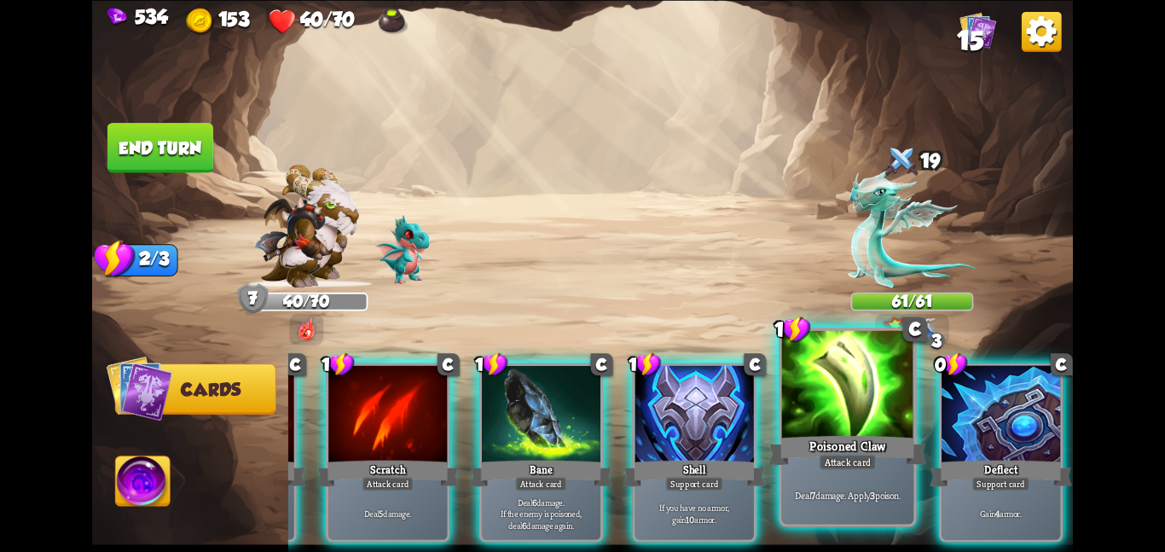
click at [849, 416] on div at bounding box center [848, 385] width 132 height 111
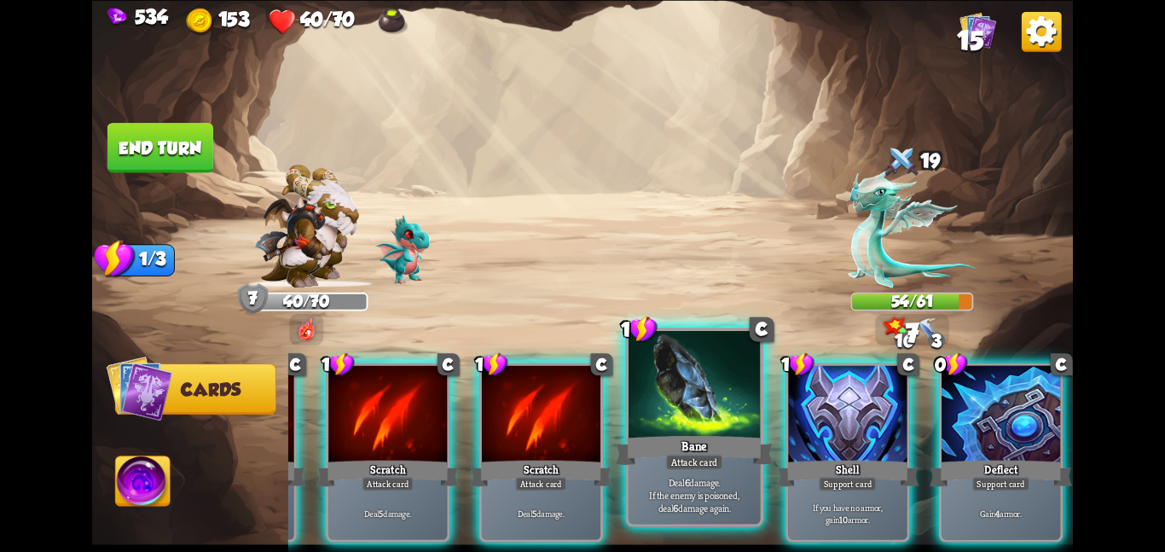
click at [729, 429] on div at bounding box center [694, 385] width 132 height 111
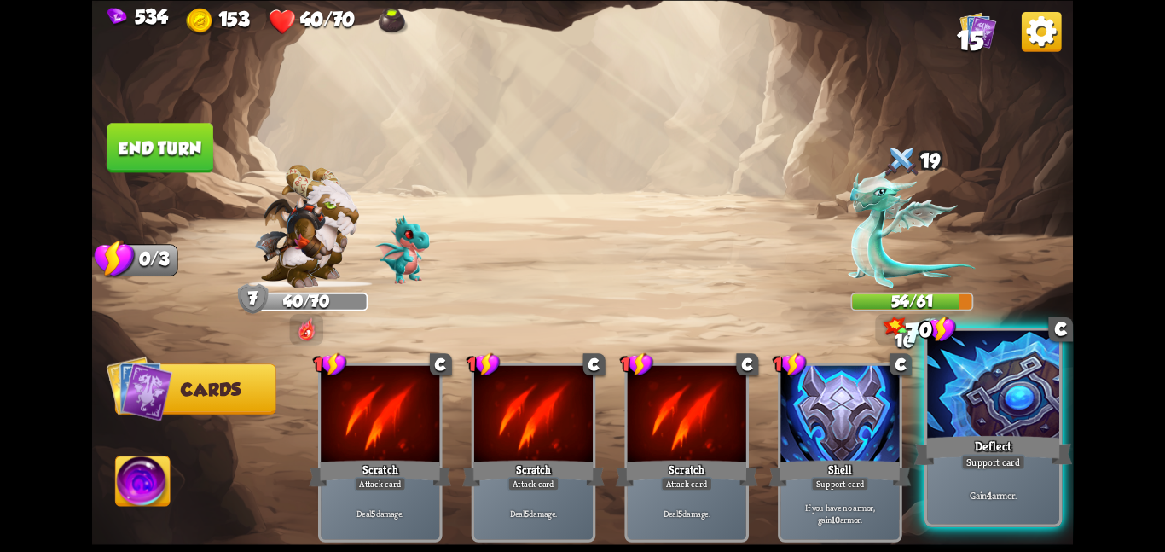
scroll to position [0, 0]
click at [943, 408] on div at bounding box center [993, 385] width 132 height 111
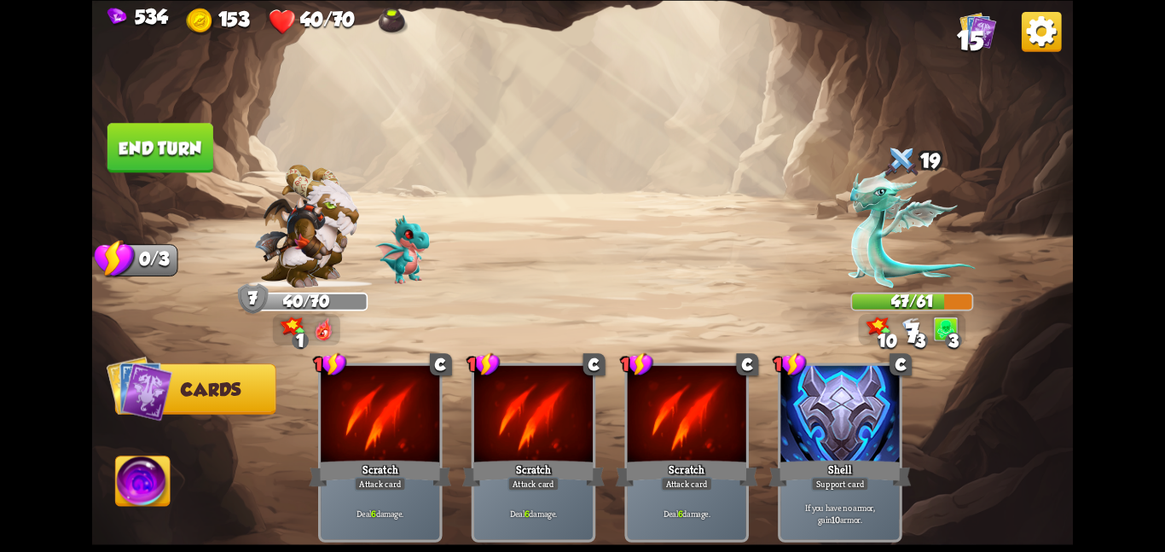
click at [177, 141] on button "End turn" at bounding box center [160, 147] width 106 height 49
